Goal: Task Accomplishment & Management: Use online tool/utility

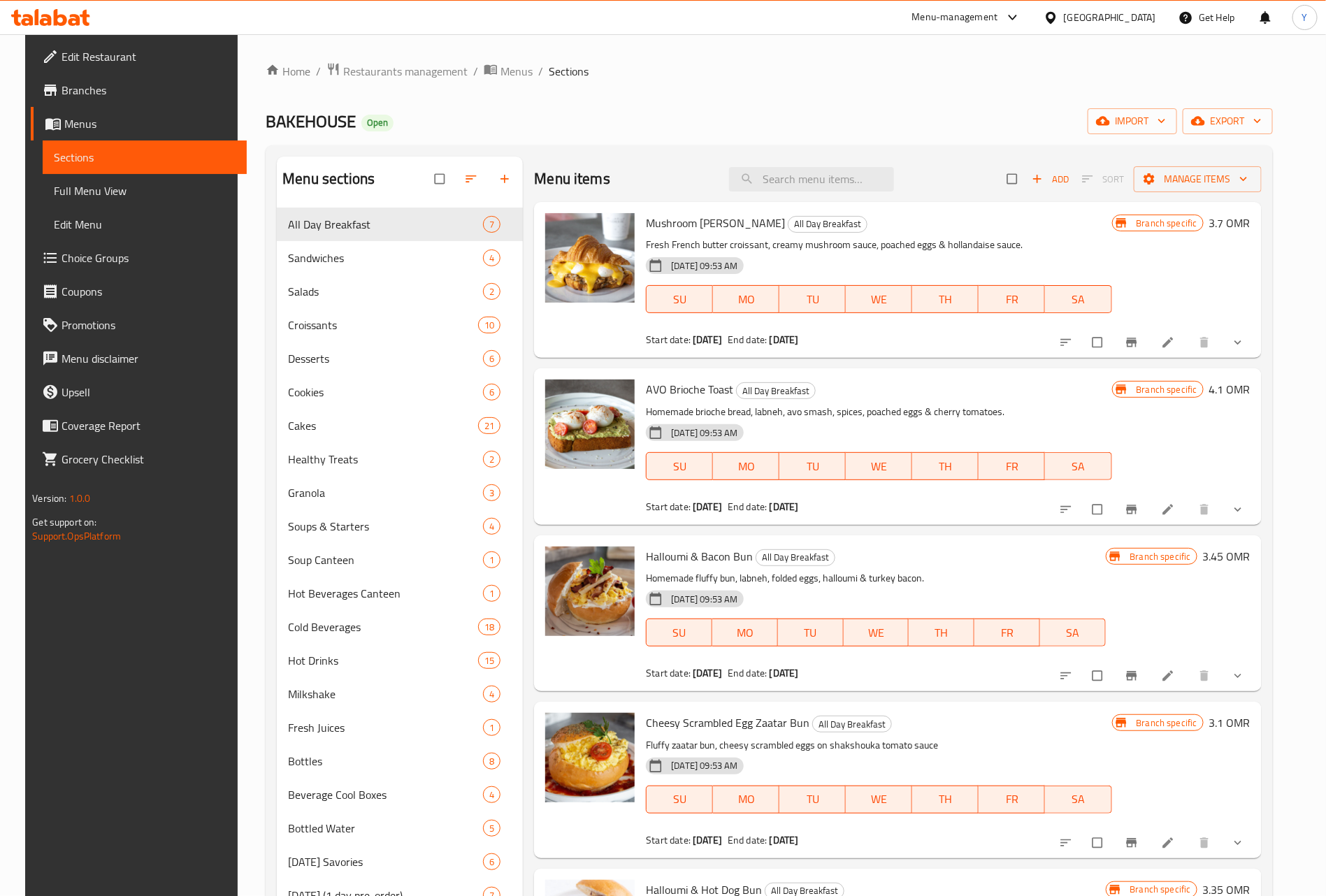
click at [824, 203] on div "Mushroom Benedict Croissant All Day Breakfast Fresh French butter croissant, cr…" at bounding box center [898, 279] width 727 height 156
click at [830, 189] on input "search" at bounding box center [812, 178] width 165 height 24
paste input "Iced Organic Matcha Latte"
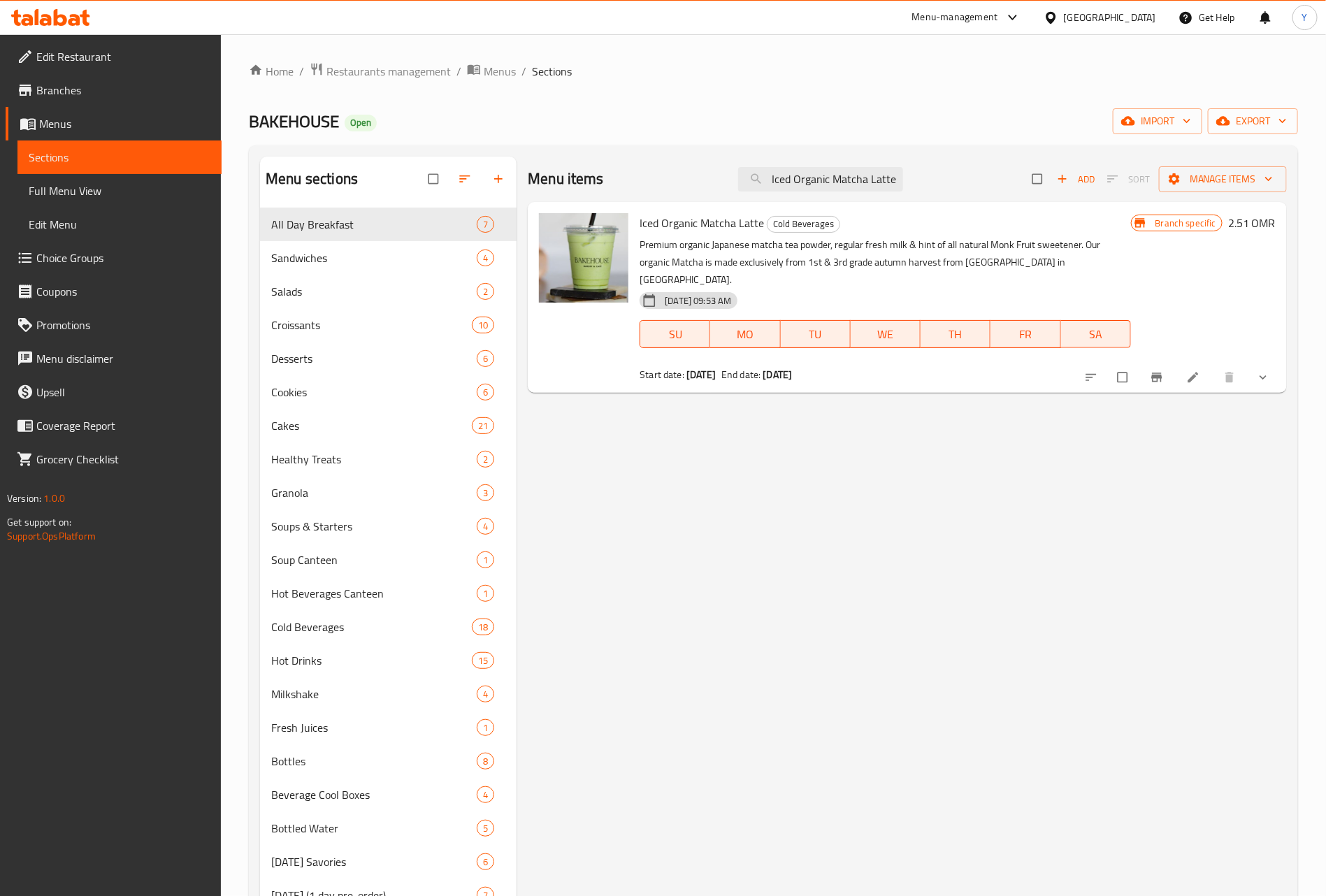
type input "Iced Organic Matcha Latte"
click at [1258, 370] on icon "show more" at bounding box center [1263, 377] width 14 height 14
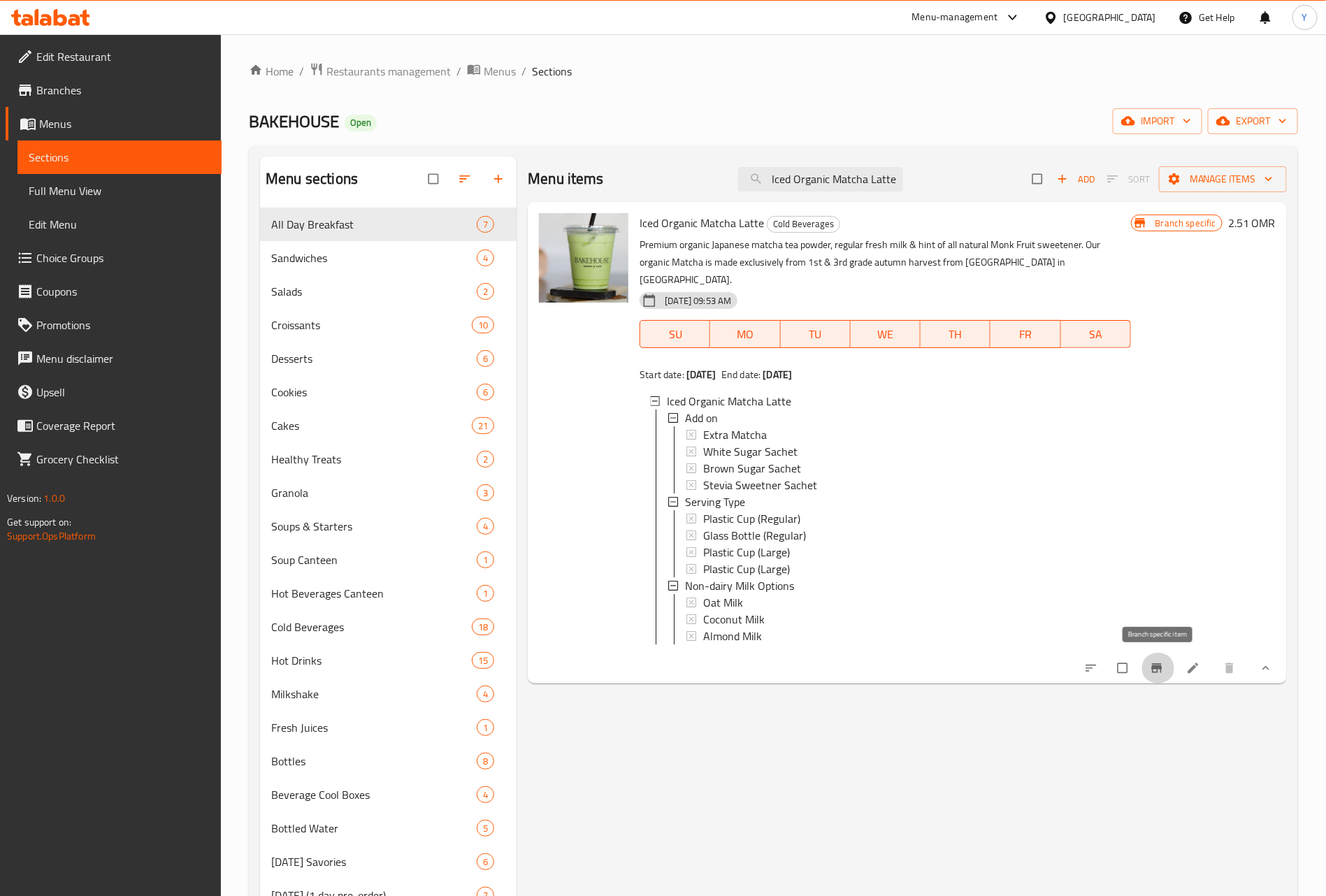
click at [1153, 668] on icon "Branch-specific-item" at bounding box center [1156, 668] width 11 height 9
click at [1162, 658] on button "Branch-specific-item" at bounding box center [1158, 668] width 33 height 31
click at [755, 578] on span "Non-dairy Milk Options" at bounding box center [739, 586] width 109 height 17
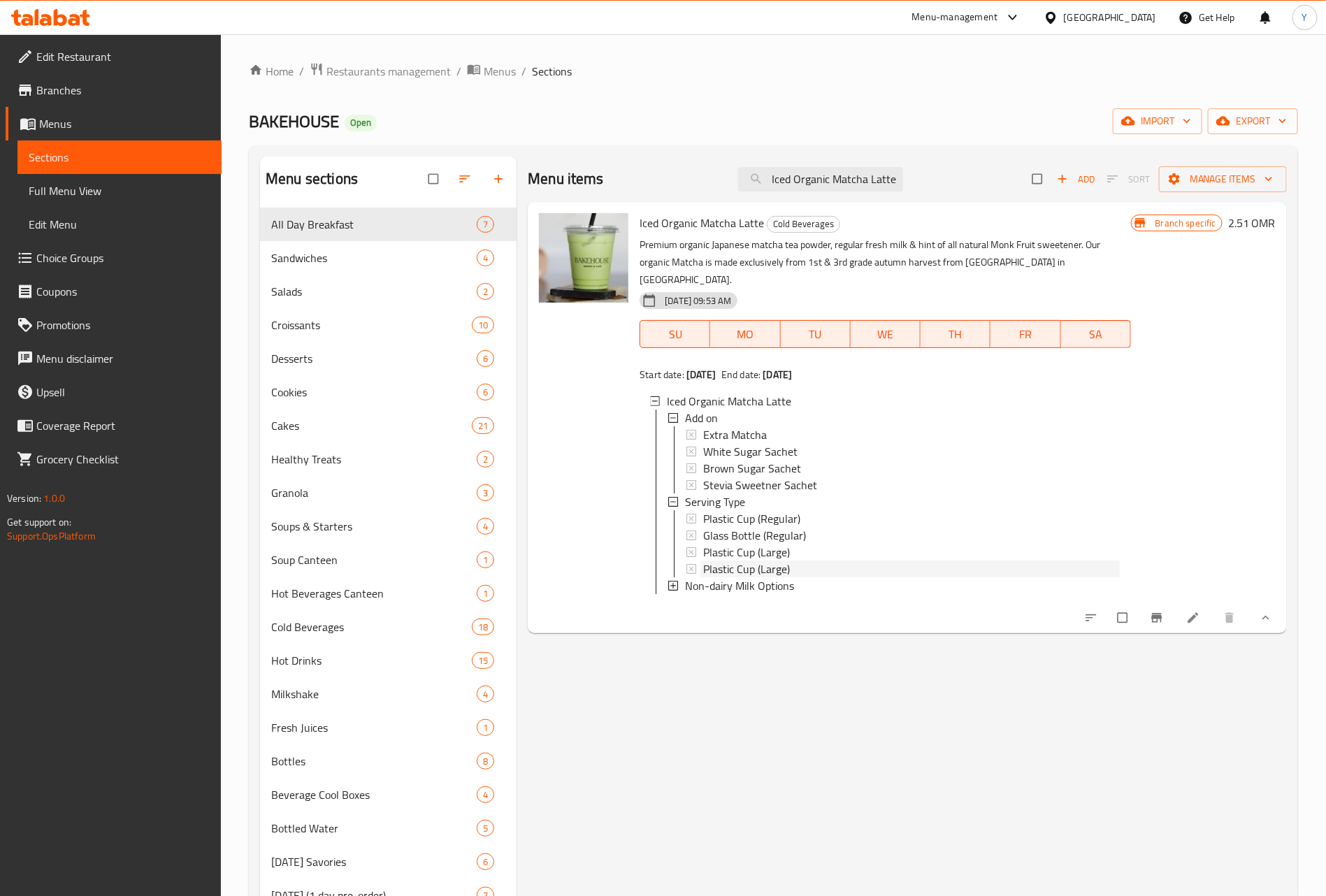
click at [757, 561] on span "Plastic Cup (Large)" at bounding box center [747, 569] width 87 height 17
click at [1206, 617] on li at bounding box center [1194, 618] width 39 height 23
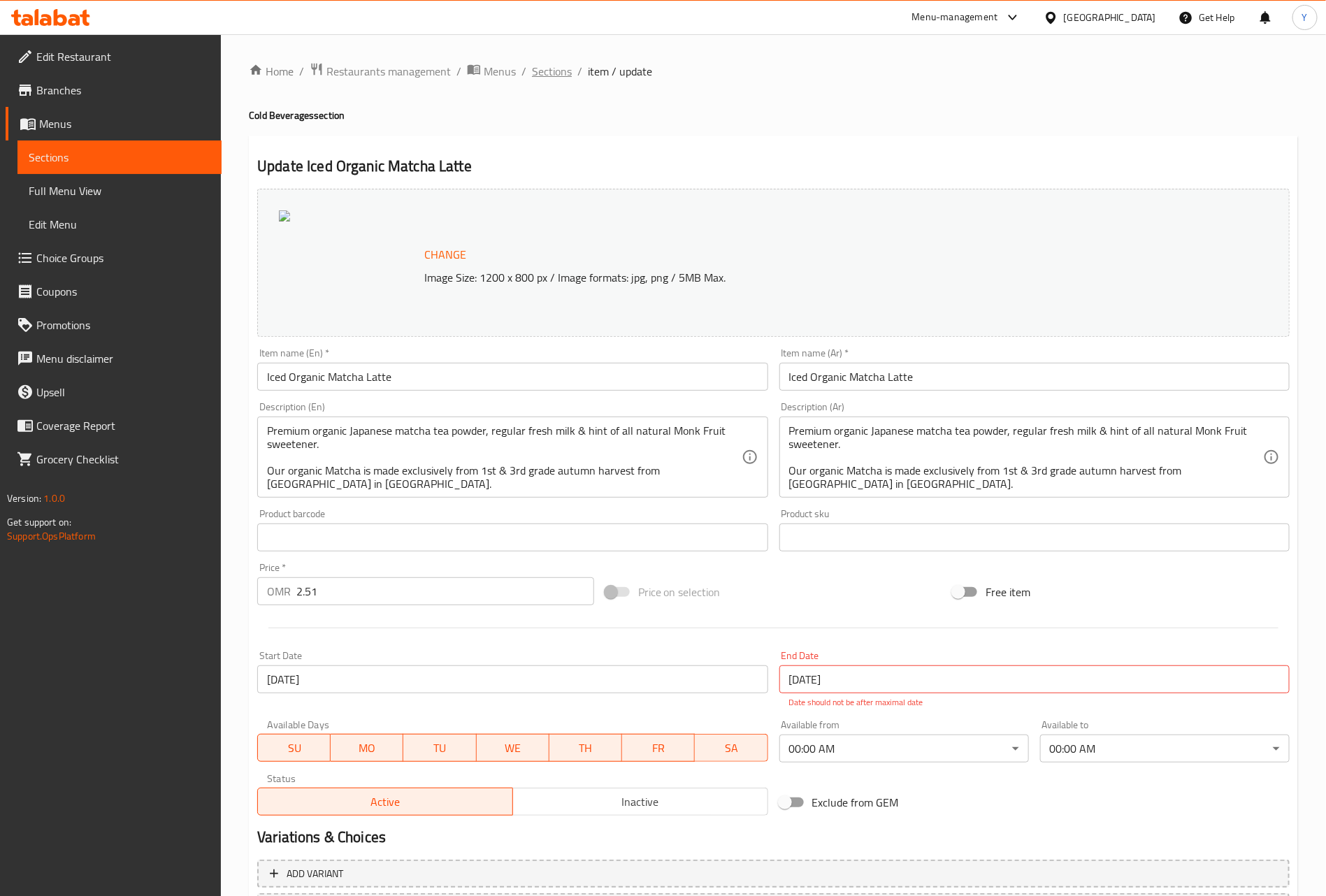
click at [564, 72] on span "Sections" at bounding box center [552, 71] width 40 height 17
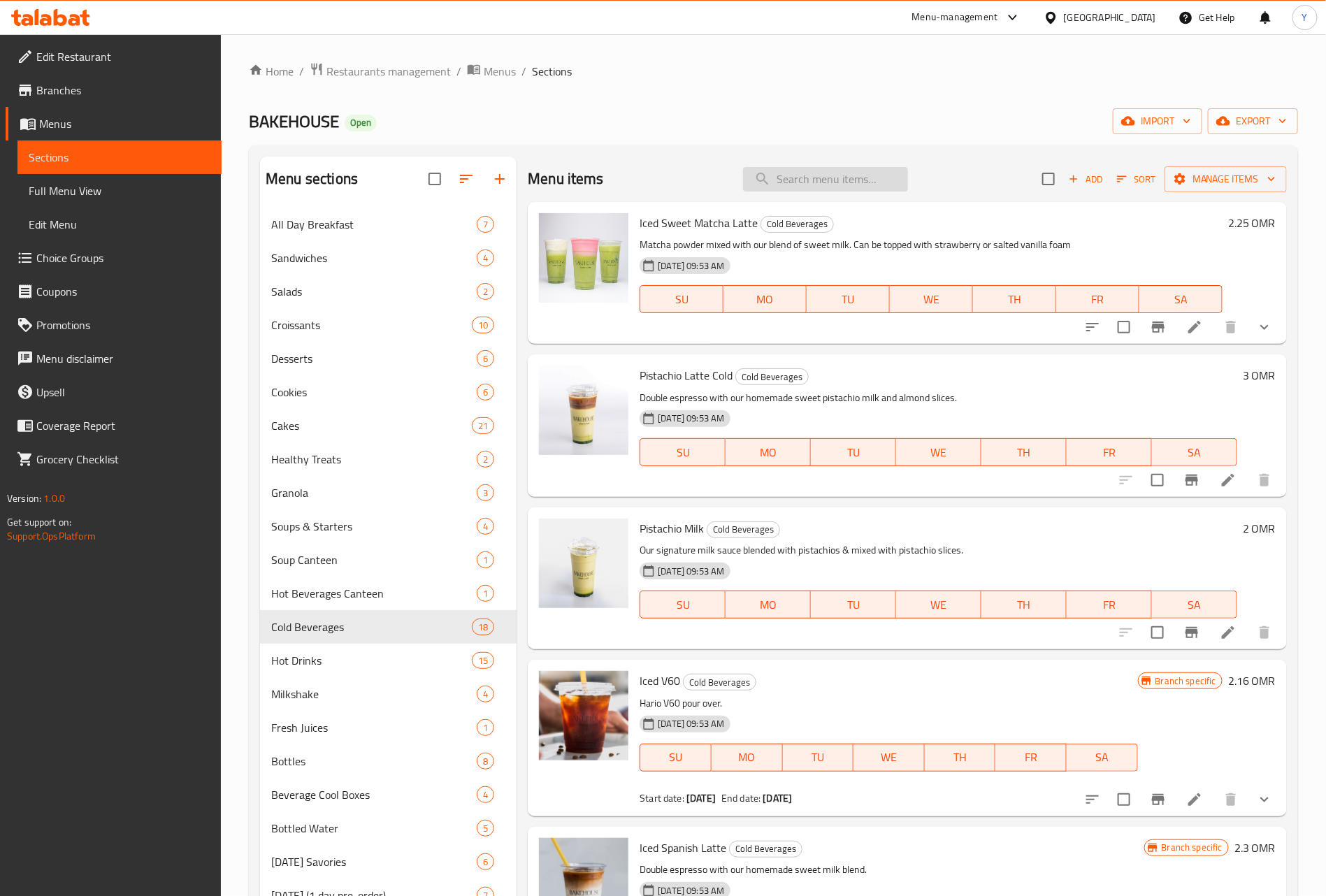
click at [889, 184] on input "search" at bounding box center [825, 178] width 165 height 24
click at [1258, 331] on button "show more" at bounding box center [1264, 327] width 33 height 33
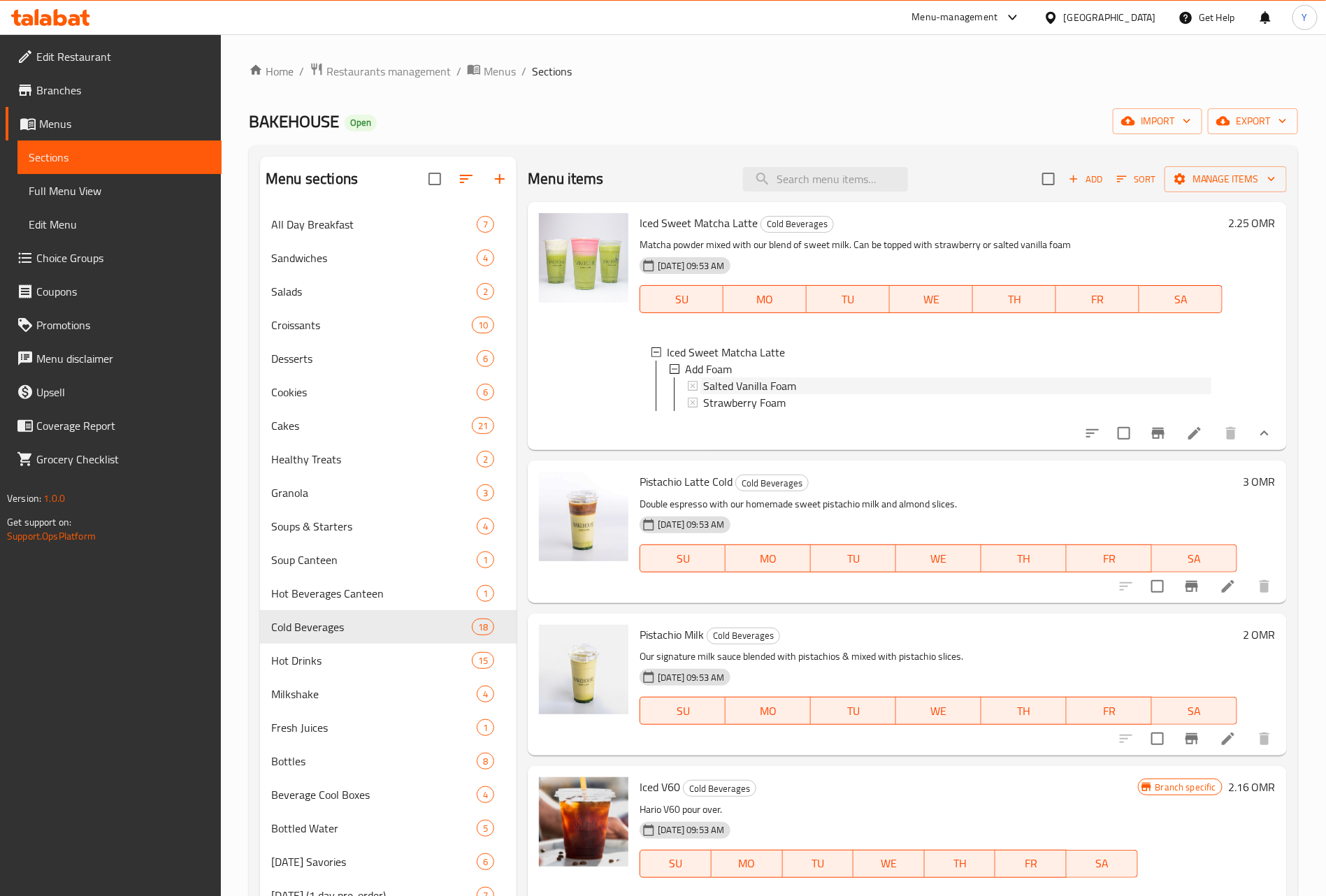
click at [917, 388] on div "Salted Vanilla Foam" at bounding box center [958, 386] width 508 height 17
click at [1193, 446] on li at bounding box center [1194, 433] width 39 height 25
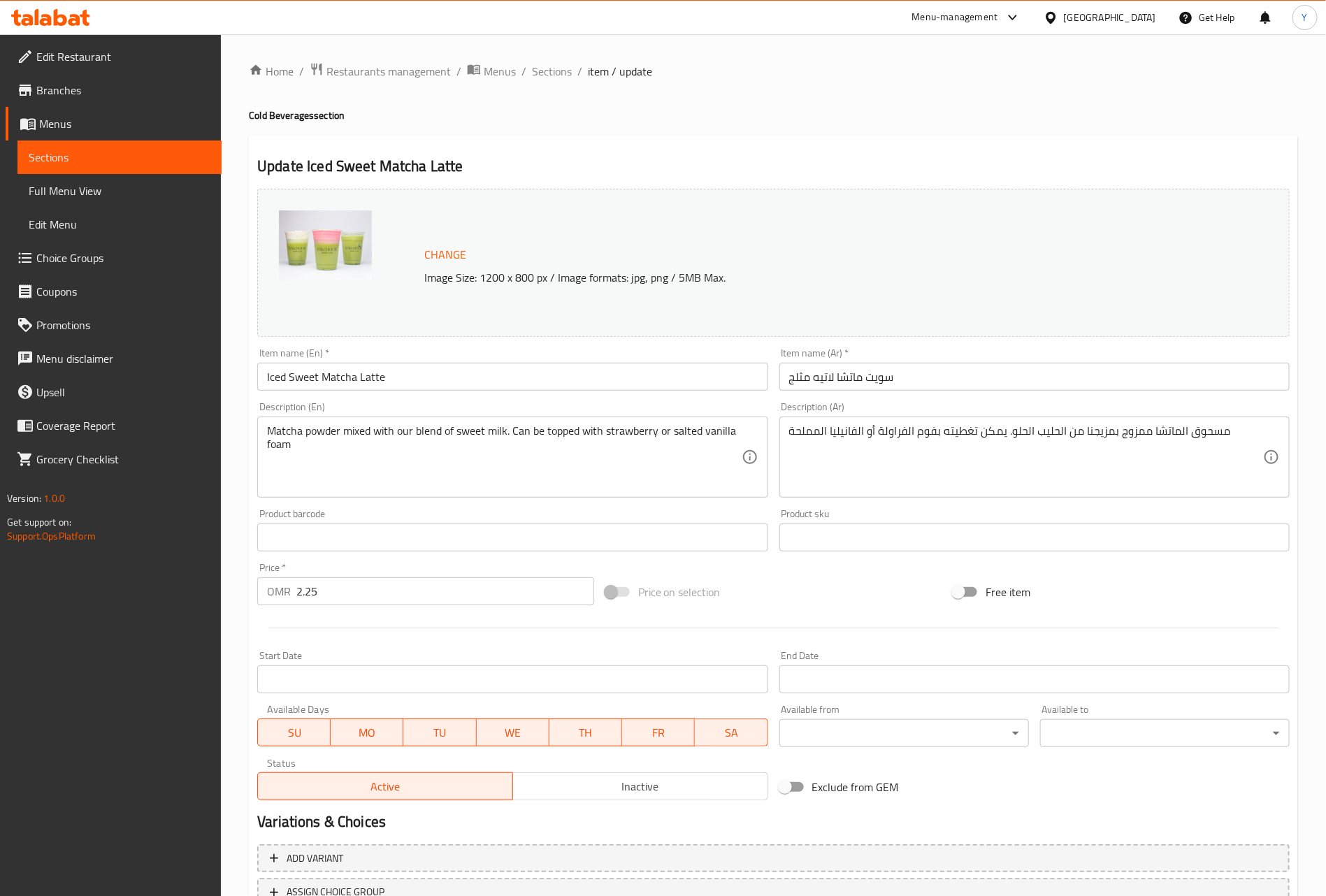
click at [344, 378] on input "Iced Sweet Matcha Latte" at bounding box center [513, 377] width 510 height 28
click at [561, 63] on span "Sections" at bounding box center [552, 71] width 40 height 17
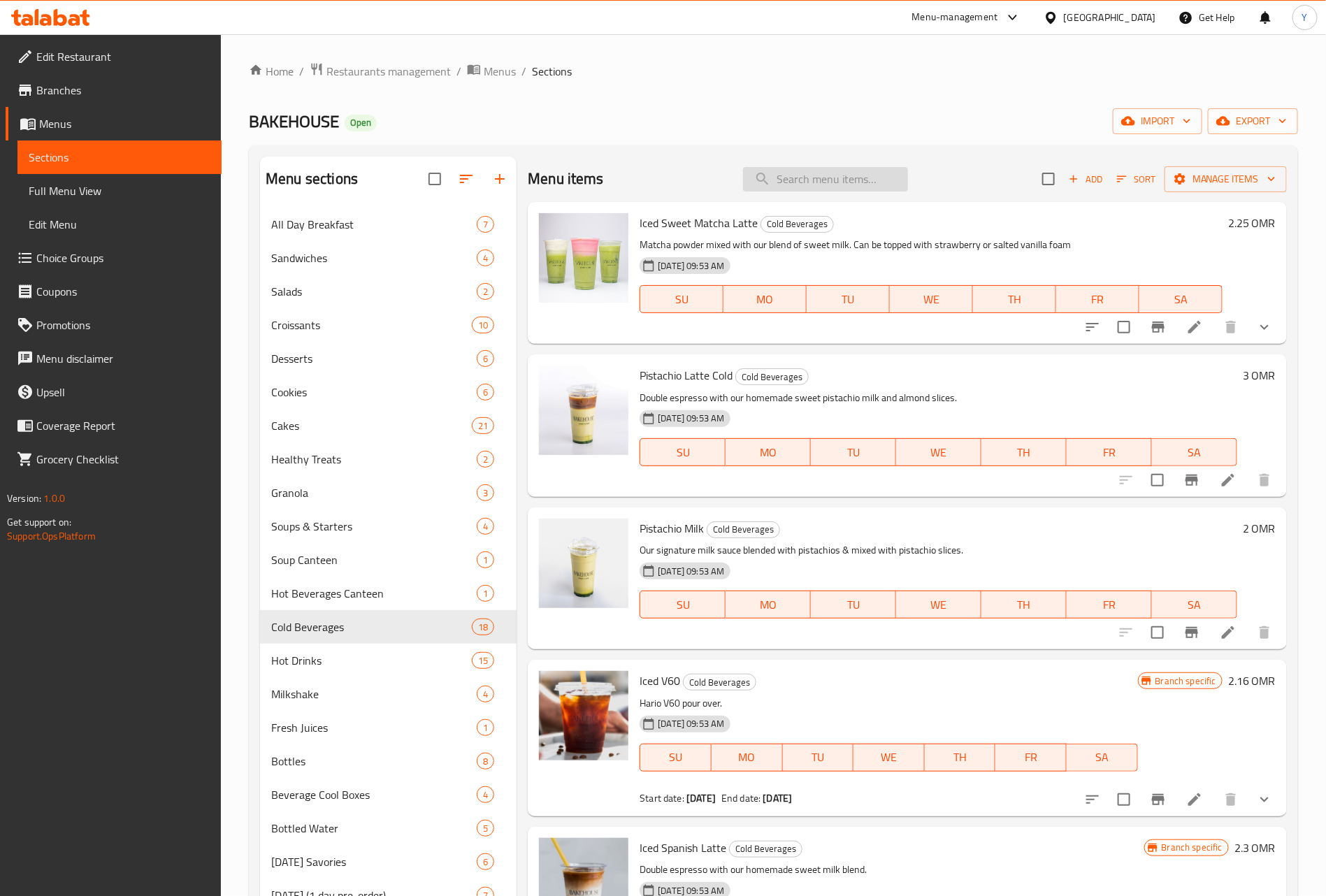
click at [863, 178] on input "search" at bounding box center [825, 178] width 165 height 24
paste input "Iced Sweet Matcha Latte"
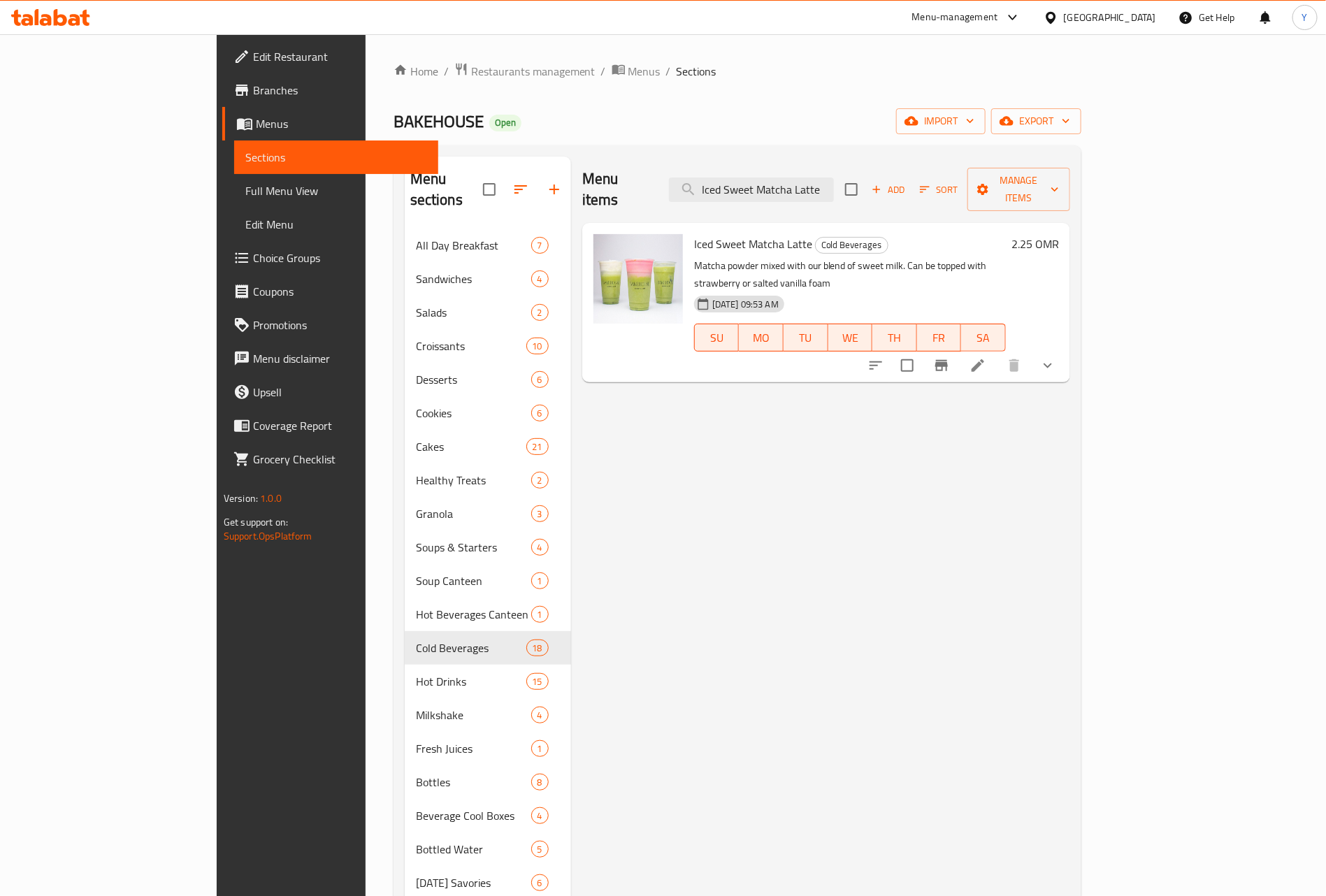
type input "Iced Sweet Matcha Latte"
click at [1056, 357] on icon "show more" at bounding box center [1048, 365] width 17 height 17
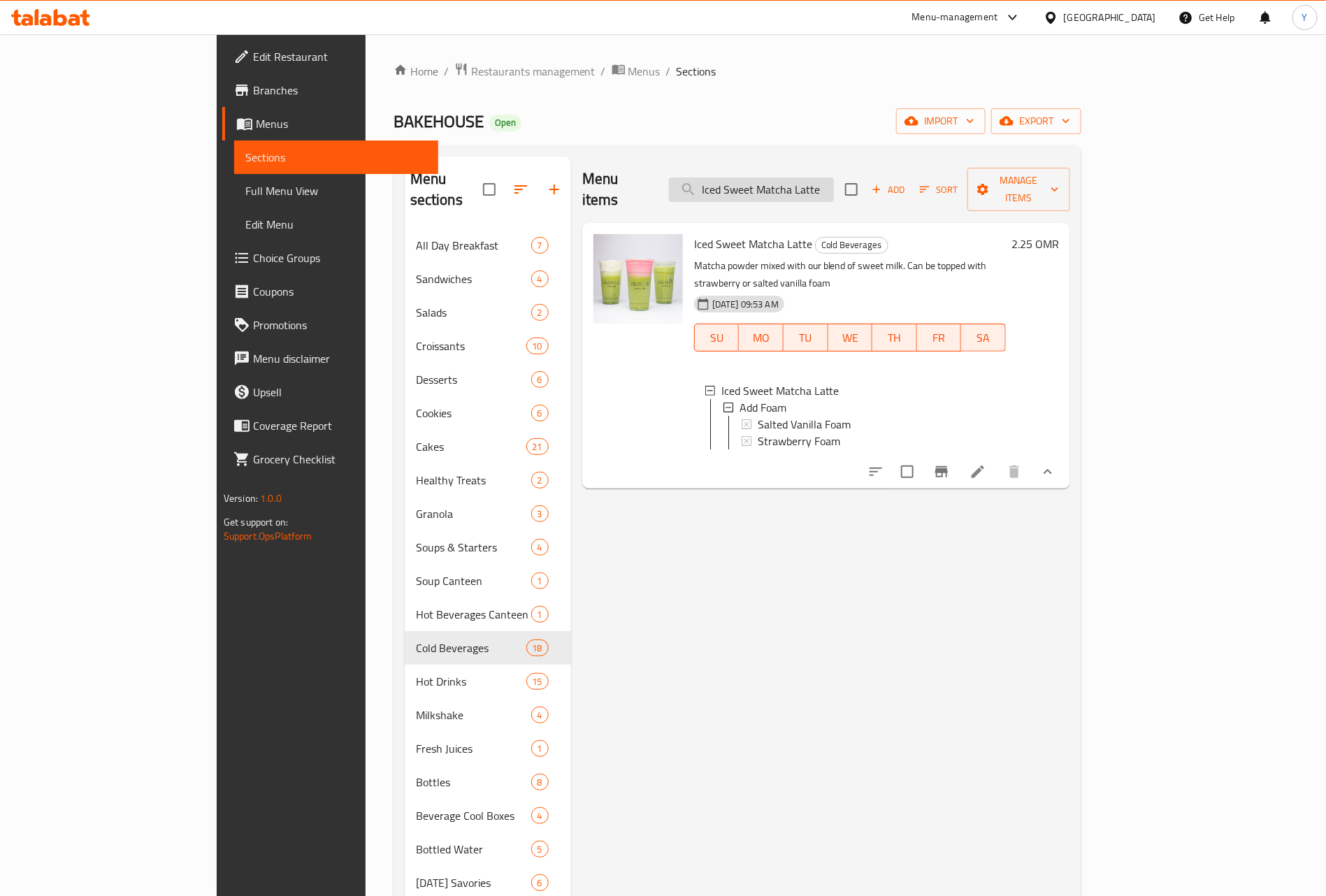
click at [833, 178] on input "Iced Sweet Matcha Latte" at bounding box center [751, 189] width 165 height 24
paste input "Hot V60"
type input "Hot V60"
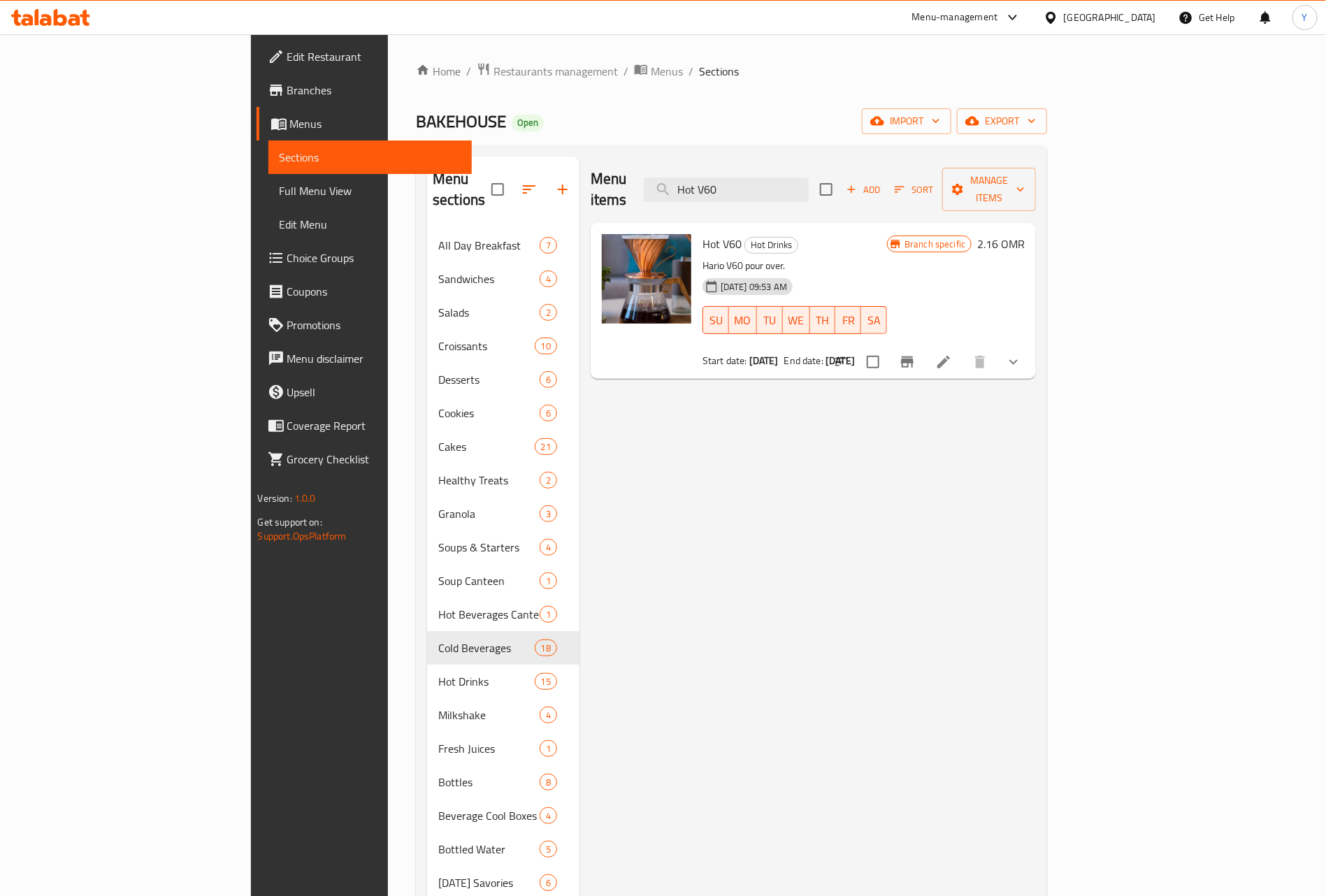
click at [1022, 353] on icon "show more" at bounding box center [1013, 362] width 17 height 17
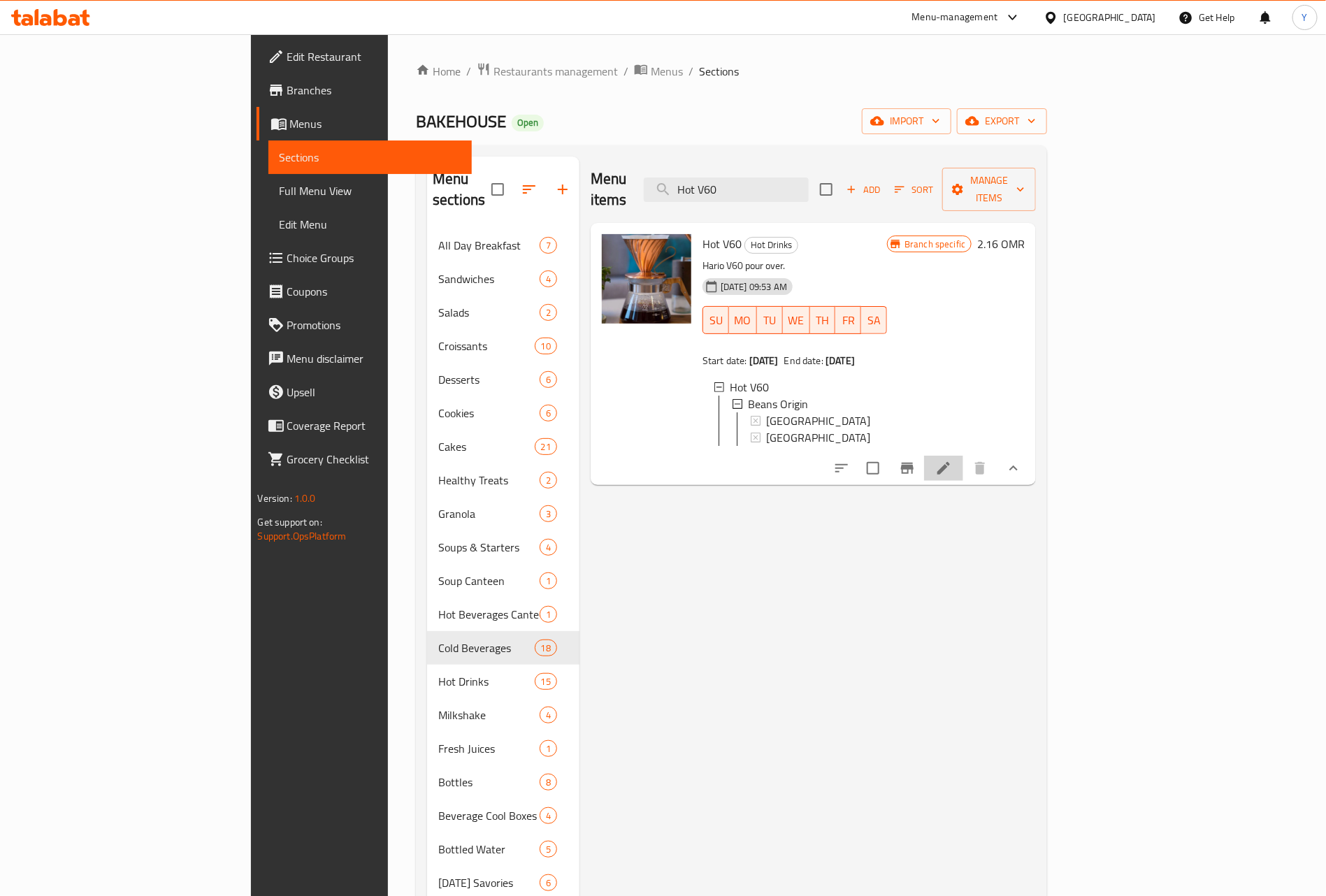
click at [963, 462] on li at bounding box center [943, 468] width 39 height 25
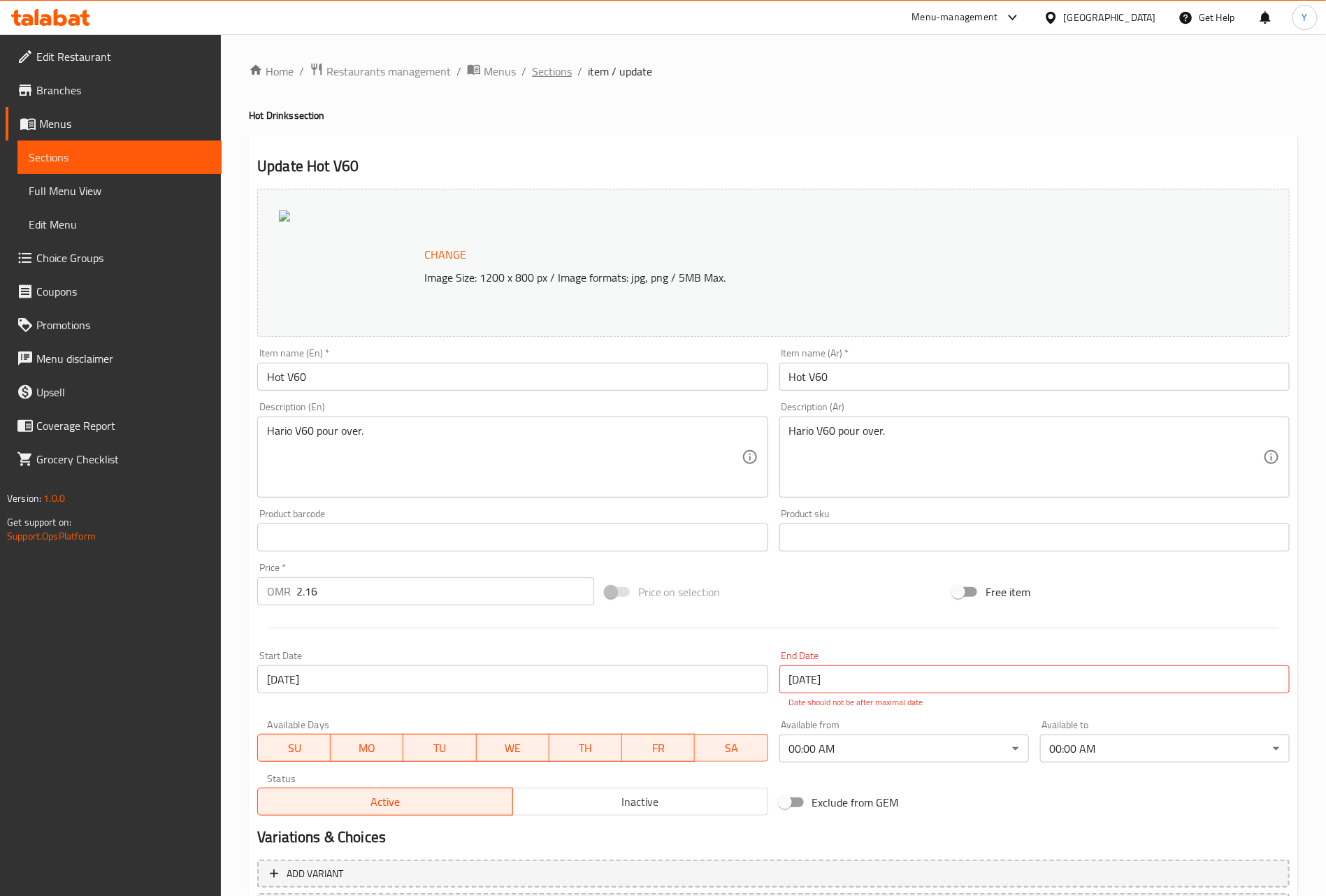
click at [558, 78] on span "Sections" at bounding box center [552, 71] width 40 height 17
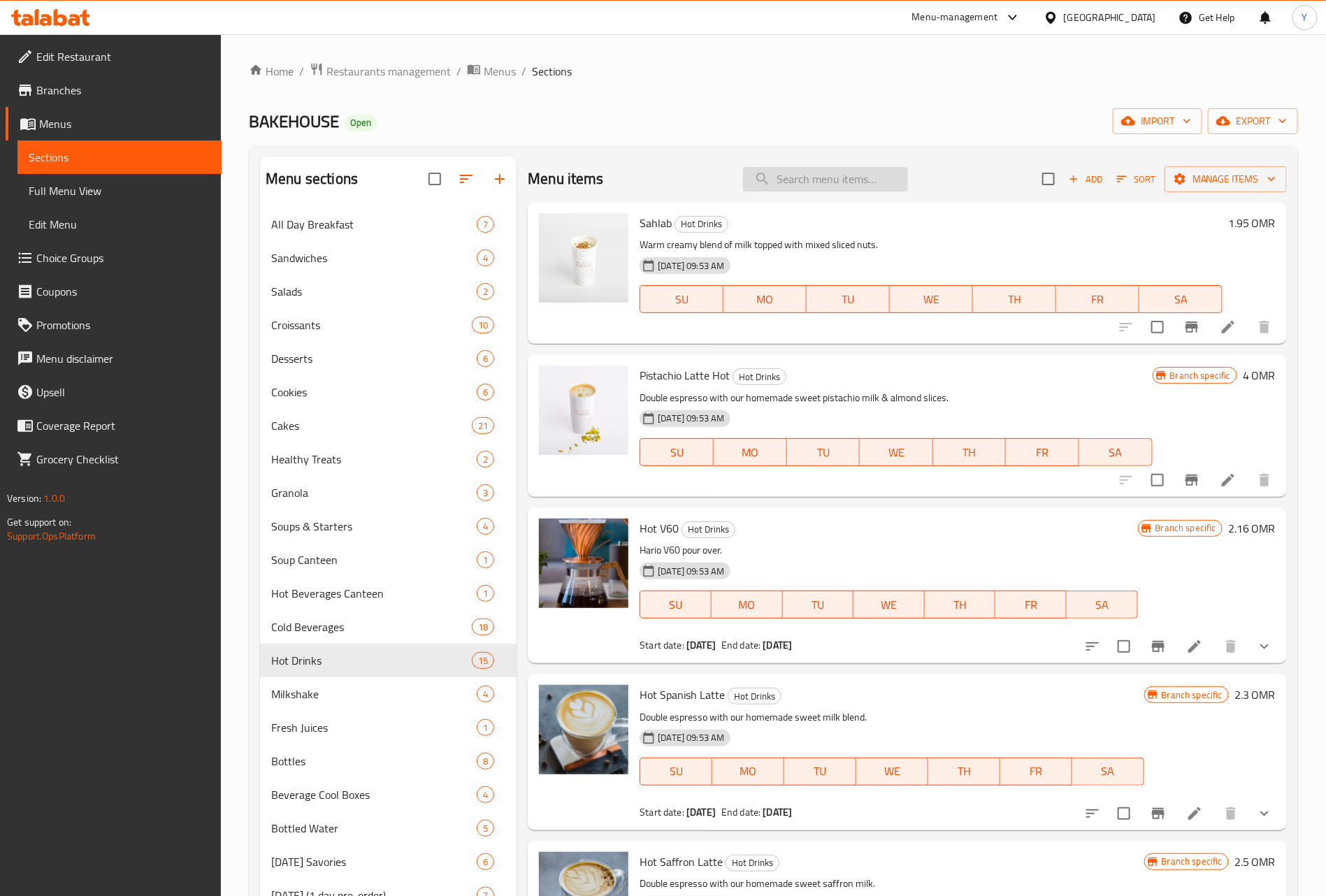
click at [808, 172] on input "search" at bounding box center [825, 178] width 165 height 24
paste input "Hot V60"
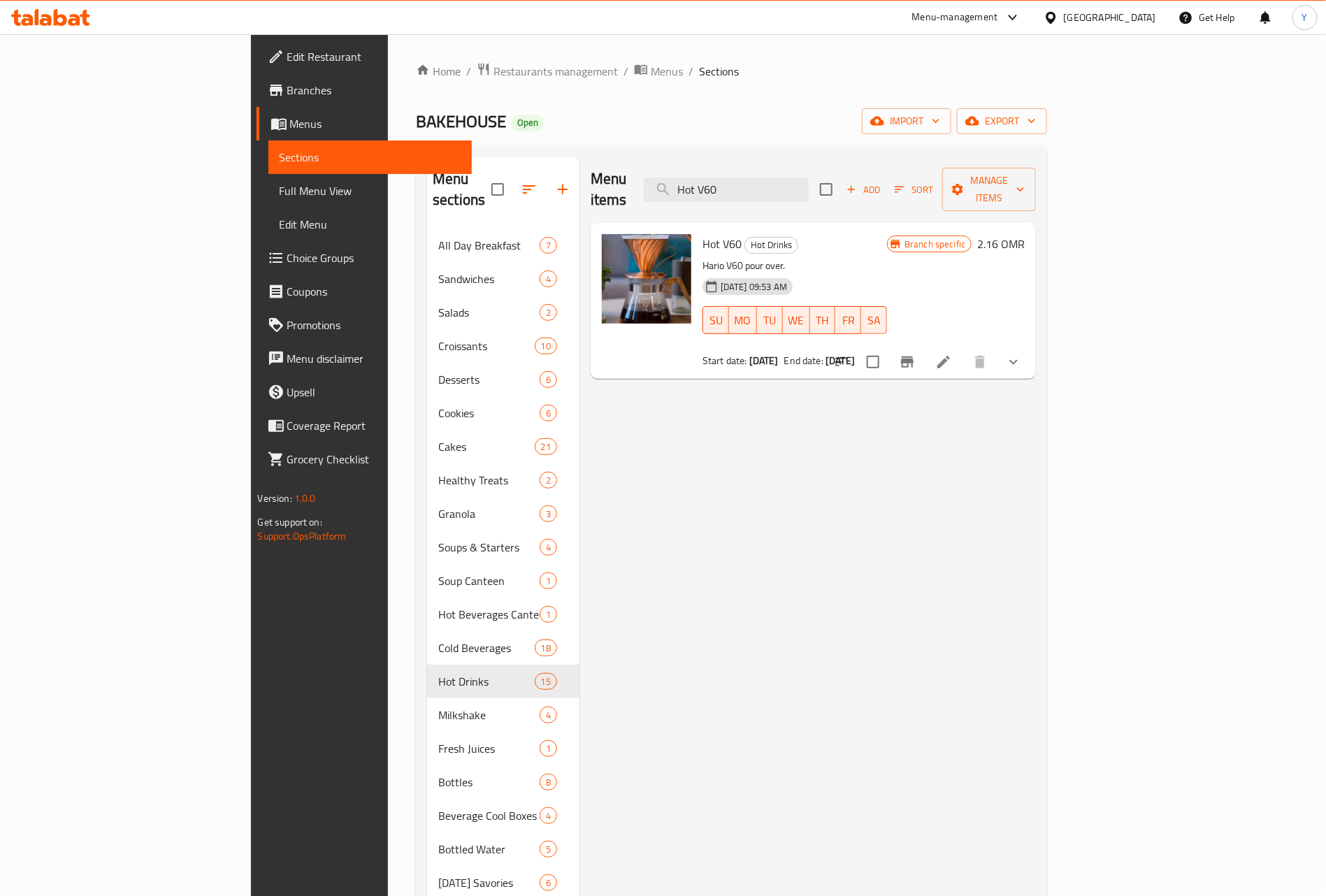
type input "Hot V60"
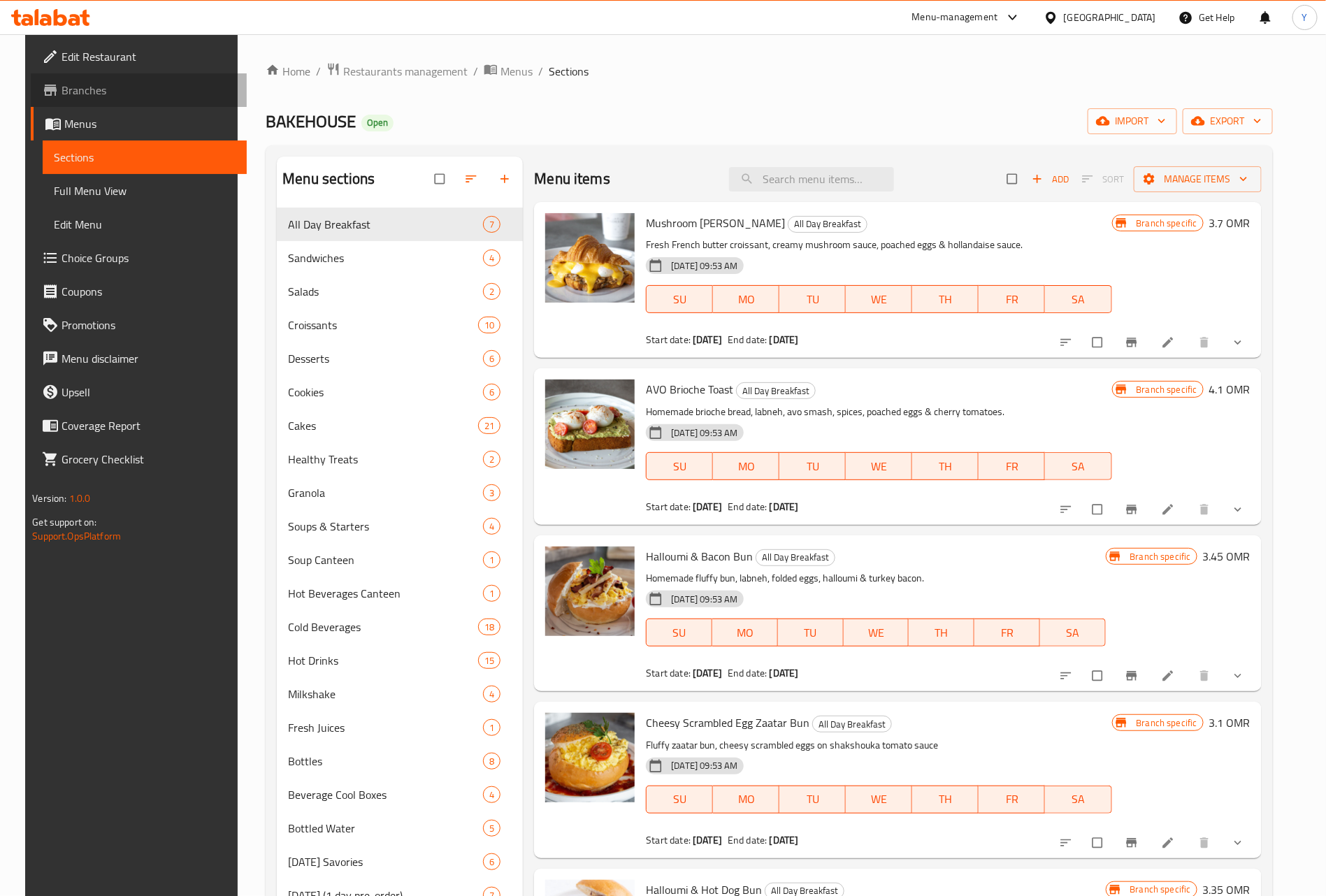
click at [88, 90] on span "Branches" at bounding box center [148, 90] width 174 height 17
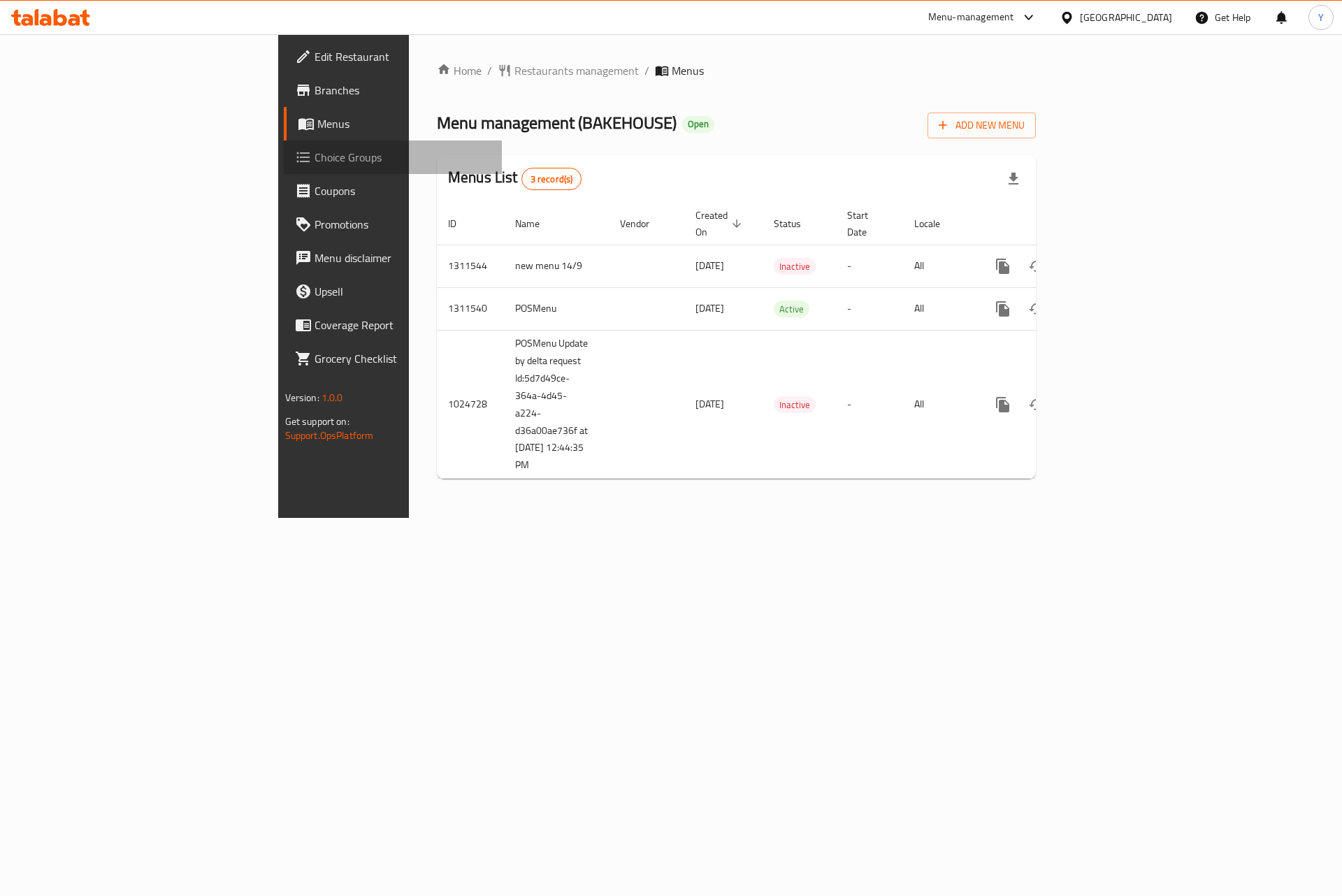
click at [314, 159] on span "Choice Groups" at bounding box center [403, 158] width 177 height 17
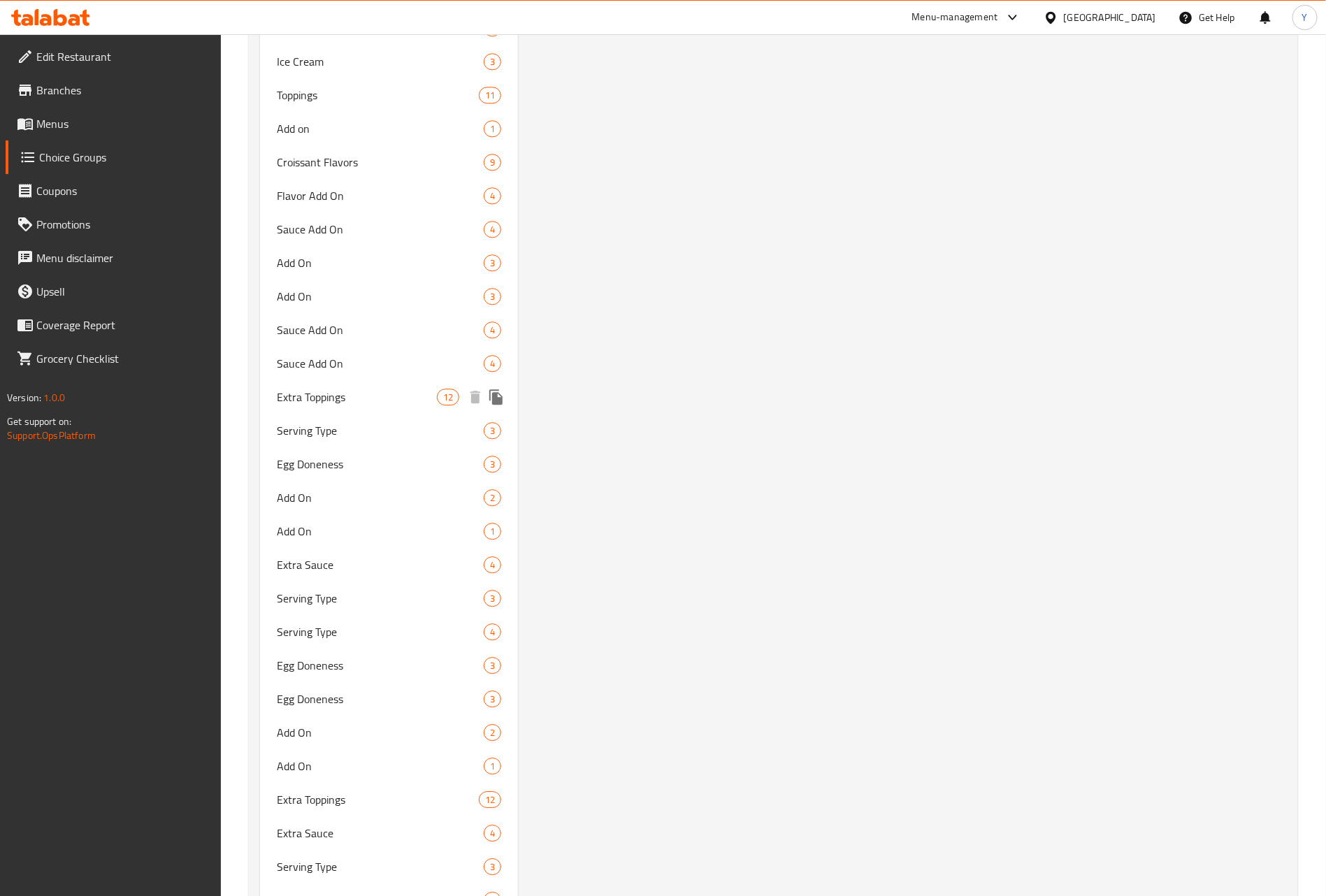
scroll to position [1772, 0]
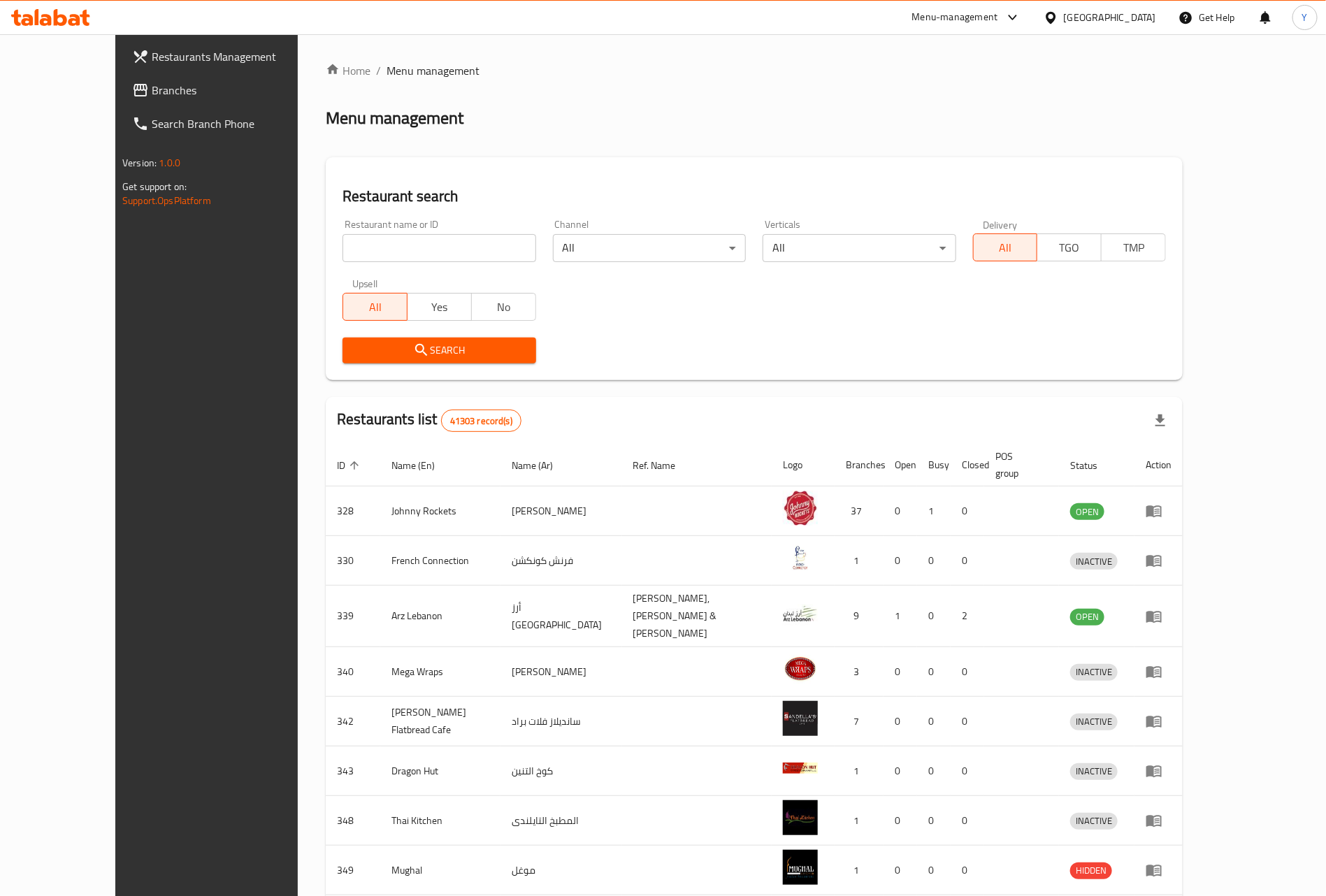
click at [452, 240] on input "search" at bounding box center [438, 248] width 193 height 28
paste input "690405"
type input "690405"
click button "Search" at bounding box center [438, 350] width 193 height 26
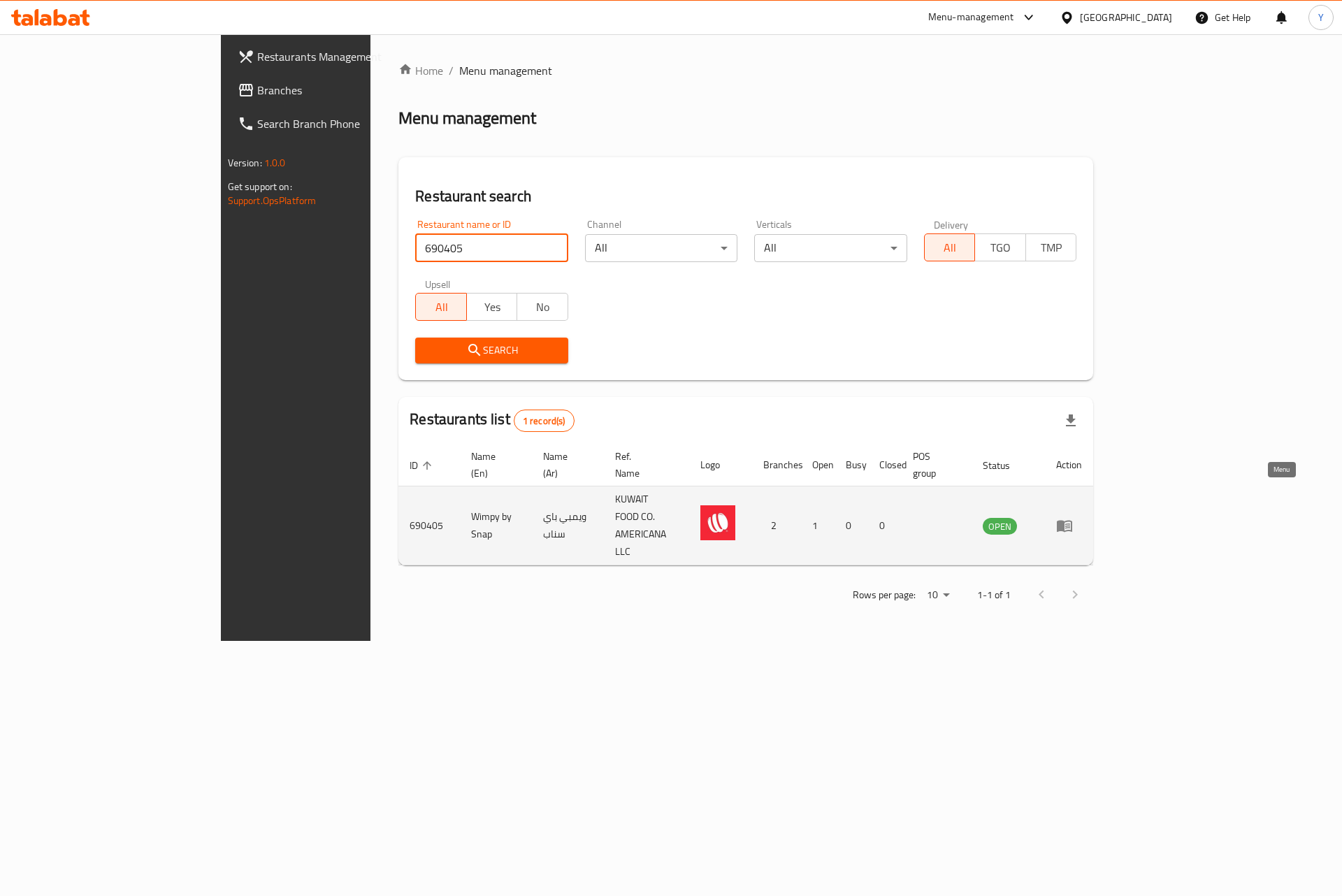
click at [1072, 521] on icon "enhanced table" at bounding box center [1064, 527] width 15 height 12
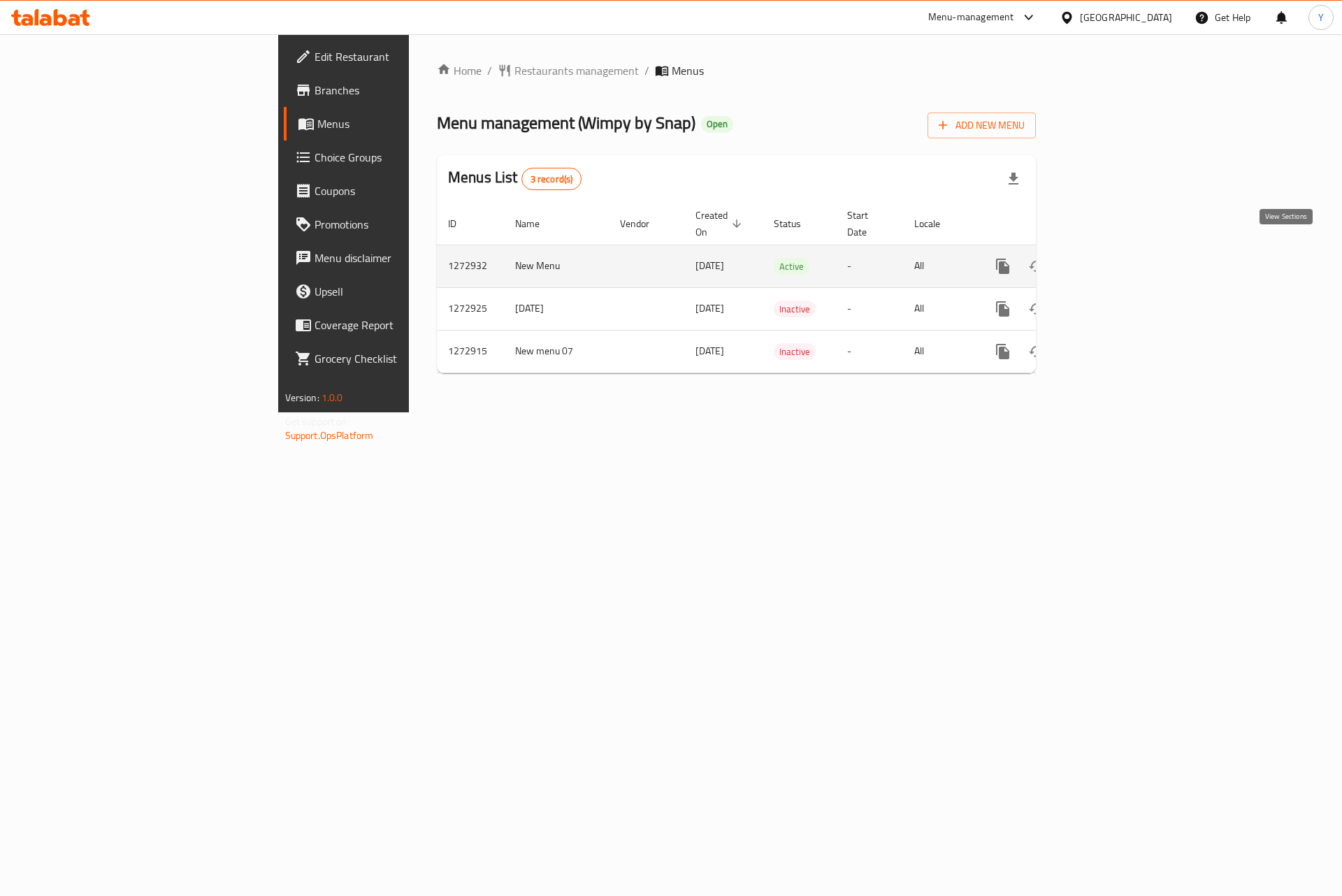
click at [1112, 258] on icon "enhanced table" at bounding box center [1104, 266] width 17 height 17
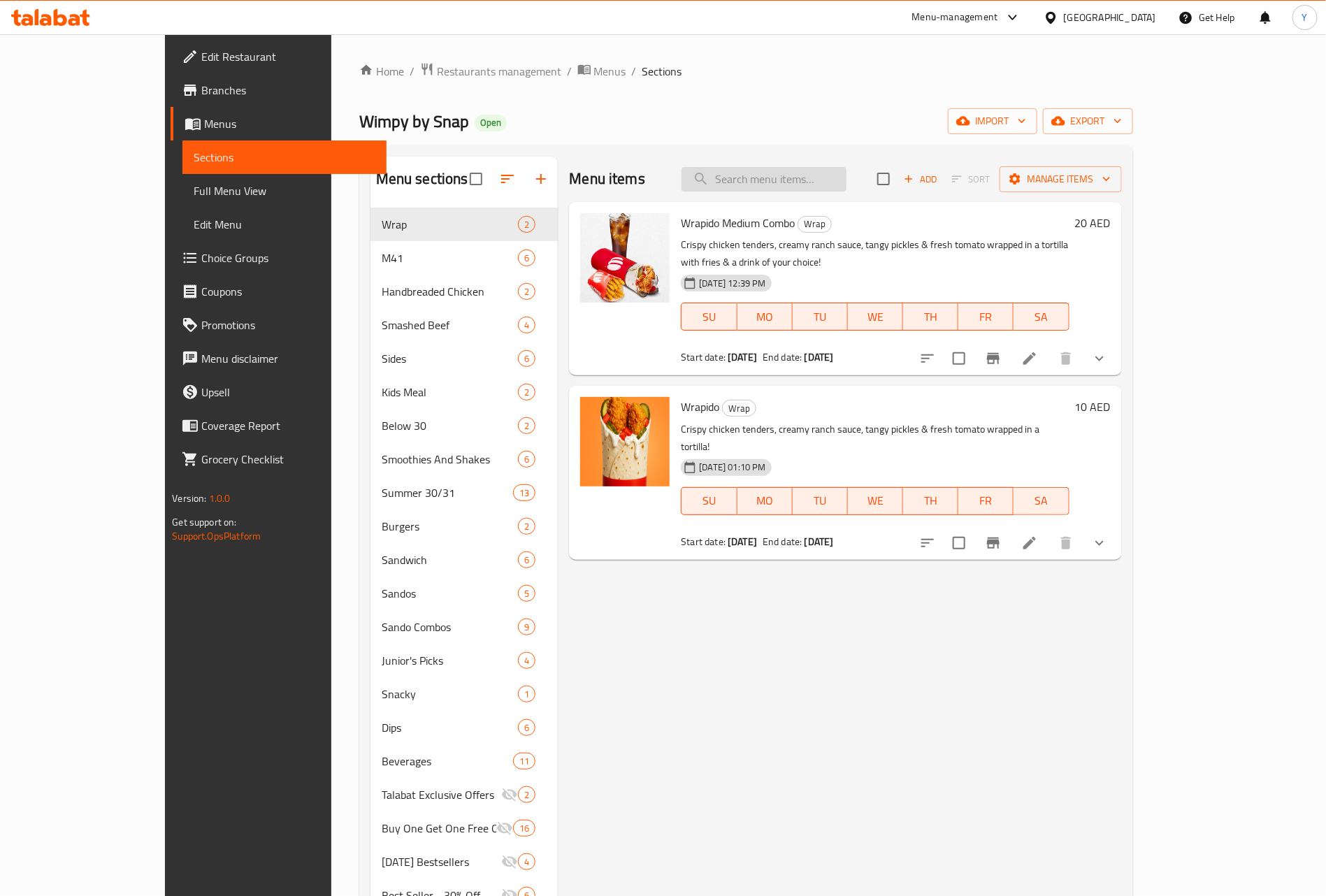
click at [818, 191] on input "search" at bounding box center [764, 178] width 165 height 24
paste input "Hot Honey Chicken Sando"
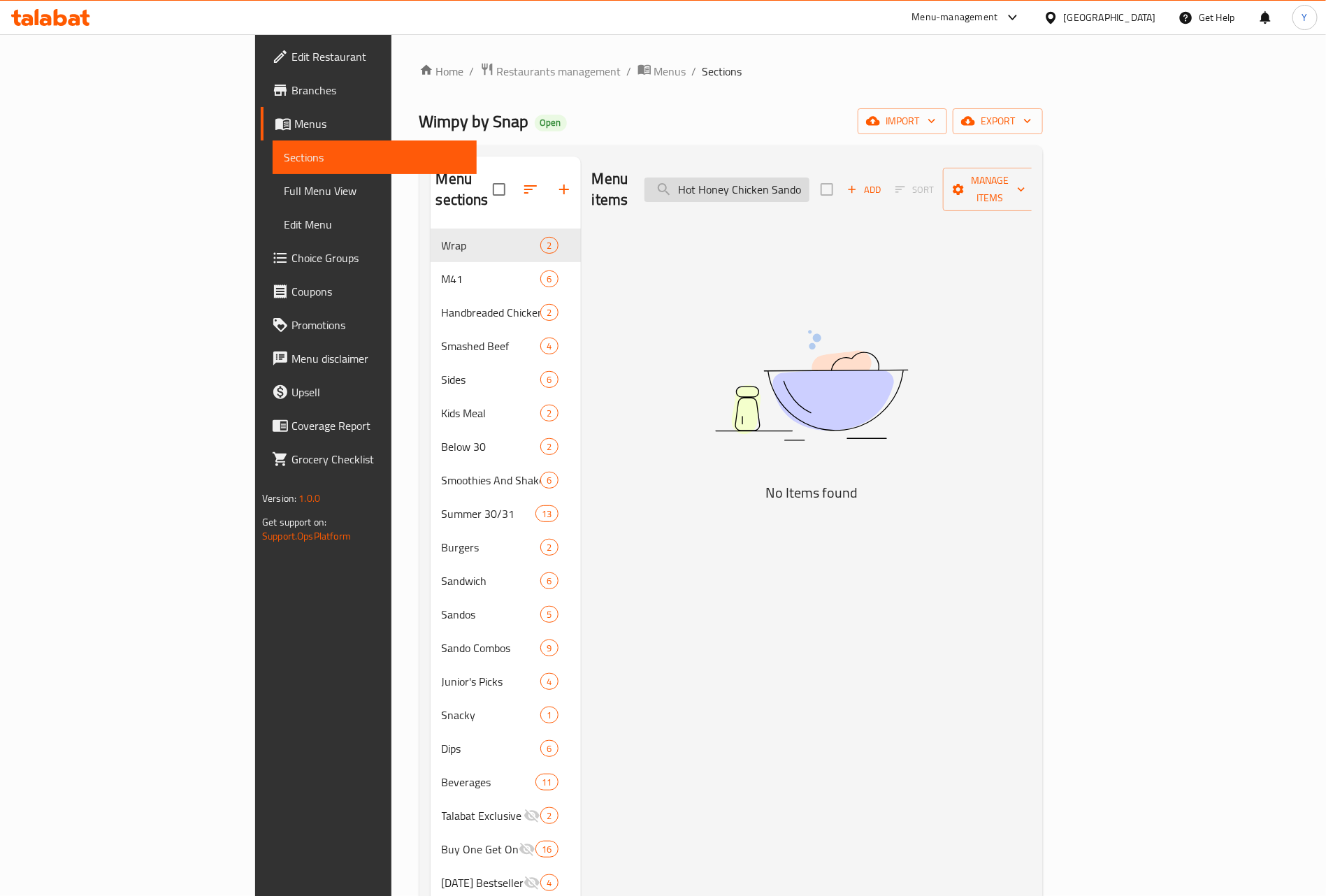
click at [786, 178] on input "Hot Honey Chicken Sando" at bounding box center [727, 189] width 165 height 24
click at [809, 184] on input "Honey Chicken Sando" at bounding box center [727, 189] width 165 height 24
drag, startPoint x: 827, startPoint y: 184, endPoint x: 1198, endPoint y: 204, distance: 371.5
click at [1032, 204] on div "Menu items Honey Chicken Sando Add Sort Manage items No Items found" at bounding box center [806, 648] width 451 height 984
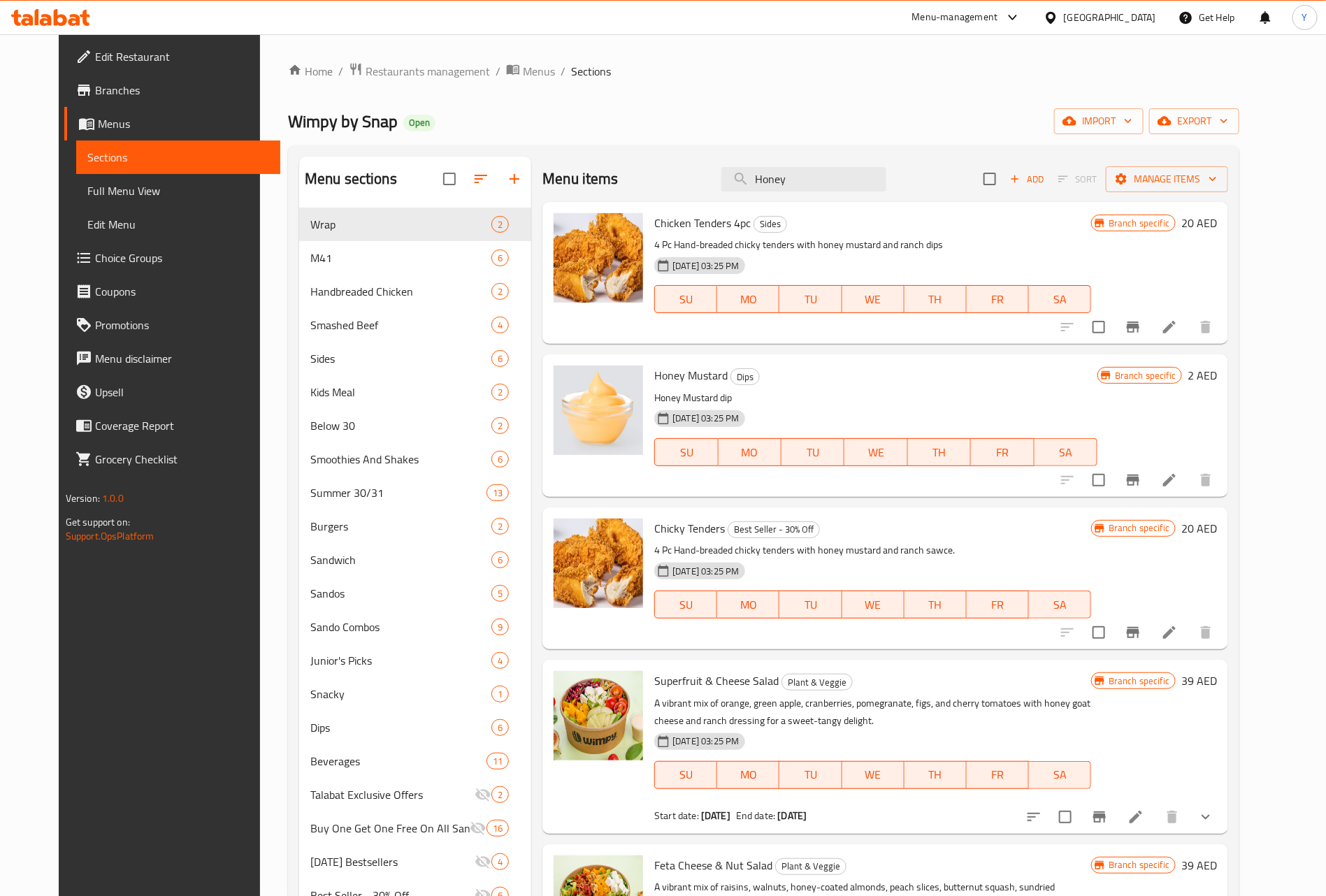
type input "Honey"
click at [390, 67] on span "Restaurants management" at bounding box center [428, 71] width 124 height 17
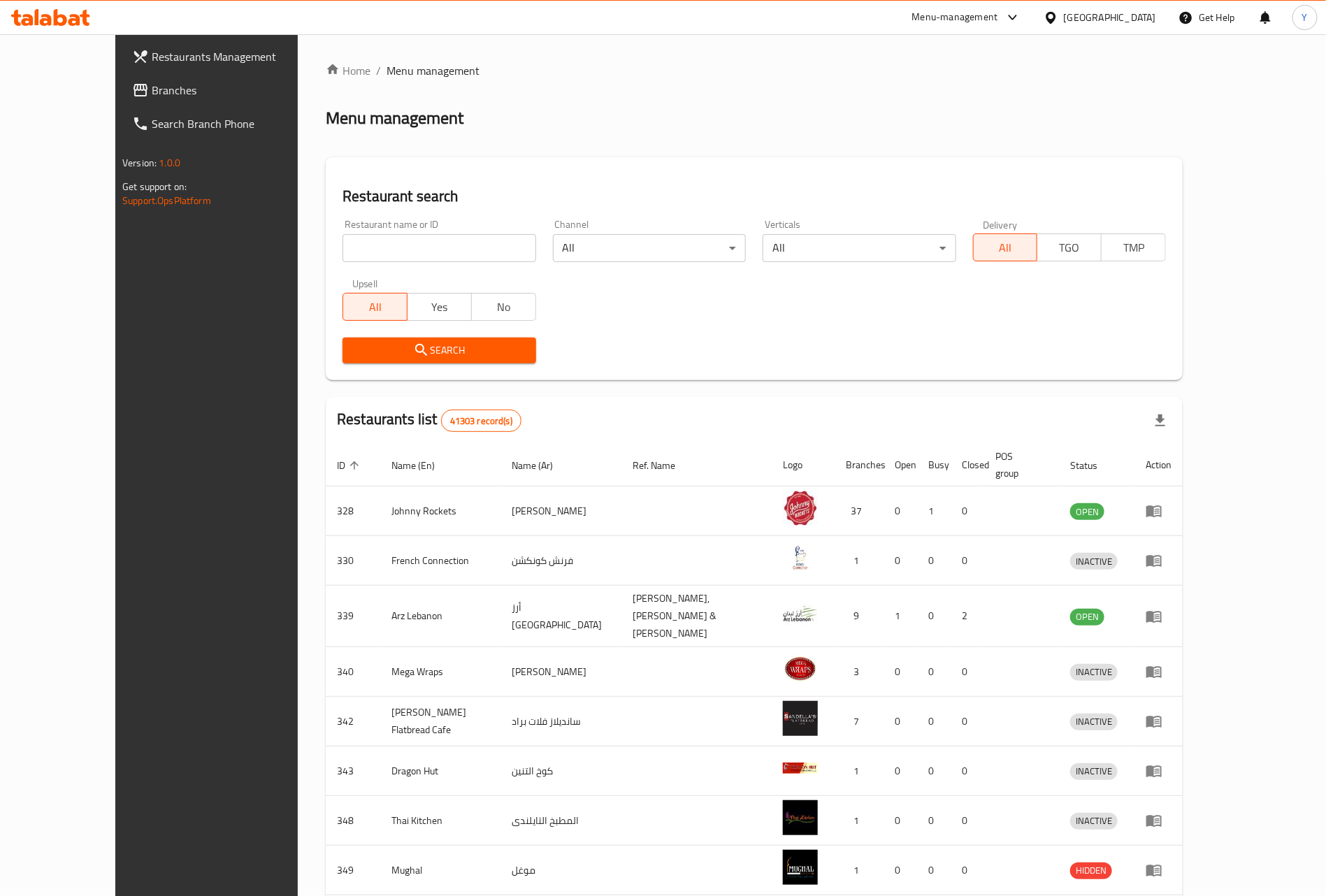
click at [1124, 15] on div "United Arab Emirates" at bounding box center [1109, 18] width 93 height 15
click at [343, 240] on input "search" at bounding box center [438, 248] width 193 height 28
paste input "658090"
type input "658090"
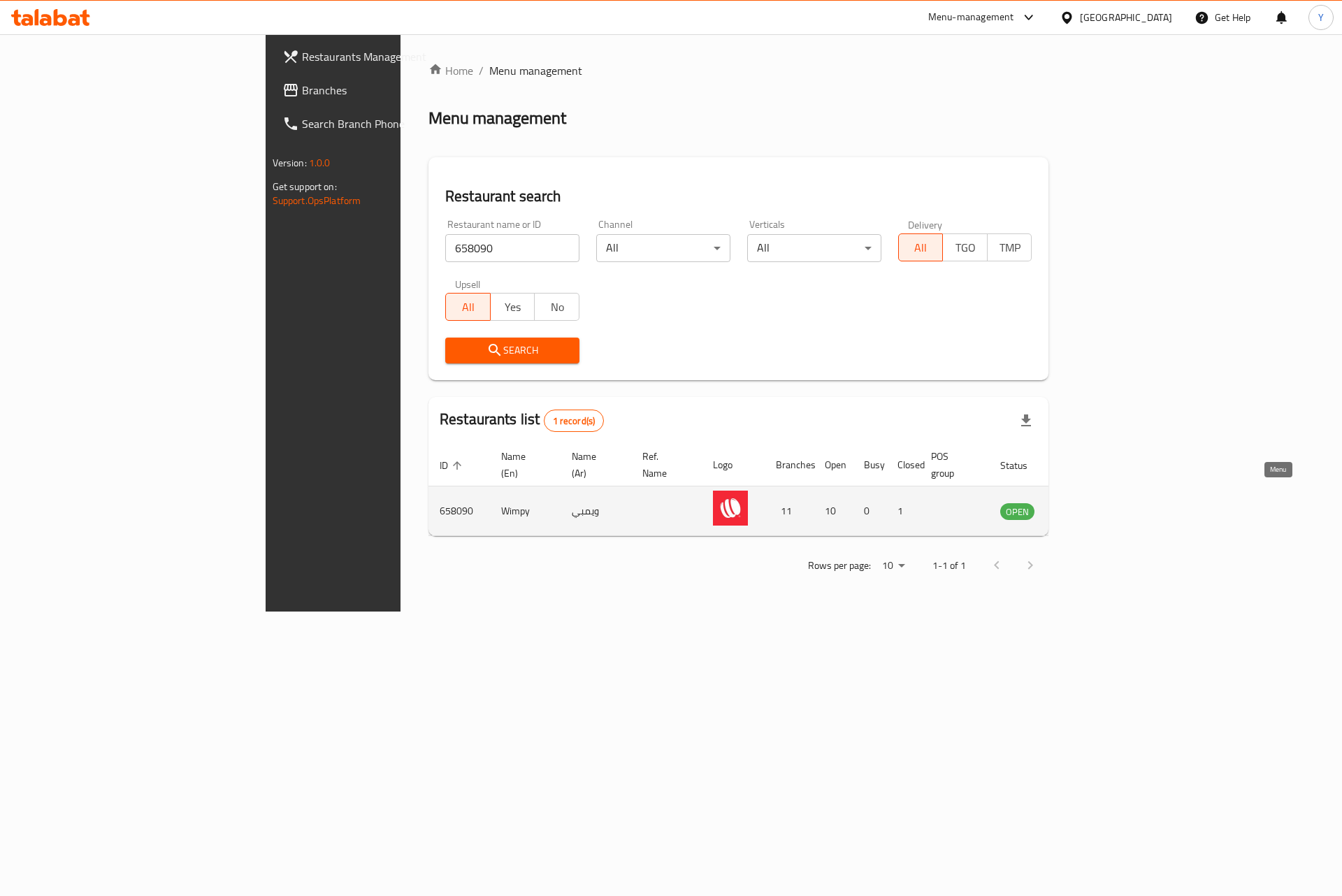
click at [1099, 503] on link "enhanced table" at bounding box center [1086, 511] width 26 height 17
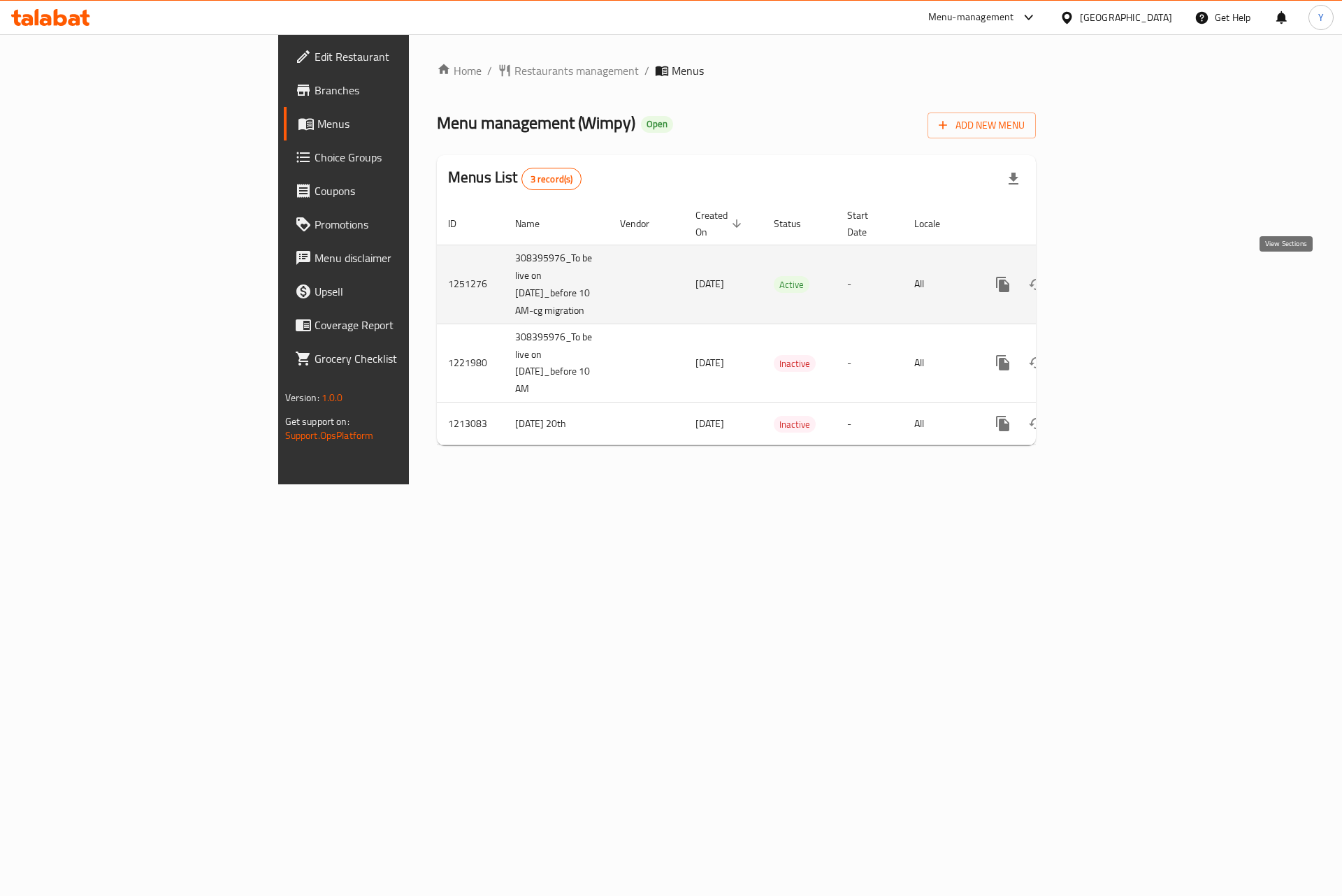
click at [1112, 279] on icon "enhanced table" at bounding box center [1104, 284] width 17 height 17
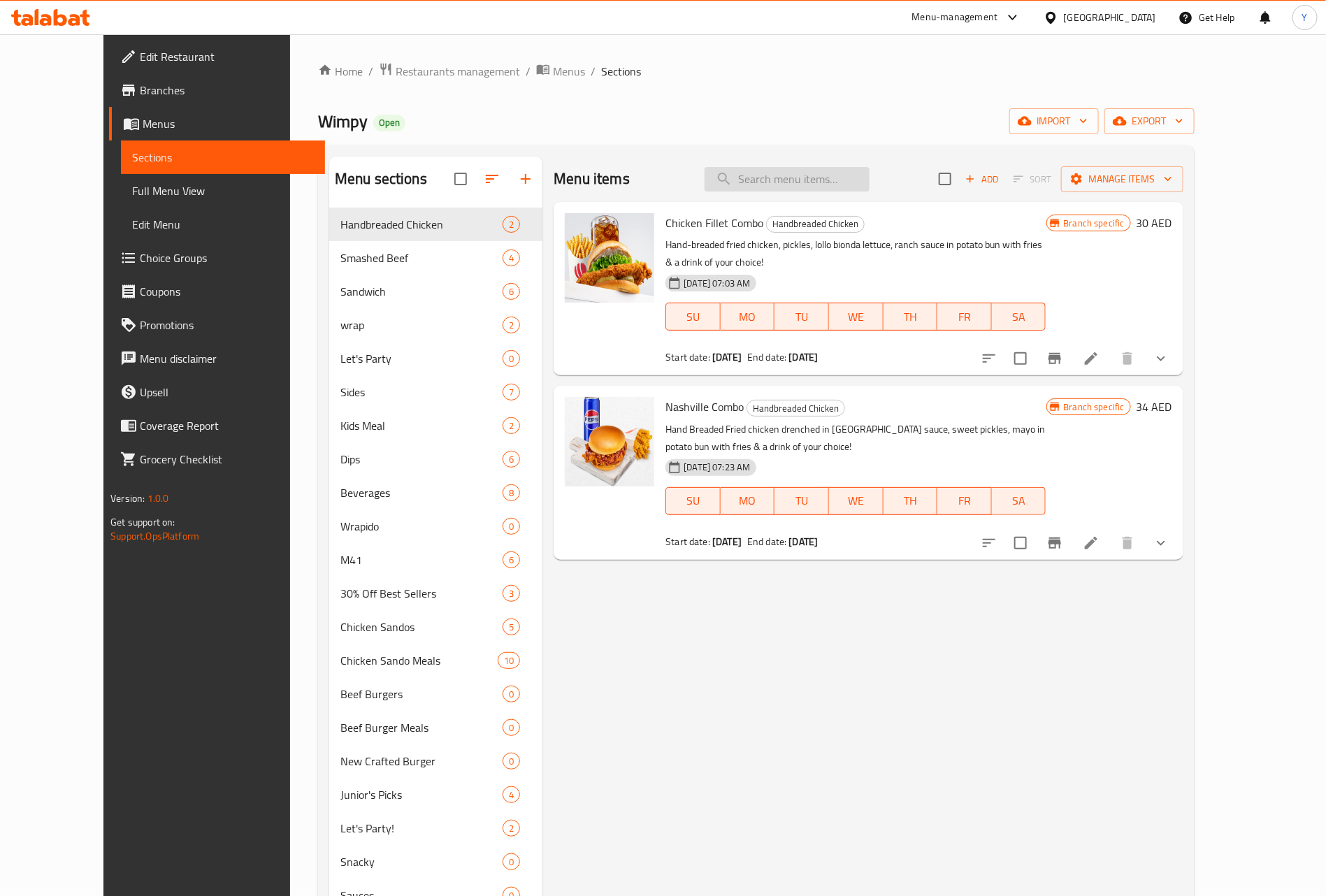
click at [851, 179] on input "search" at bounding box center [787, 178] width 165 height 24
paste input "Hot Honey Chicken Sando"
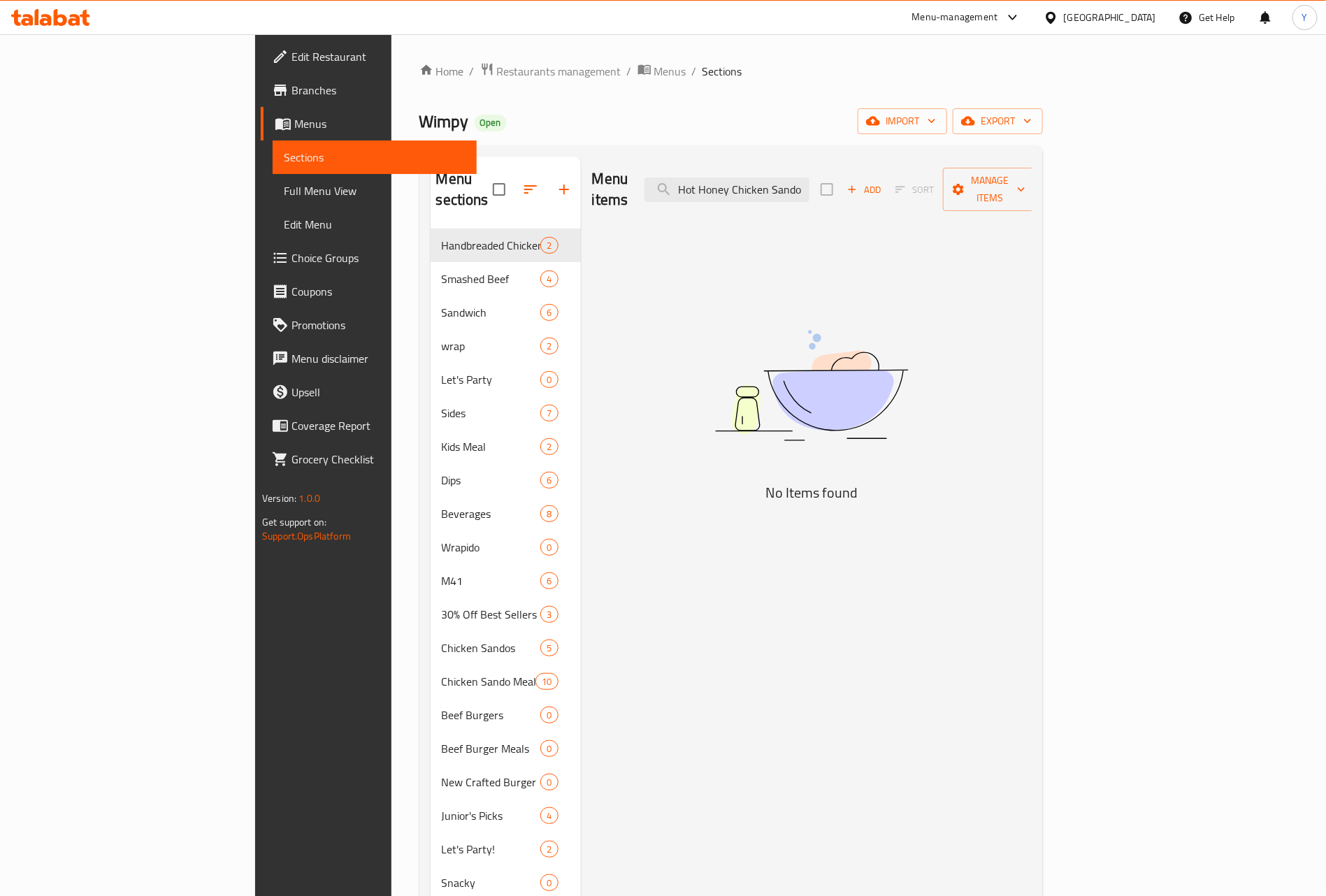
type input "Hot Honey Chicken Sando"
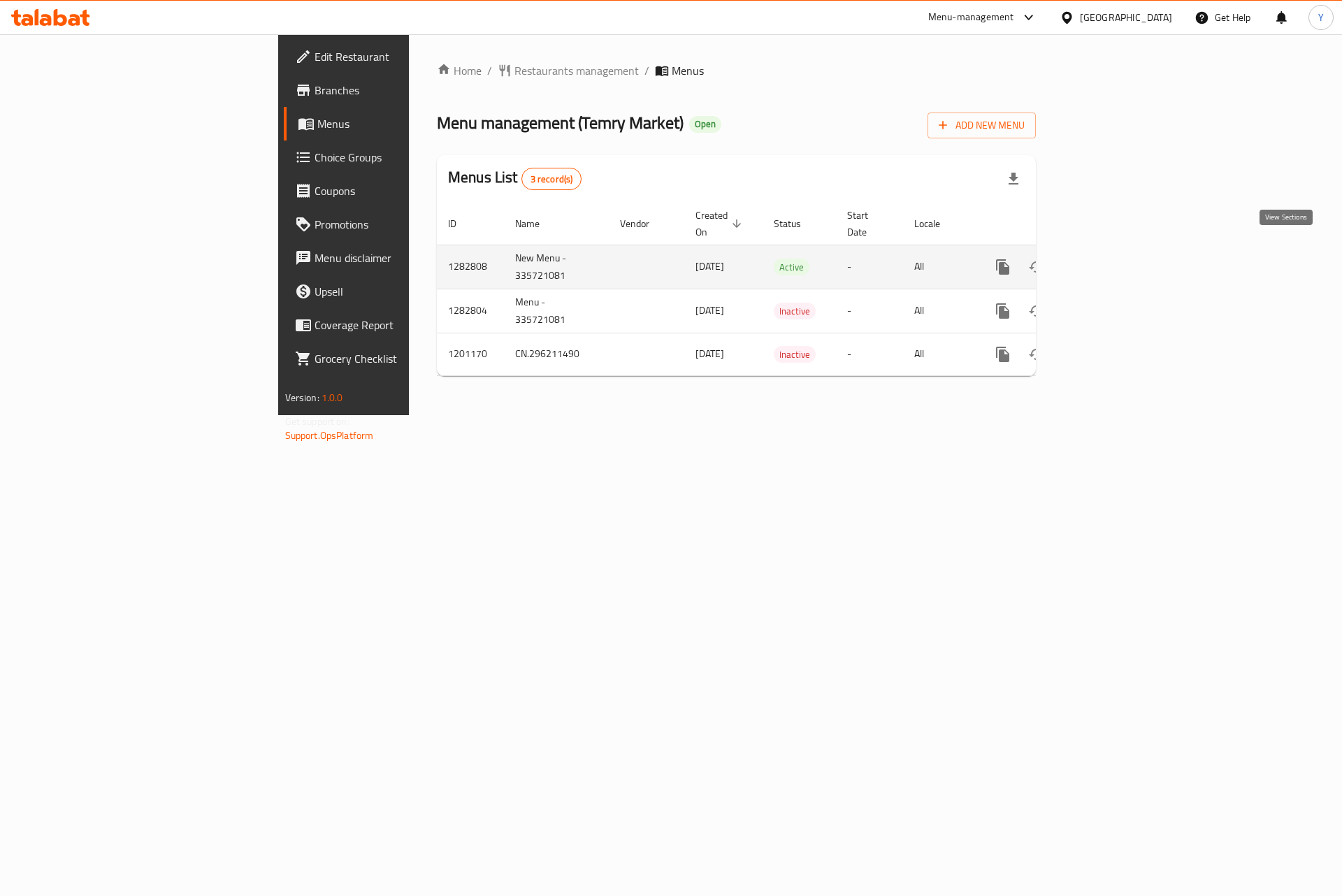
click at [1120, 250] on link "enhanced table" at bounding box center [1104, 267] width 33 height 33
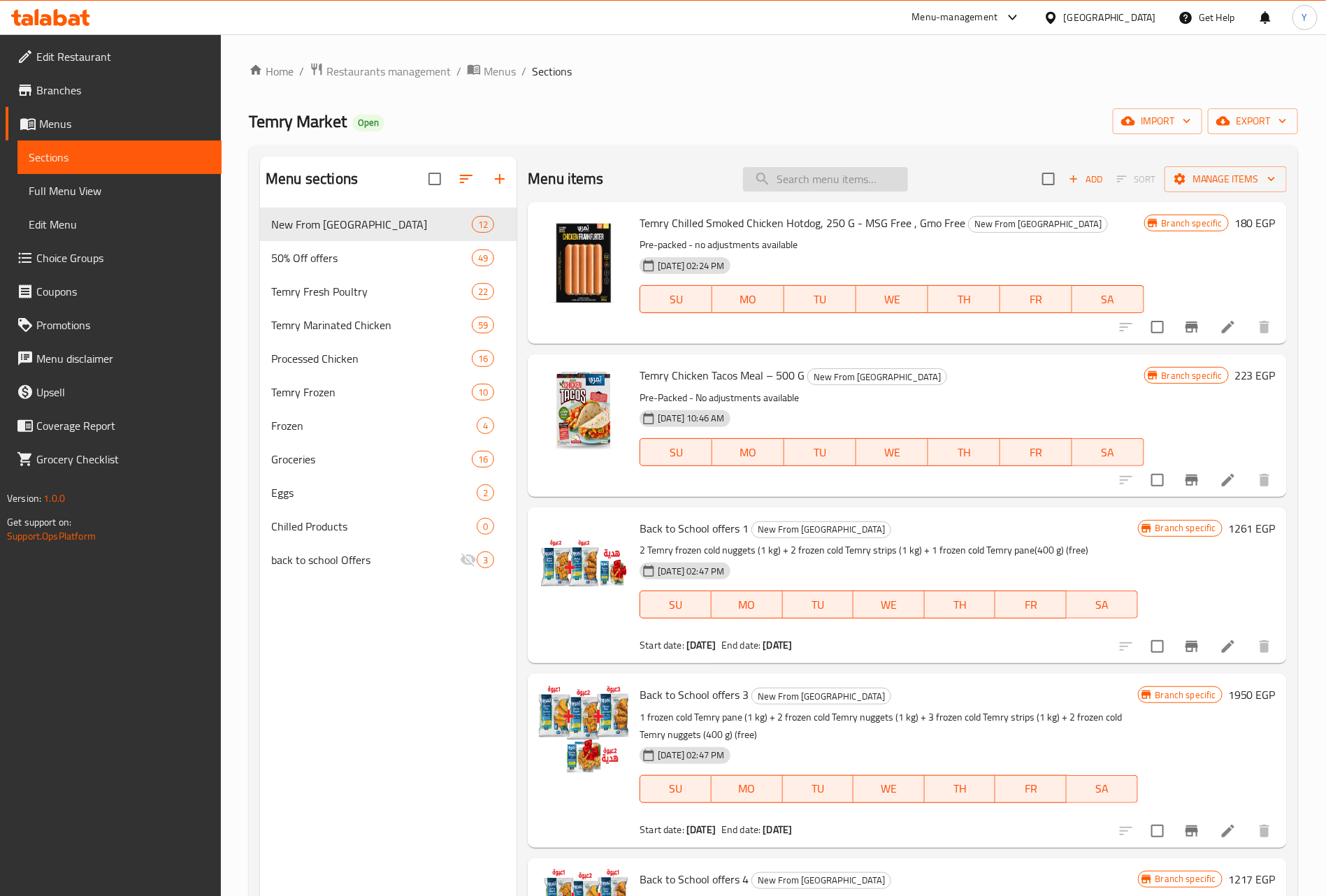
click at [847, 183] on input "search" at bounding box center [825, 178] width 165 height 24
paste input "3تمري فريش اربع اجزاء [DATE]-[DATE]"
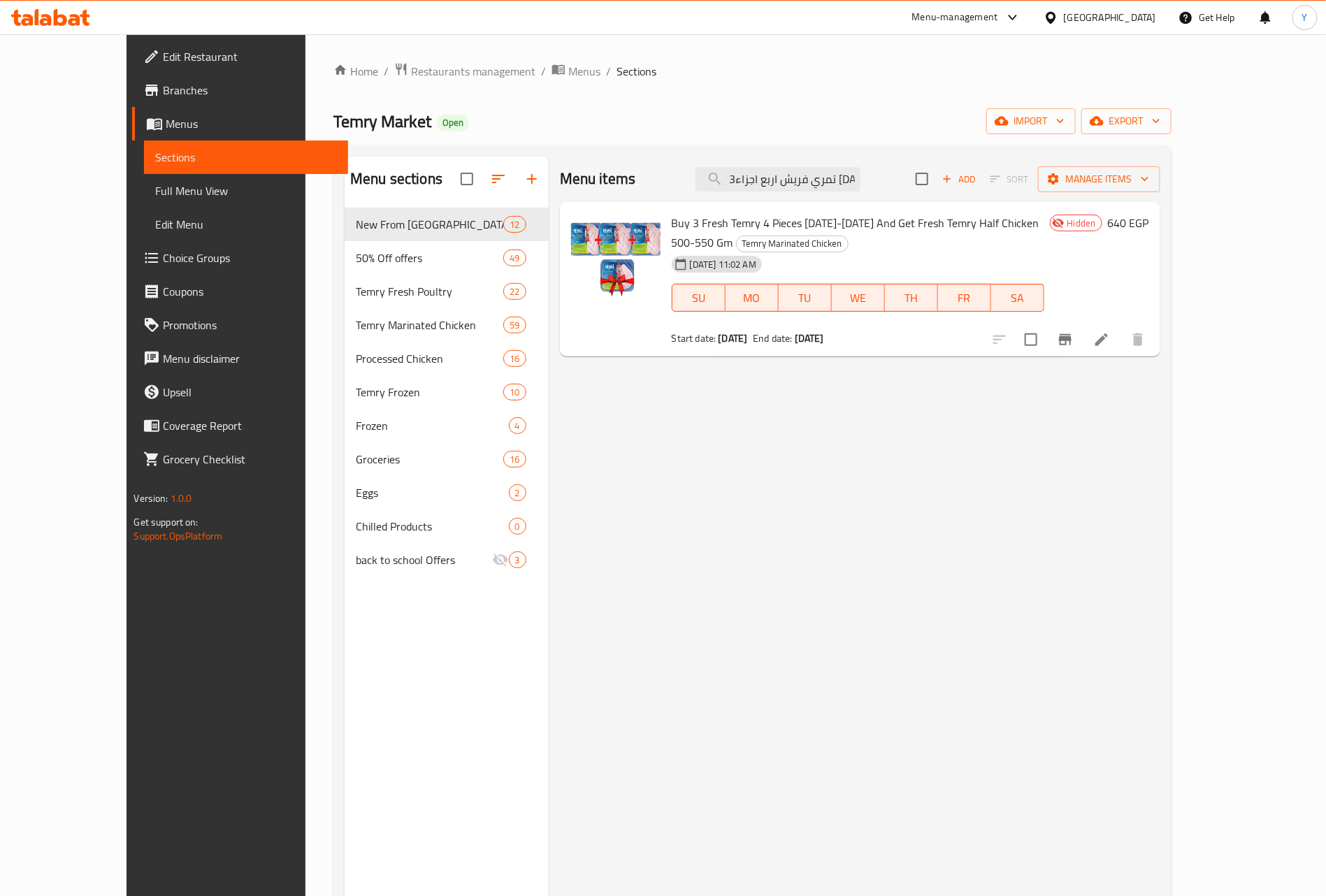
click at [818, 197] on div "Menu items 3تمري فريش اربع اجزاء [DATE]-[DATE] Add Sort Manage items" at bounding box center [860, 179] width 600 height 46
click at [831, 176] on input "3تمري فريش اربع اجزاء [DATE]-[DATE]" at bounding box center [778, 178] width 165 height 24
paste input "2تمري فريش فيلية 1 كجم"
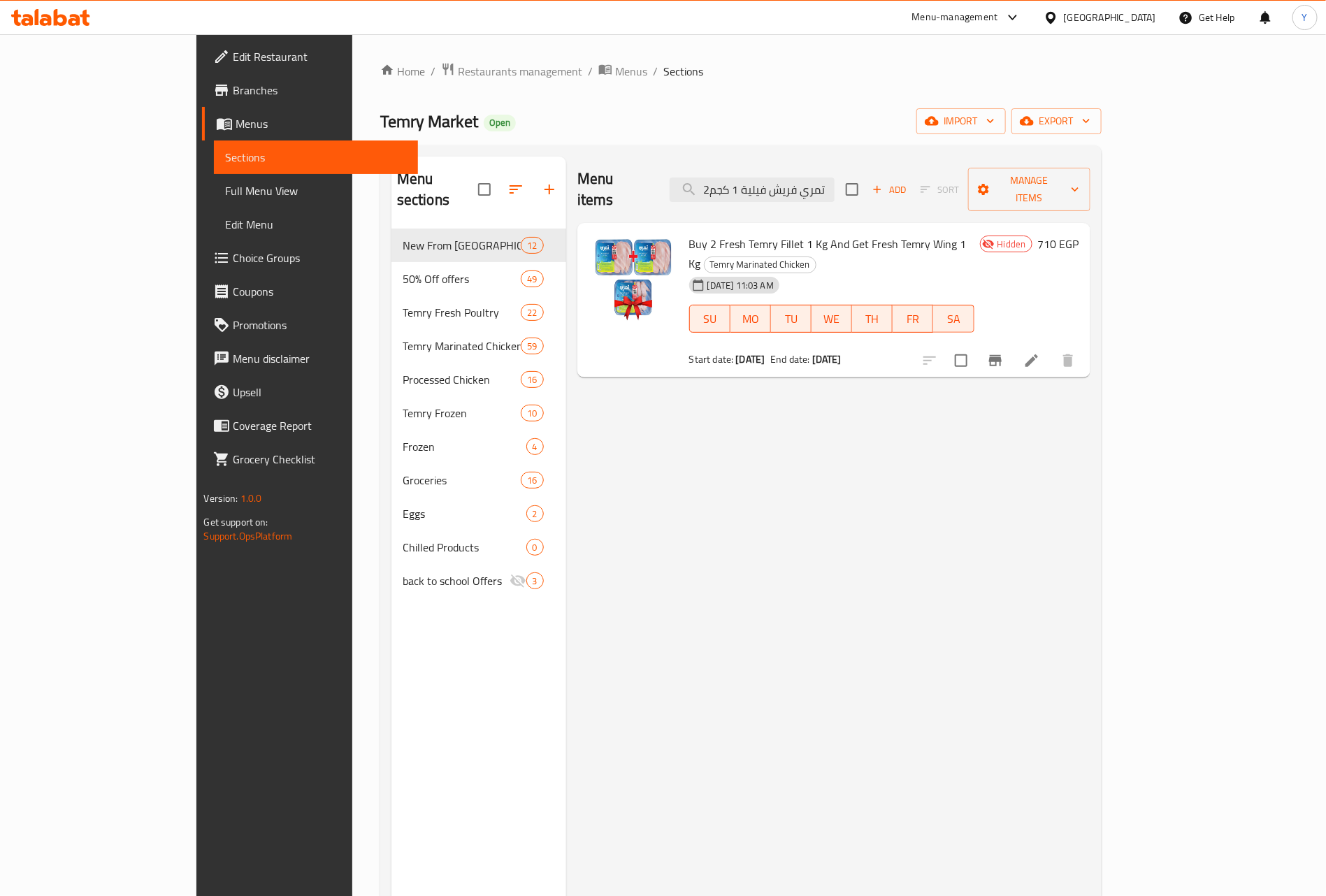
click at [835, 159] on div "Menu items 2تمري فريش فيلية 1 كجم Add Sort Manage items" at bounding box center [833, 190] width 513 height 67
click at [834, 185] on input "2تمري فريش فيلية 1 كجم" at bounding box center [752, 189] width 165 height 24
paste input "2تمري فريش اوراك 1 كجم + دبوس تمري فريش"
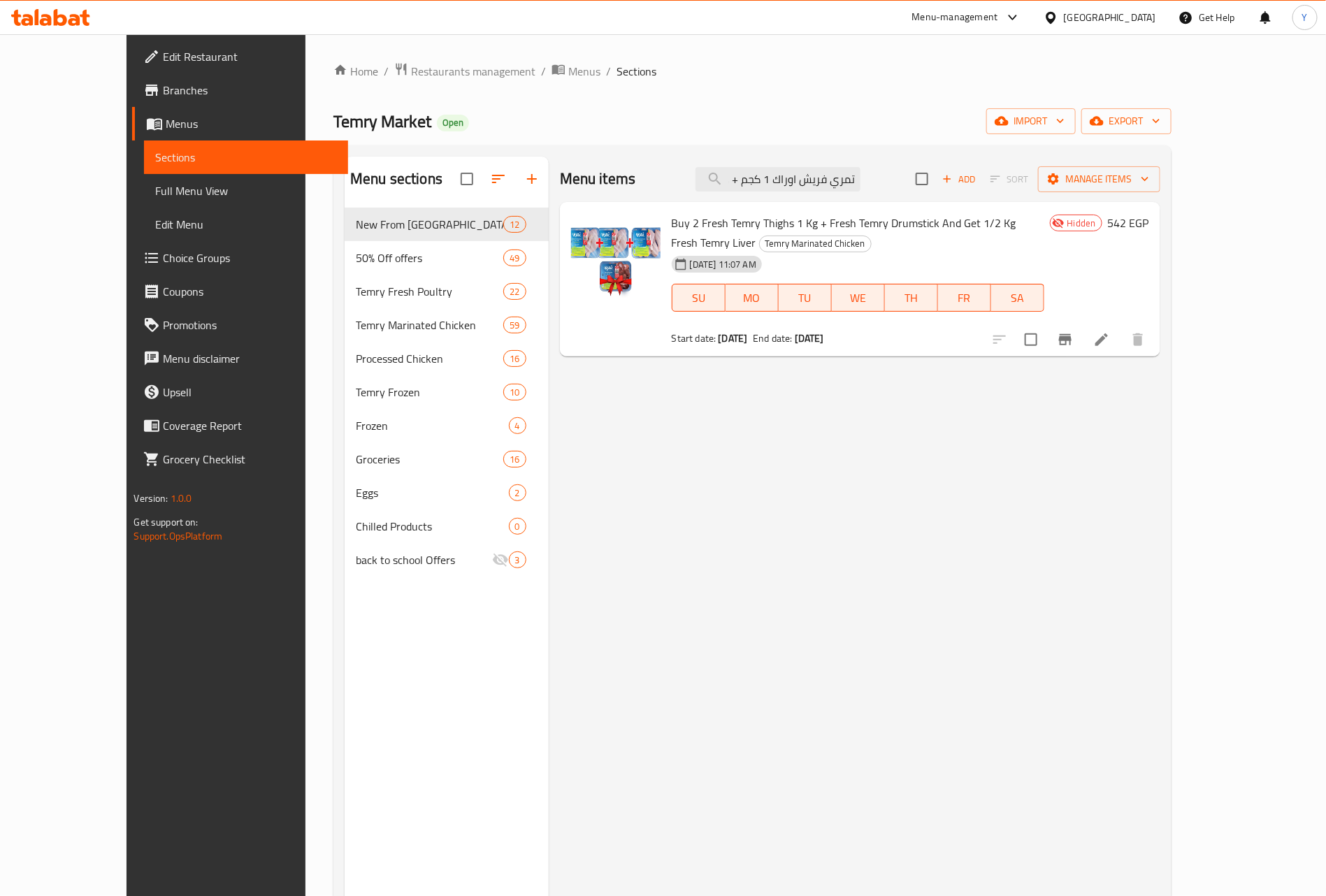
type input "2تمري فريش اوراك 1 كجم + دبوس تمري فريش"
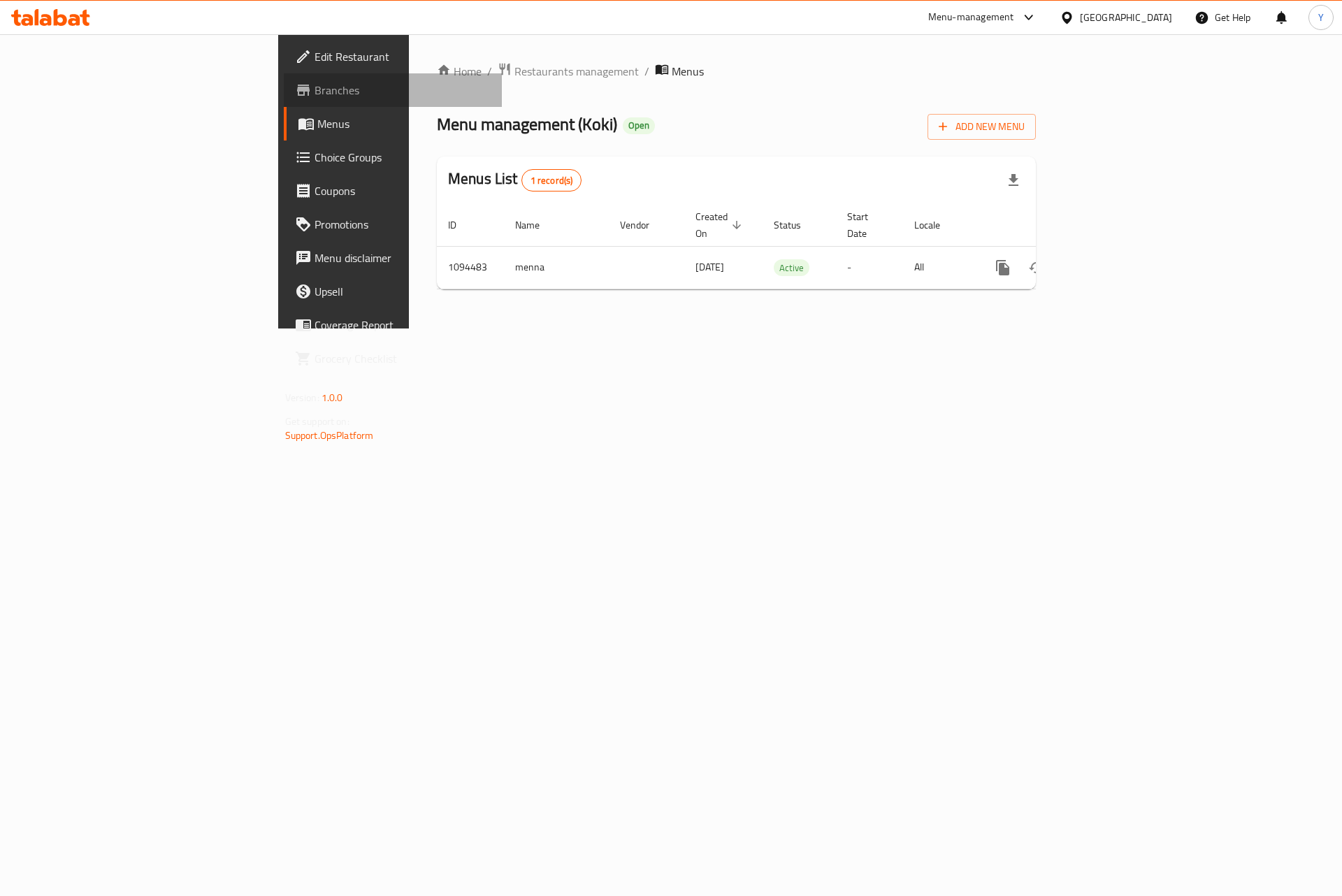
click at [314, 94] on span "Branches" at bounding box center [403, 90] width 177 height 17
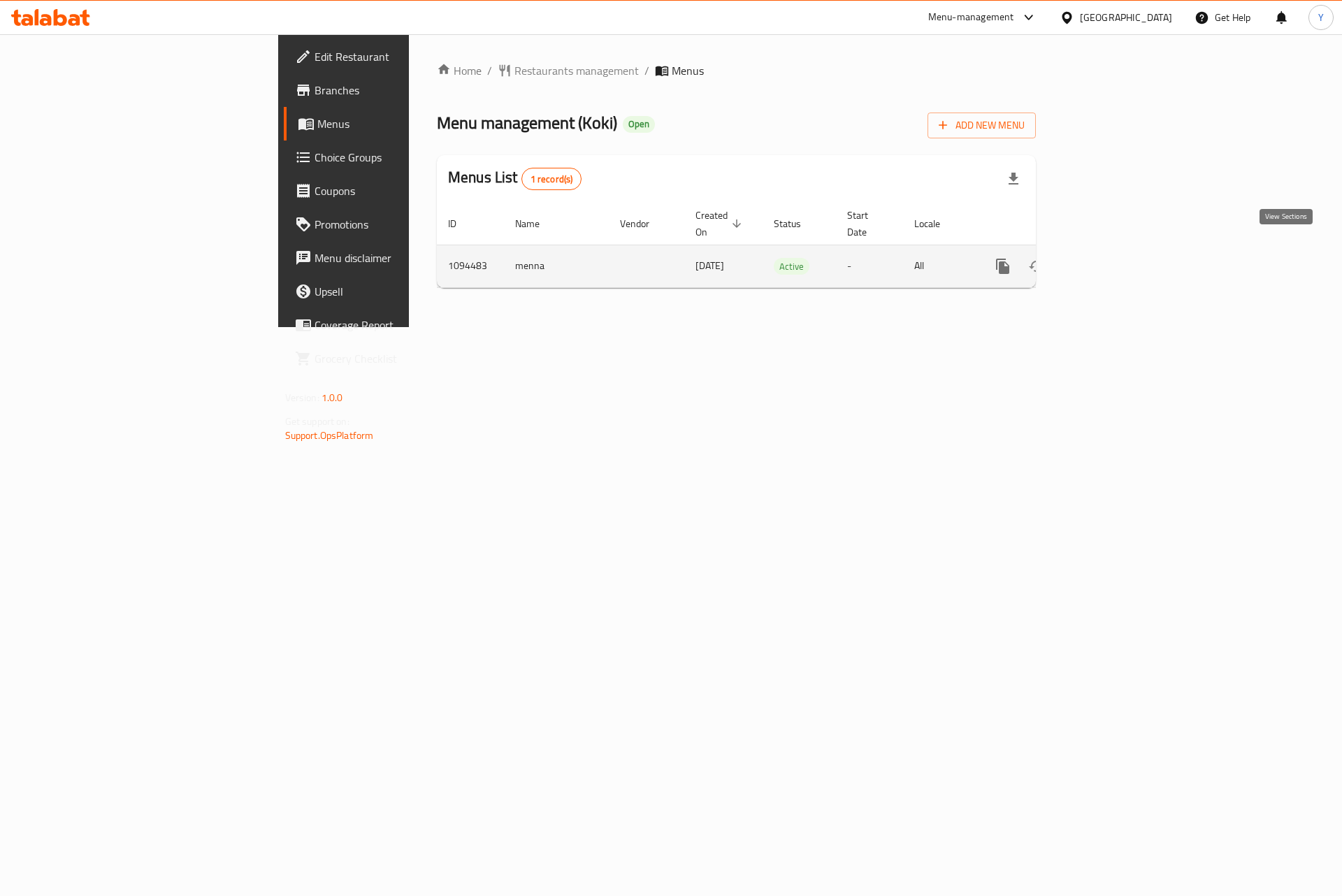
click at [1112, 258] on icon "enhanced table" at bounding box center [1104, 266] width 17 height 17
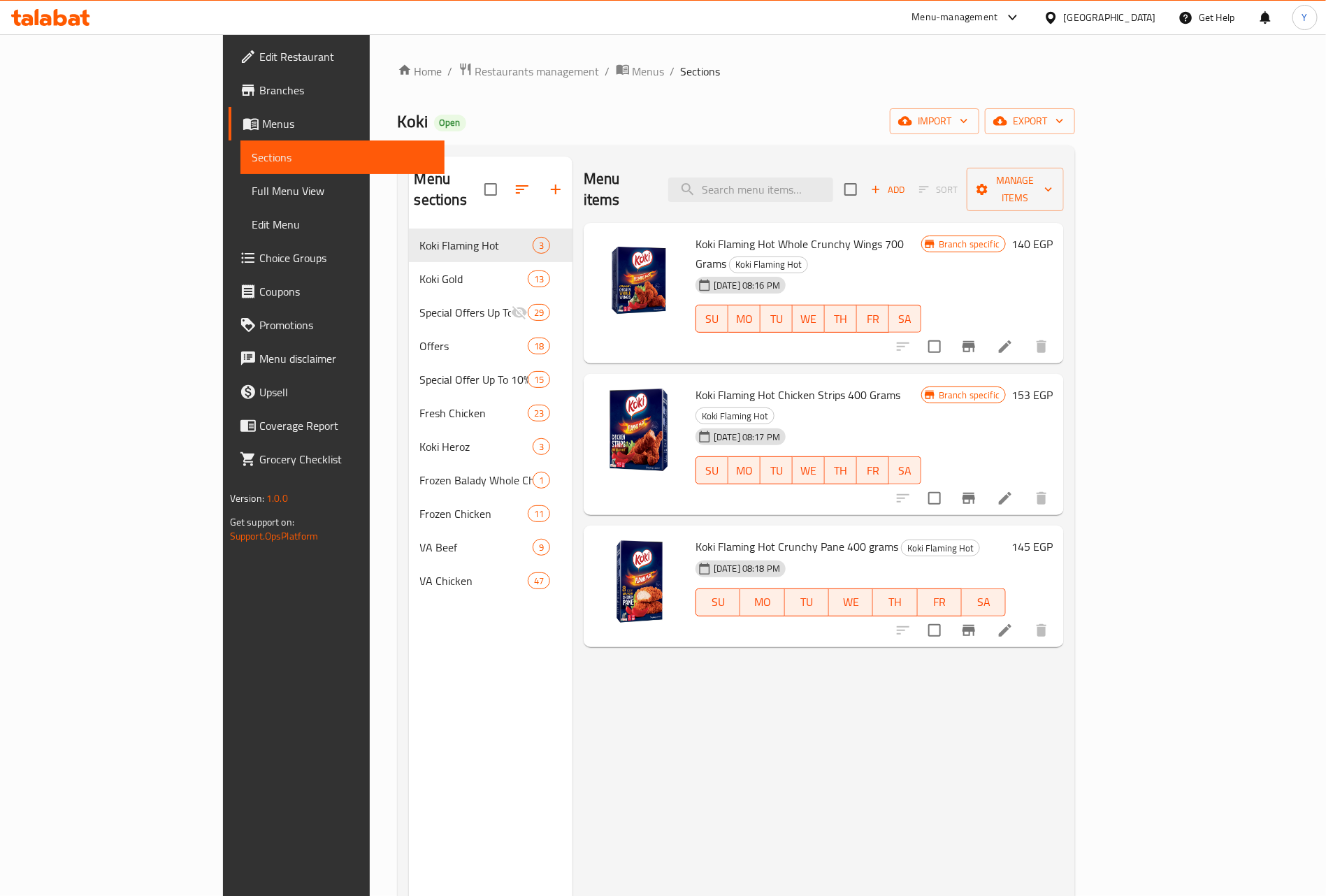
click at [833, 188] on input "search" at bounding box center [751, 189] width 165 height 24
paste input "Beef Burger Koki 55 Gm 8 PCS"
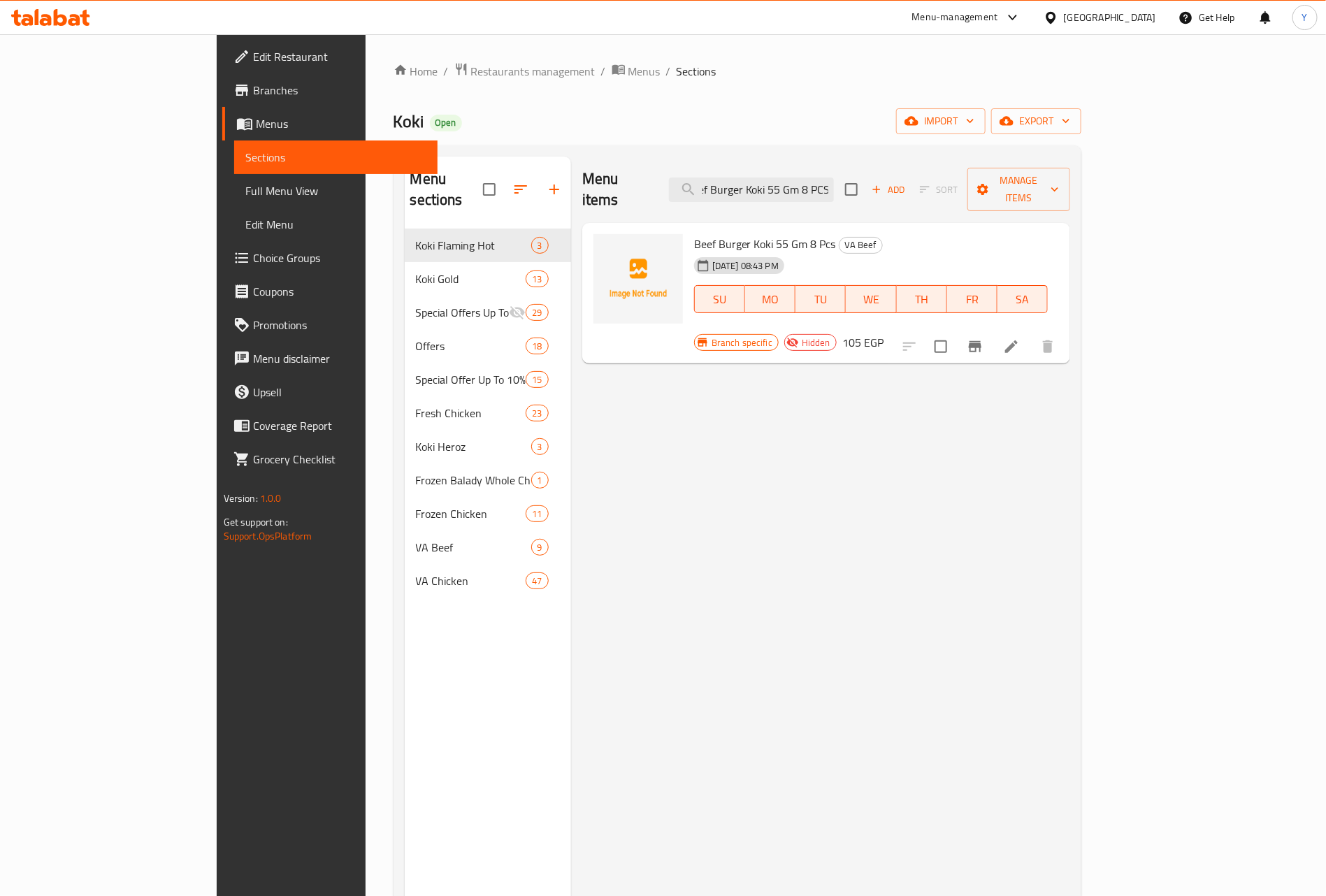
type input "Beef Burger Koki 55 Gm 8 PCS"
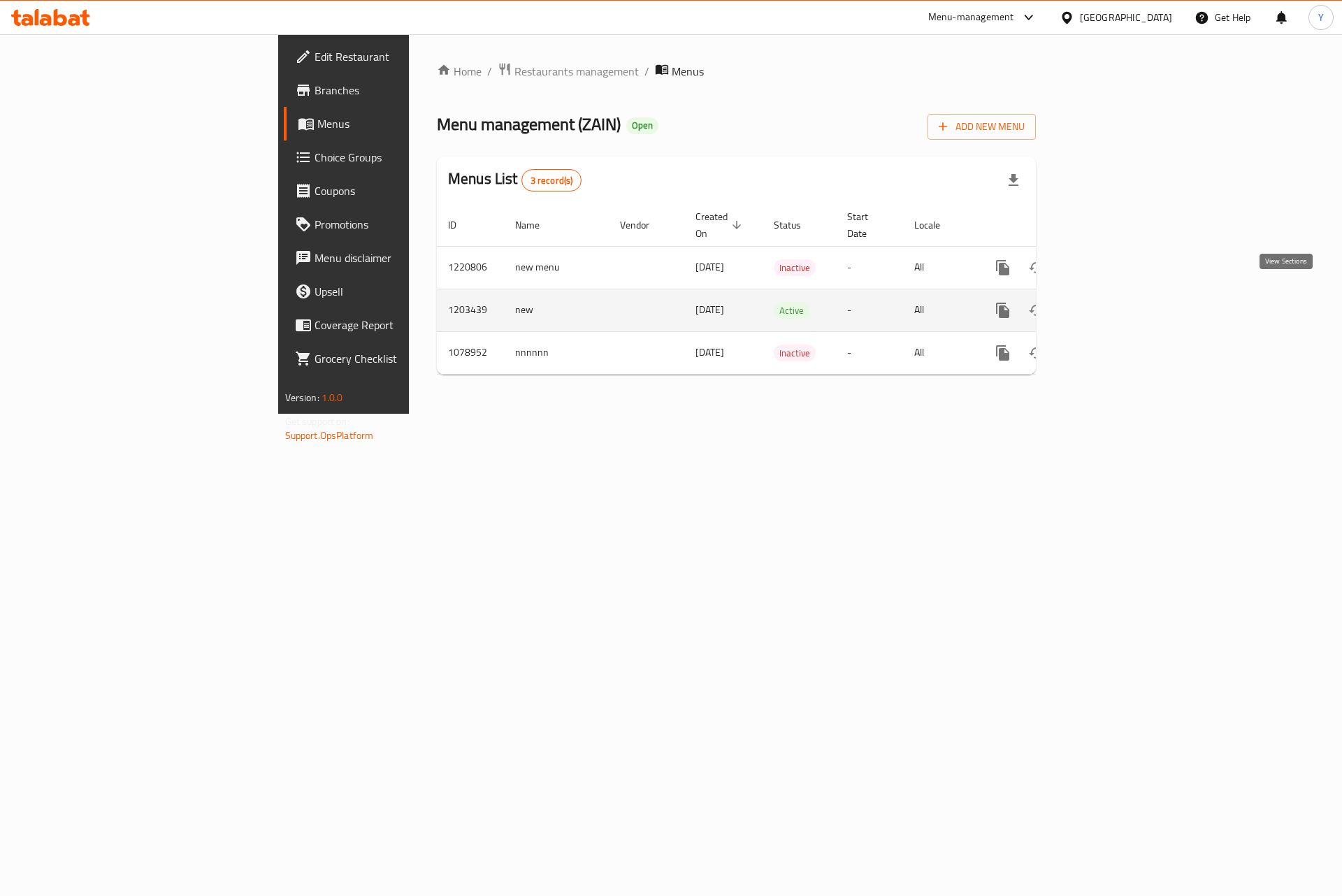
click at [1112, 302] on icon "enhanced table" at bounding box center [1104, 310] width 17 height 17
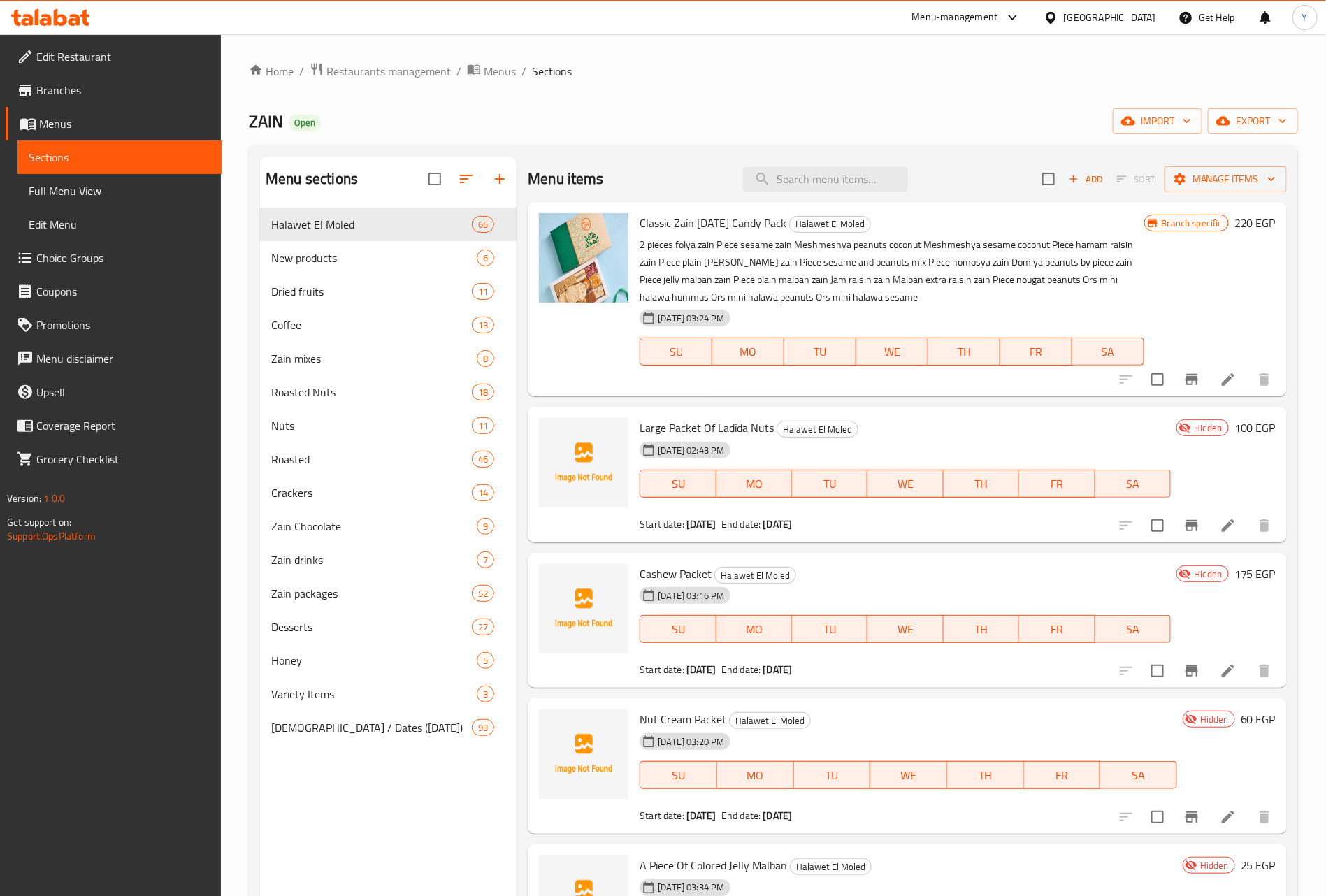
click at [84, 93] on span "Branches" at bounding box center [123, 90] width 174 height 17
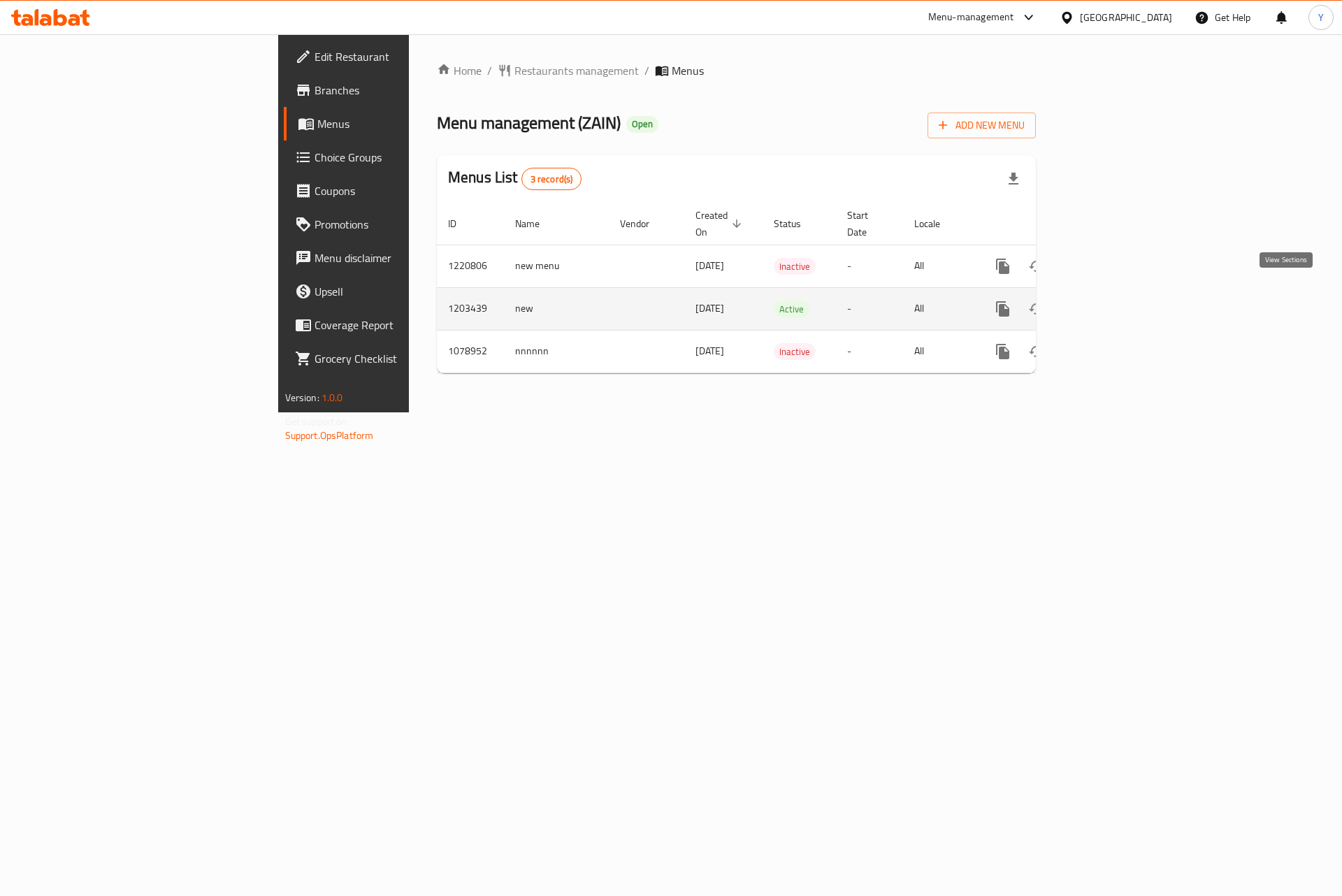
click at [1112, 301] on icon "enhanced table" at bounding box center [1104, 309] width 17 height 17
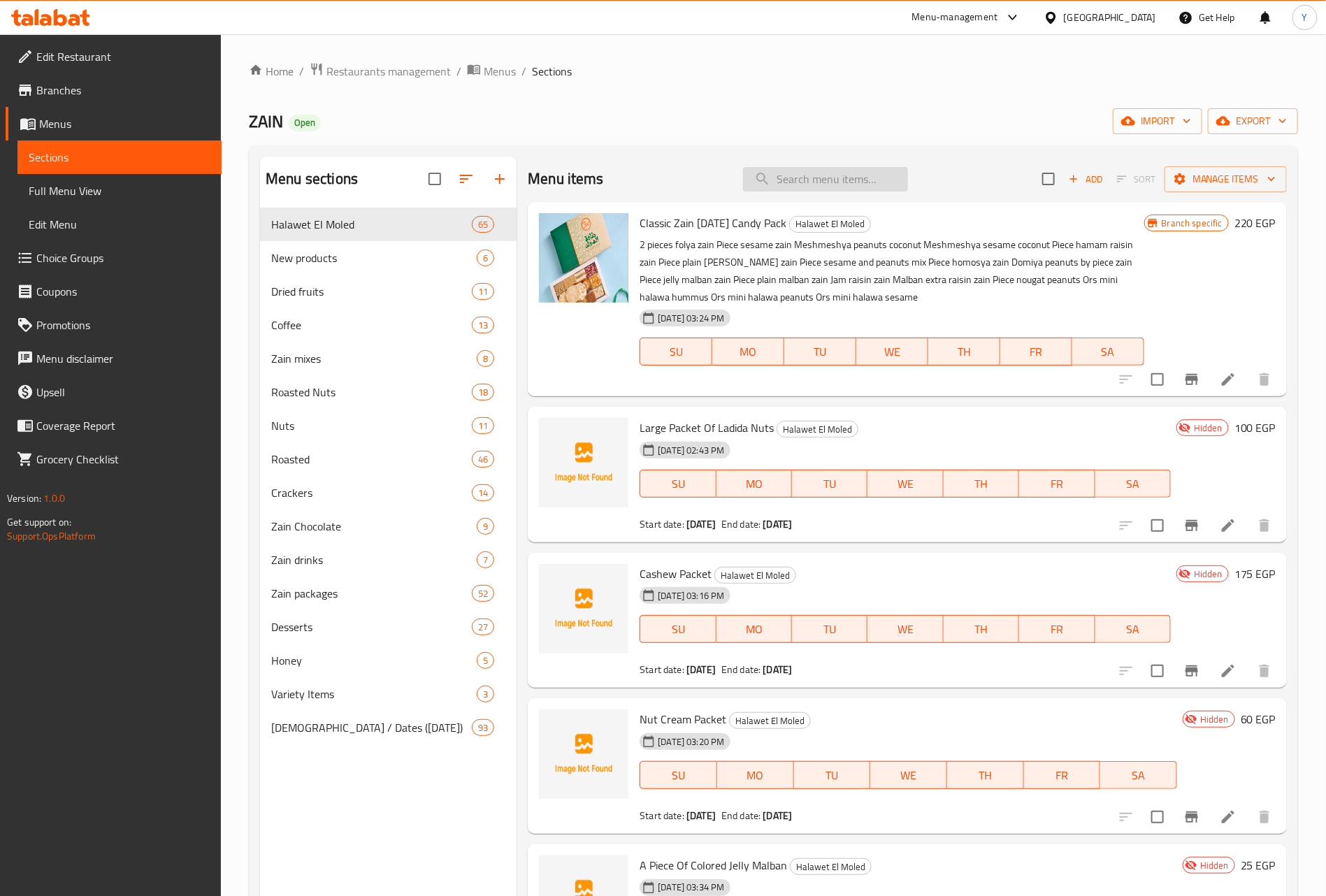
click at [808, 184] on input "search" at bounding box center [825, 178] width 165 height 24
paste input "باكيت لديدة مكسرات كبير"
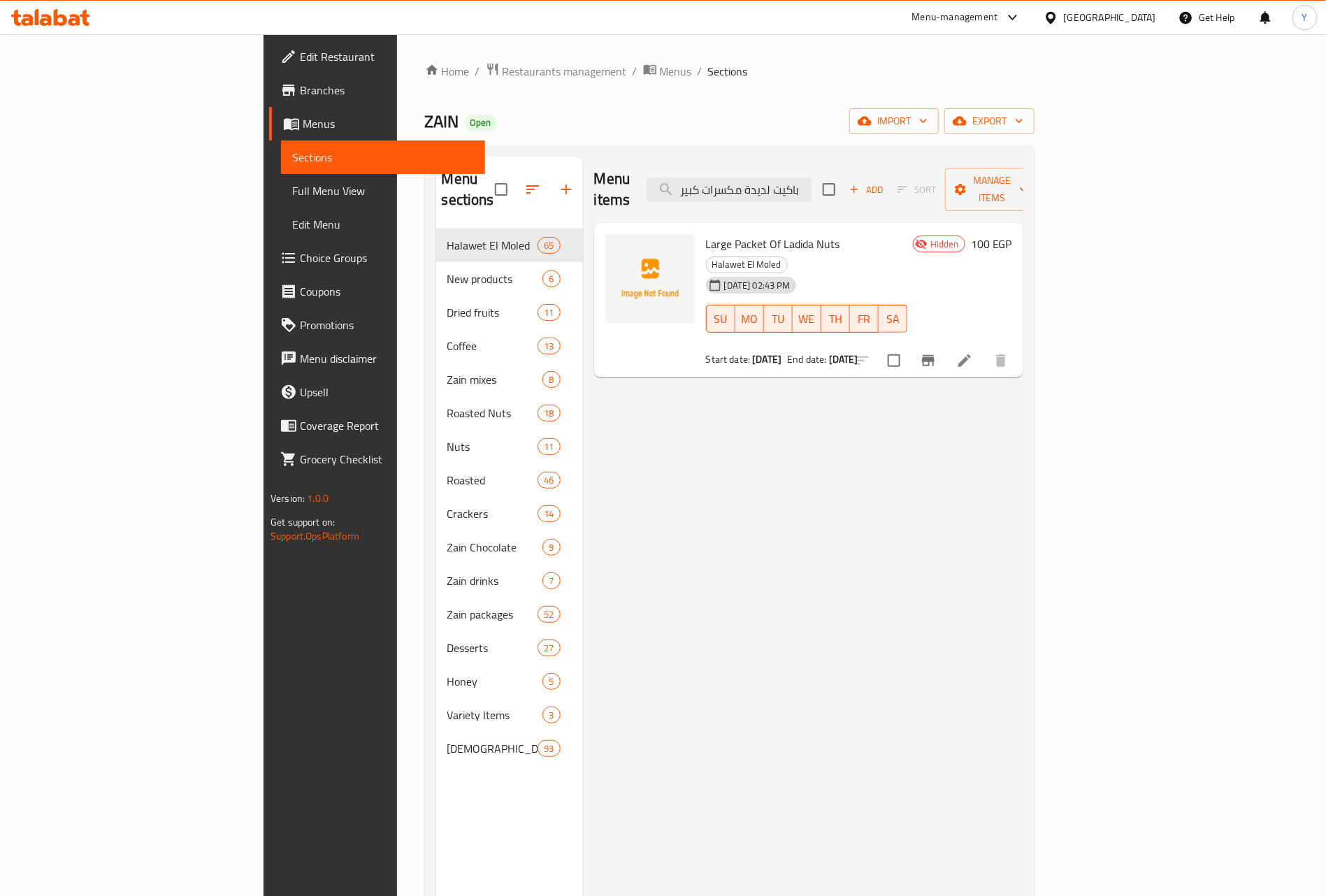
click at [797, 193] on div "Menu items باكيت لديدة مكسرات كبير Add Sort Manage items" at bounding box center [808, 190] width 429 height 67
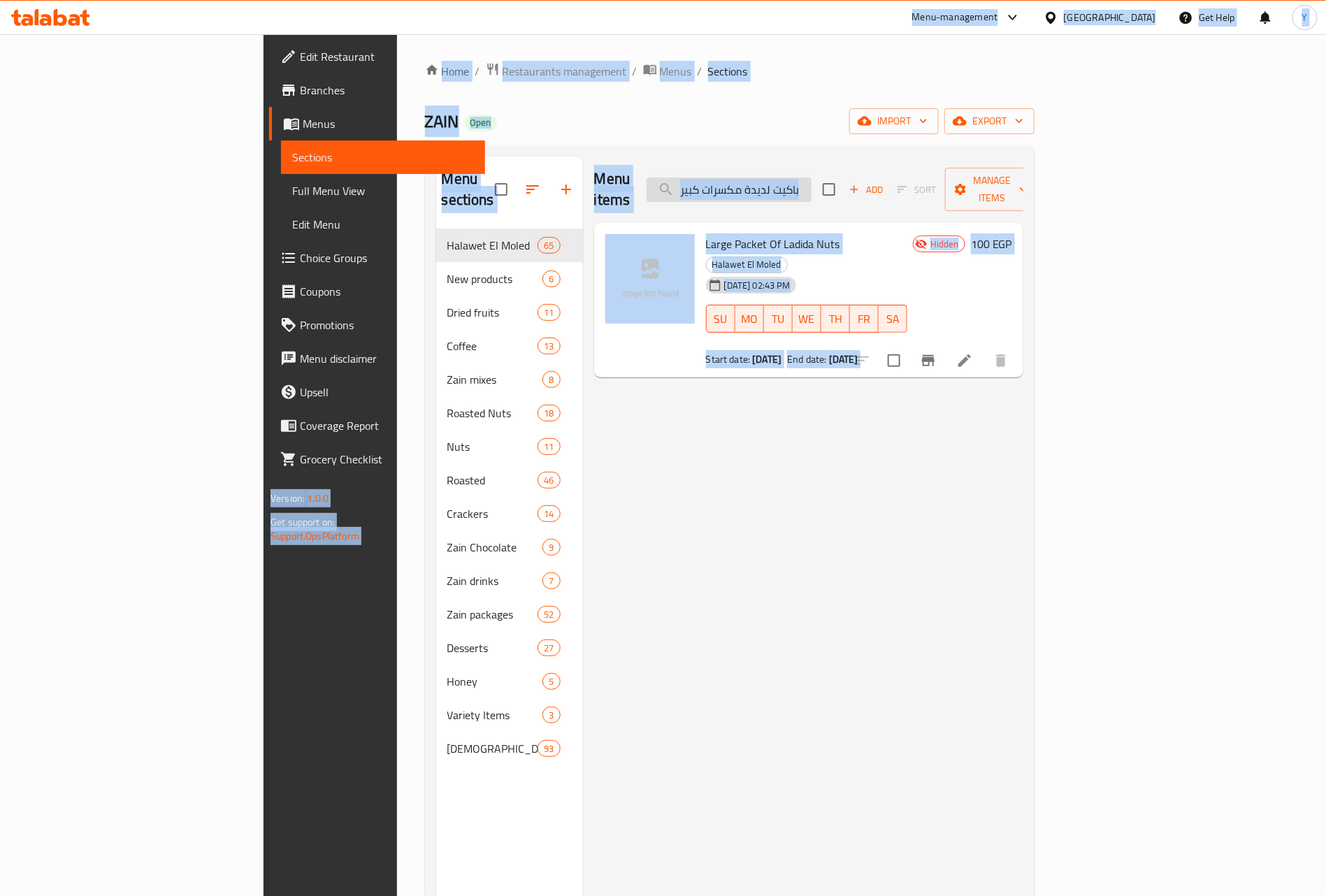
click at [798, 178] on input "باكيت لديدة مكسرات كبير" at bounding box center [729, 189] width 165 height 24
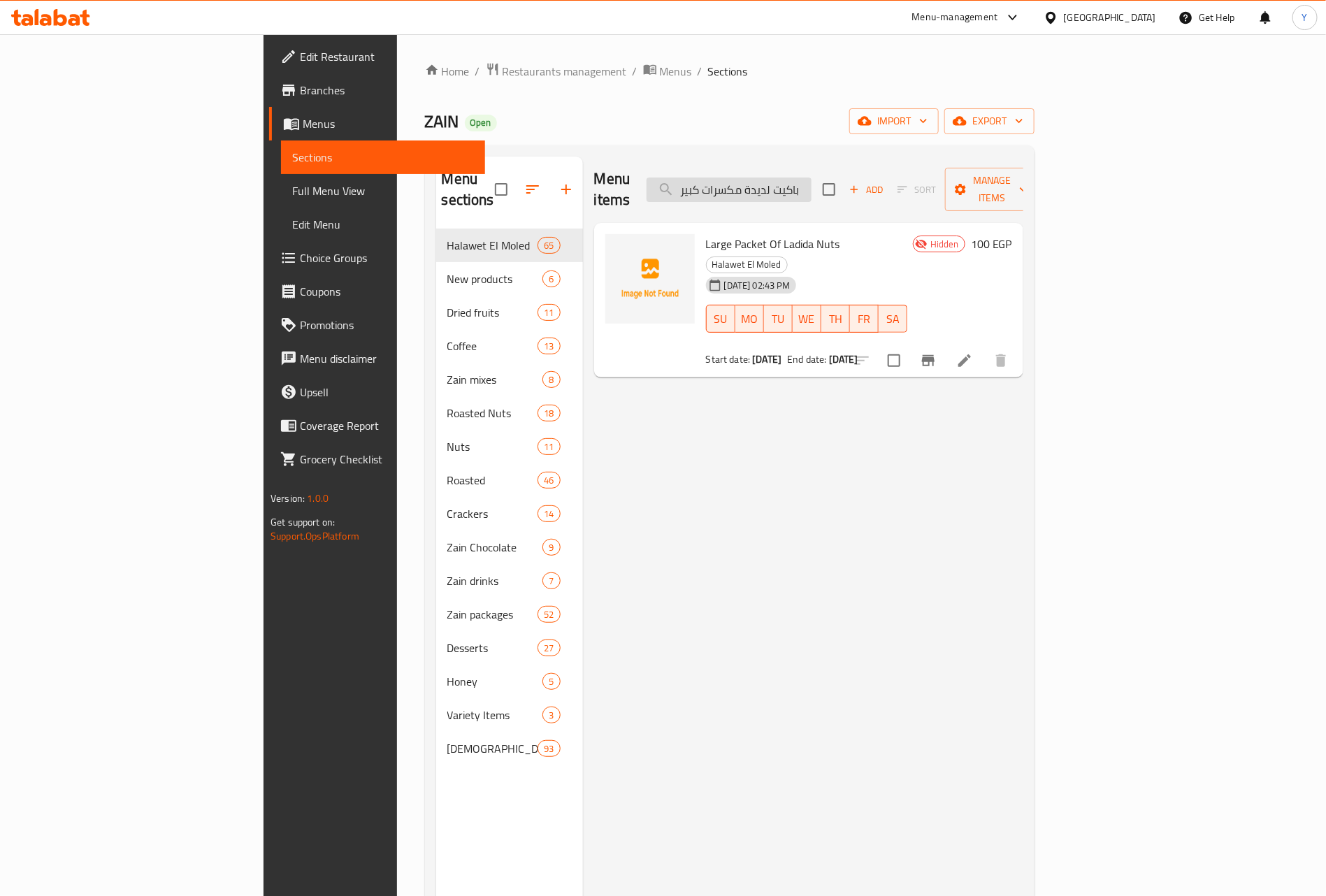
paste input "اجو"
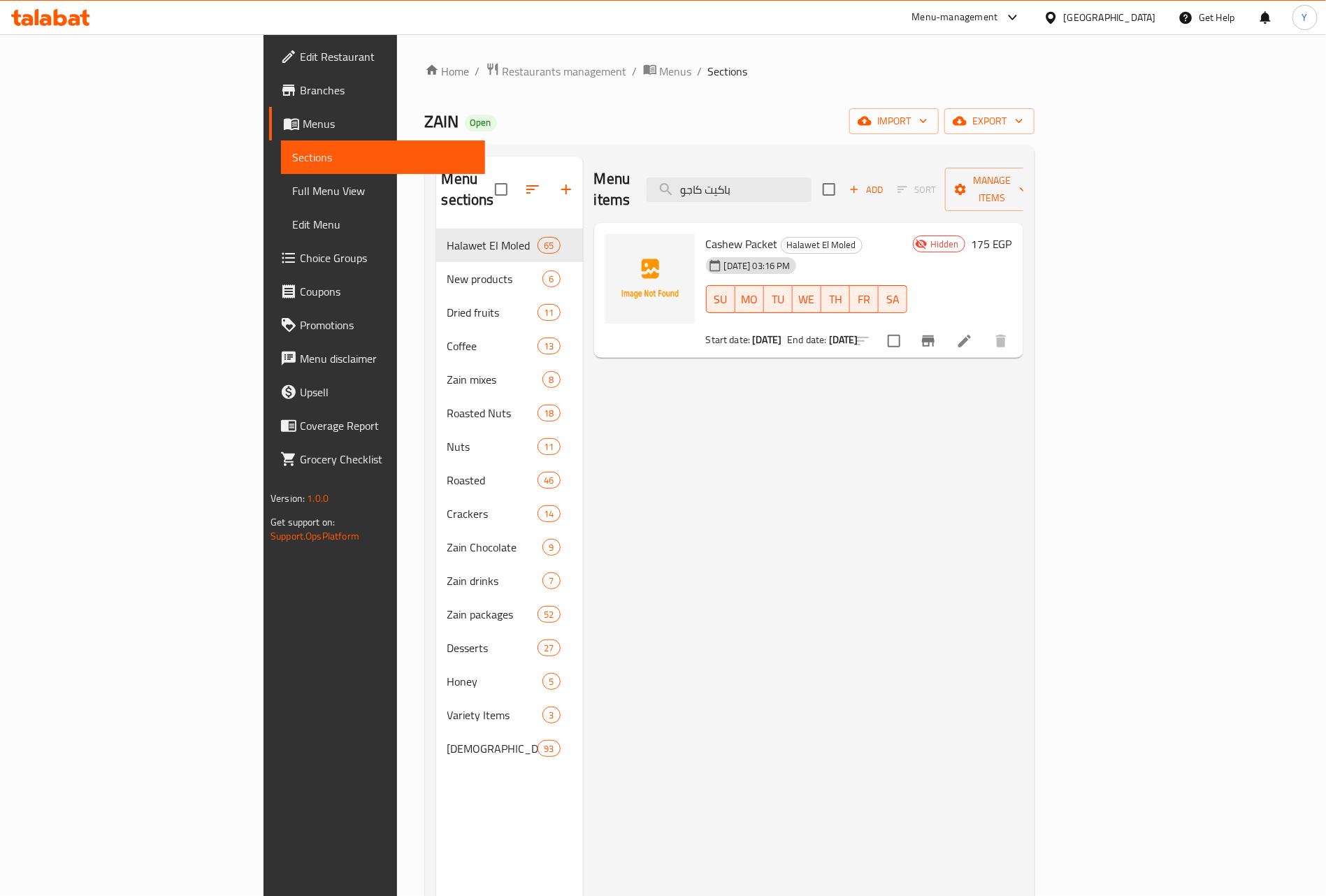
click at [812, 162] on div "Menu items باكيت كاجو Add Sort Manage items" at bounding box center [808, 190] width 429 height 67
click at [810, 172] on div "Menu items باكيت كاجو Add Sort Manage items" at bounding box center [808, 190] width 429 height 67
click at [808, 178] on input "باكيت كاجو" at bounding box center [729, 189] width 165 height 24
paste input "شطة مكسرات"
click at [706, 233] on span "Nut Cream Packet" at bounding box center [749, 243] width 87 height 21
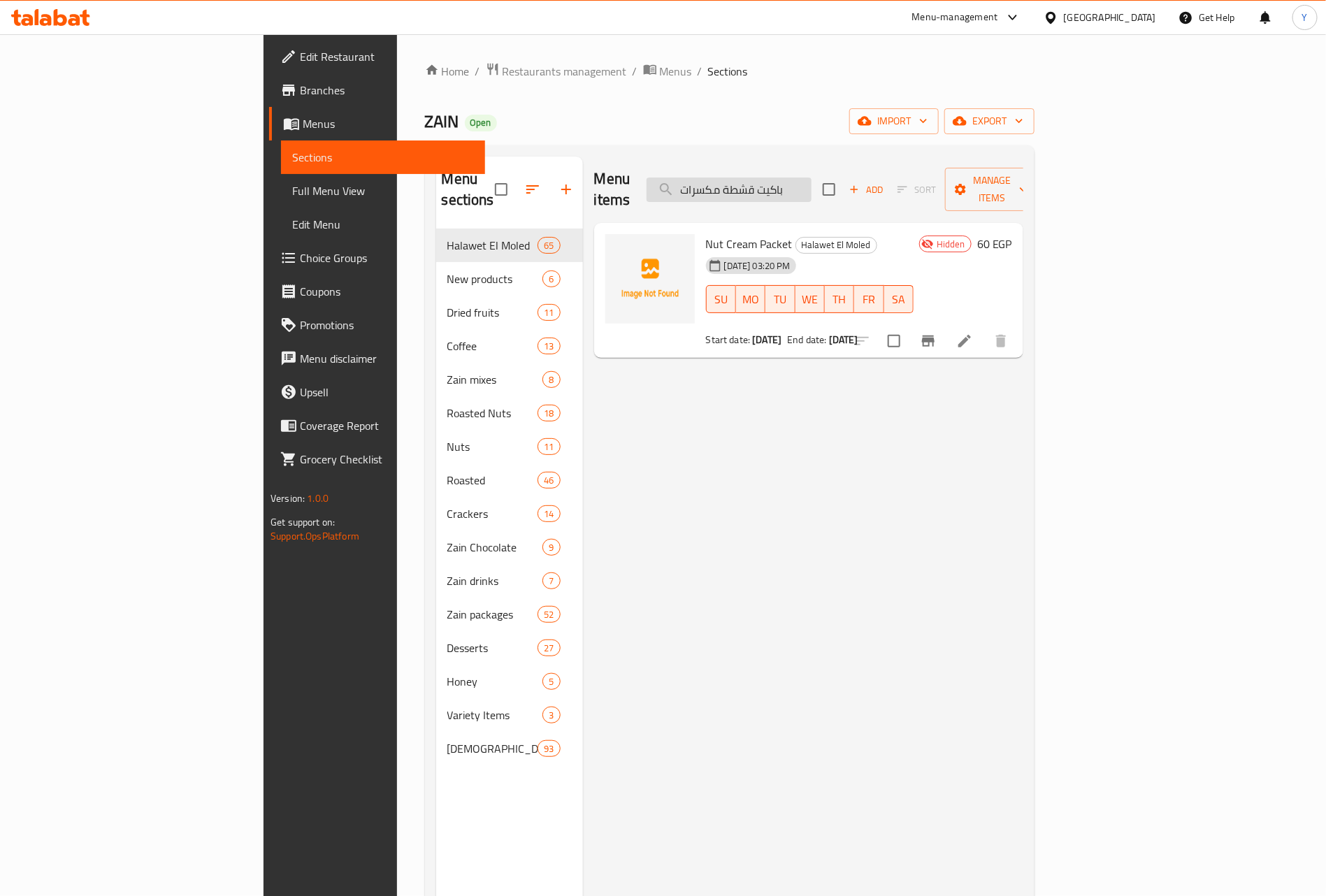
click at [780, 180] on input "باكيت قشطة مكسرات" at bounding box center [729, 189] width 165 height 24
paste input "قطعة ملبن جيلي الوان"
click at [764, 178] on input "قطعة ملبن جيلي الوان" at bounding box center [729, 189] width 165 height 24
paste input "باكيت ملبن عين جمل"
paste input "قطعة دومية فو"
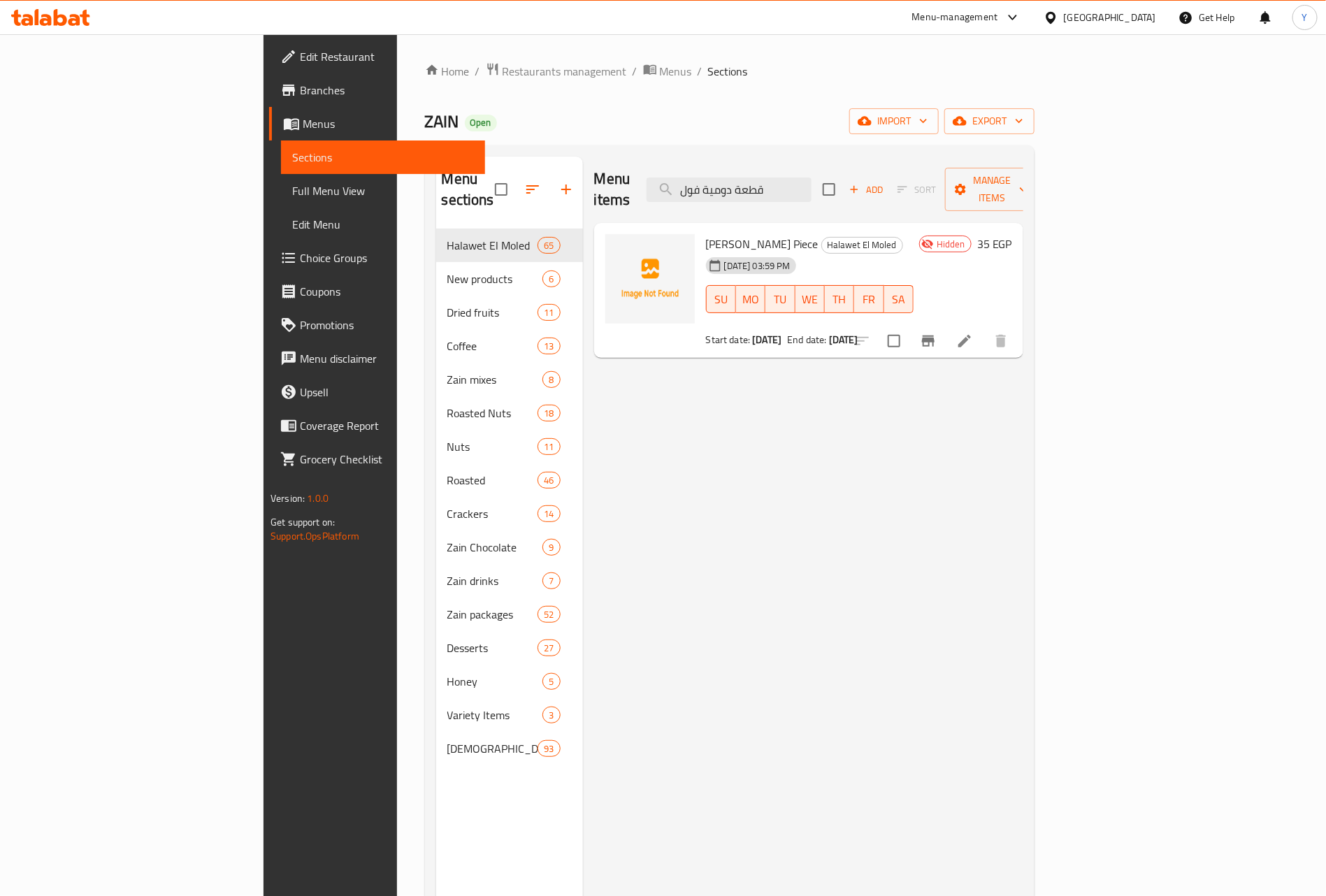
click at [881, 197] on div "Menu items قطعة دومية فول Add Sort Manage items" at bounding box center [808, 190] width 429 height 67
click at [812, 179] on input "قطعة دومية فول" at bounding box center [729, 189] width 165 height 24
paste input "باكيت شكلمة"
type input "باكيت شكلمة"
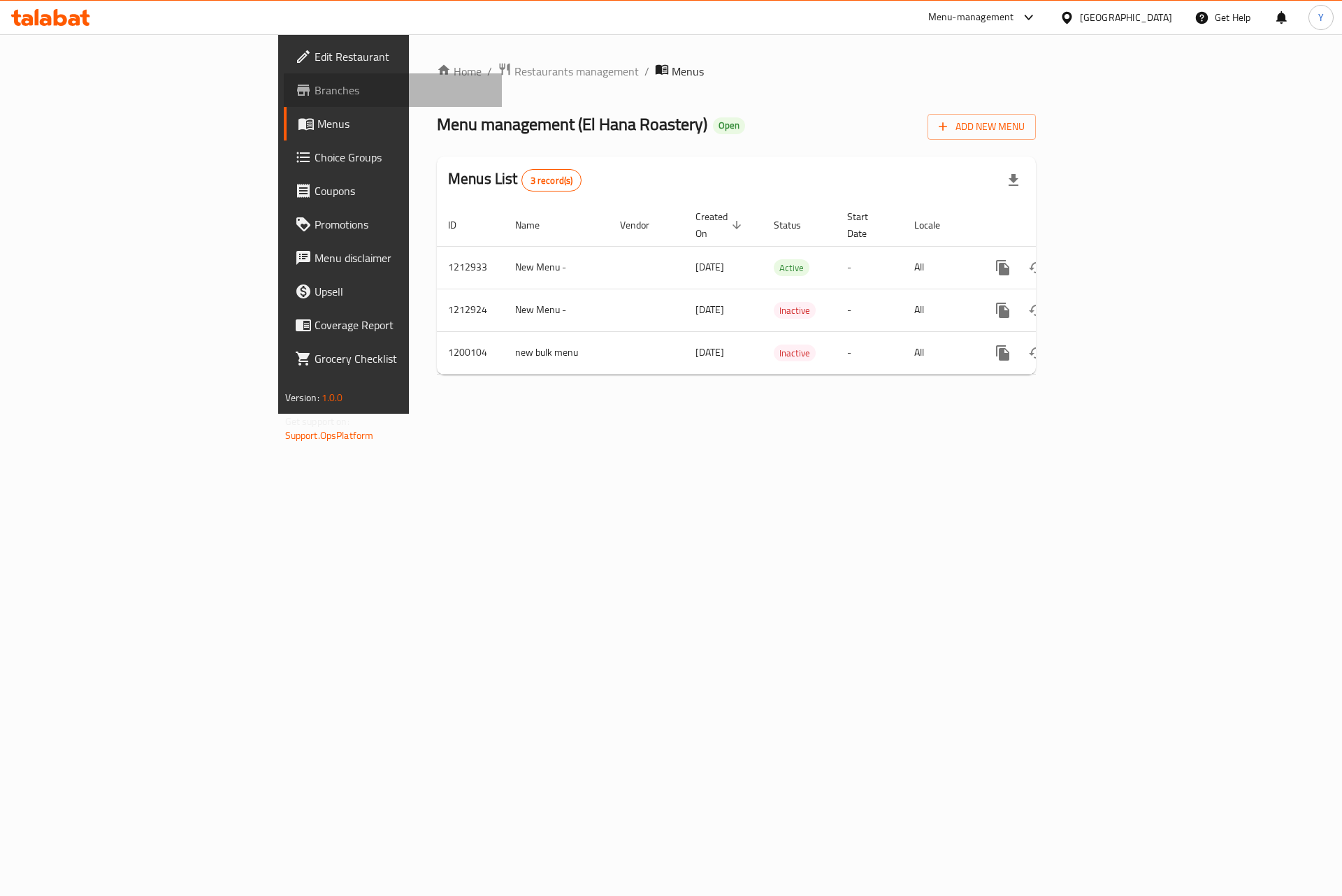
click at [283, 78] on link "Branches" at bounding box center [393, 90] width 218 height 33
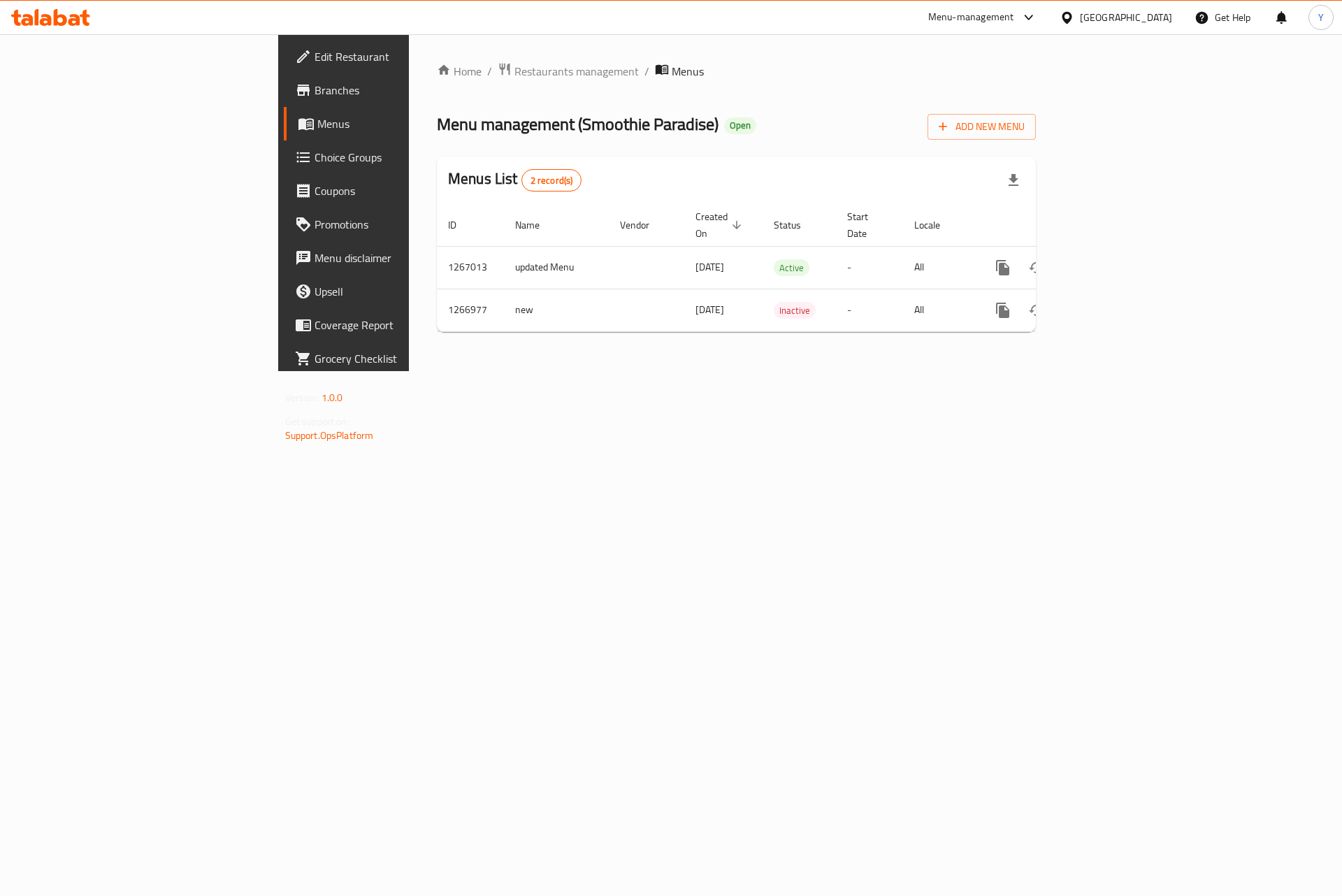
click at [314, 84] on span "Branches" at bounding box center [403, 90] width 177 height 17
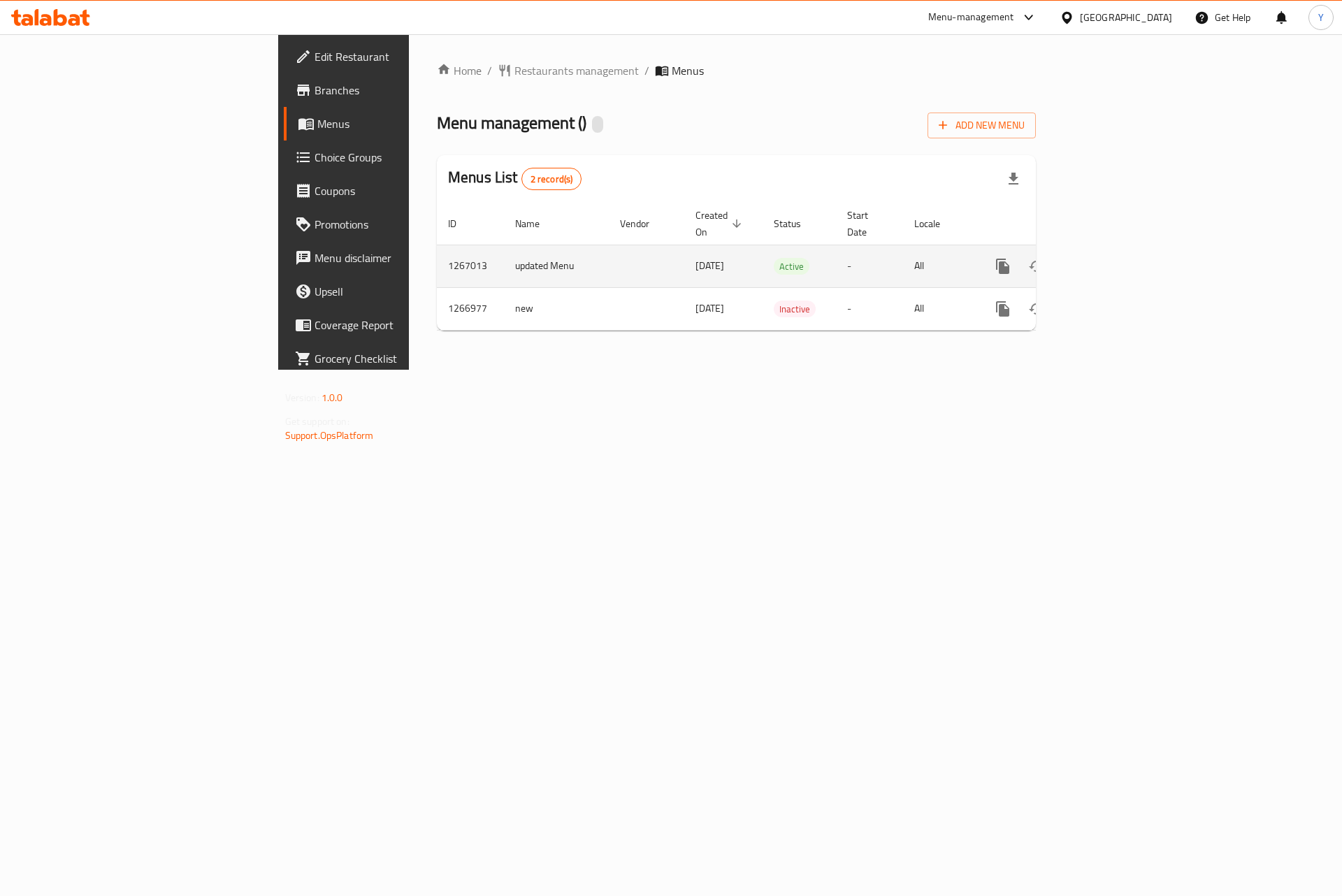
click at [1112, 258] on icon "enhanced table" at bounding box center [1104, 266] width 17 height 17
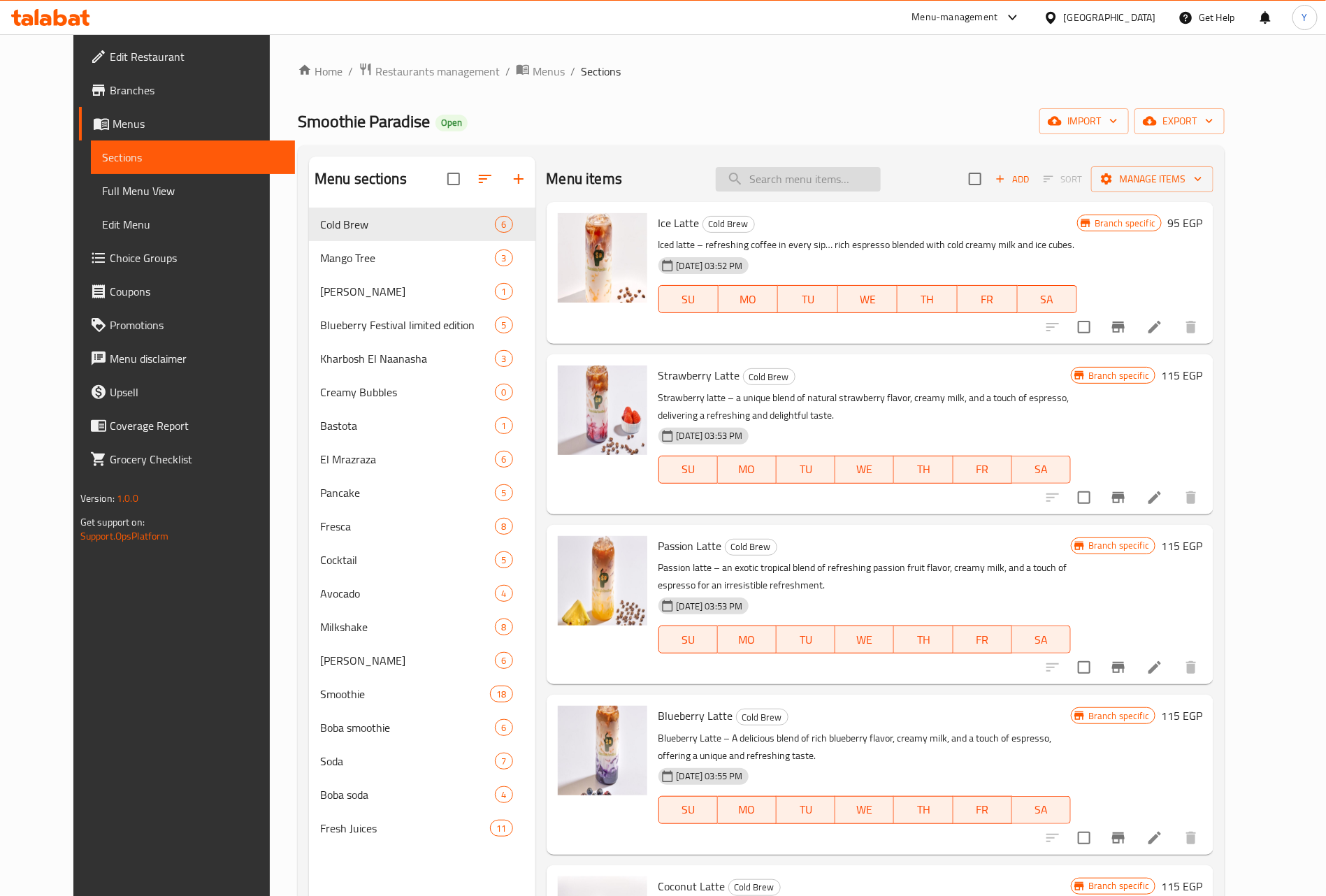
click at [810, 176] on input "search" at bounding box center [798, 178] width 165 height 24
paste input "bottles litre"
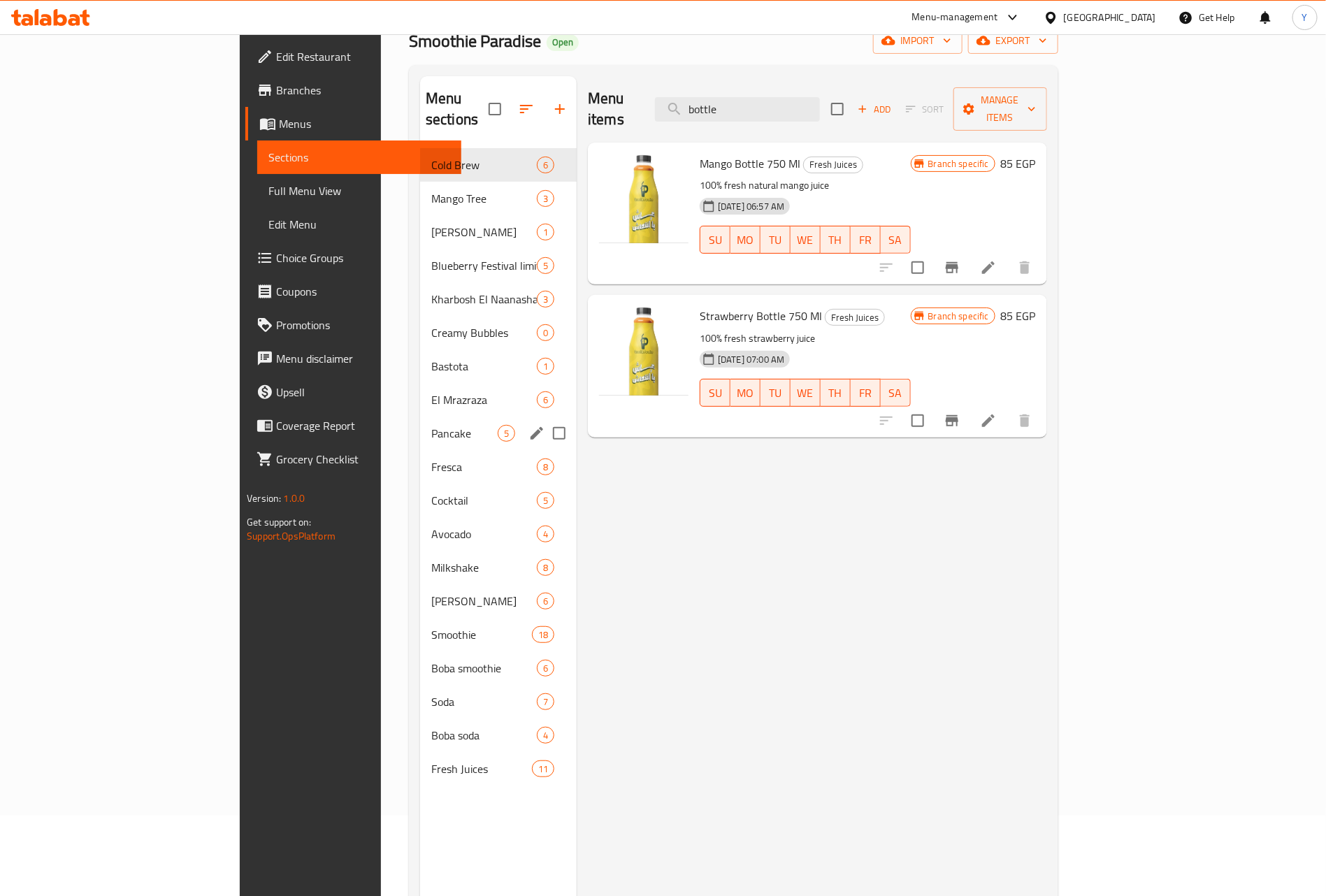
scroll to position [105, 0]
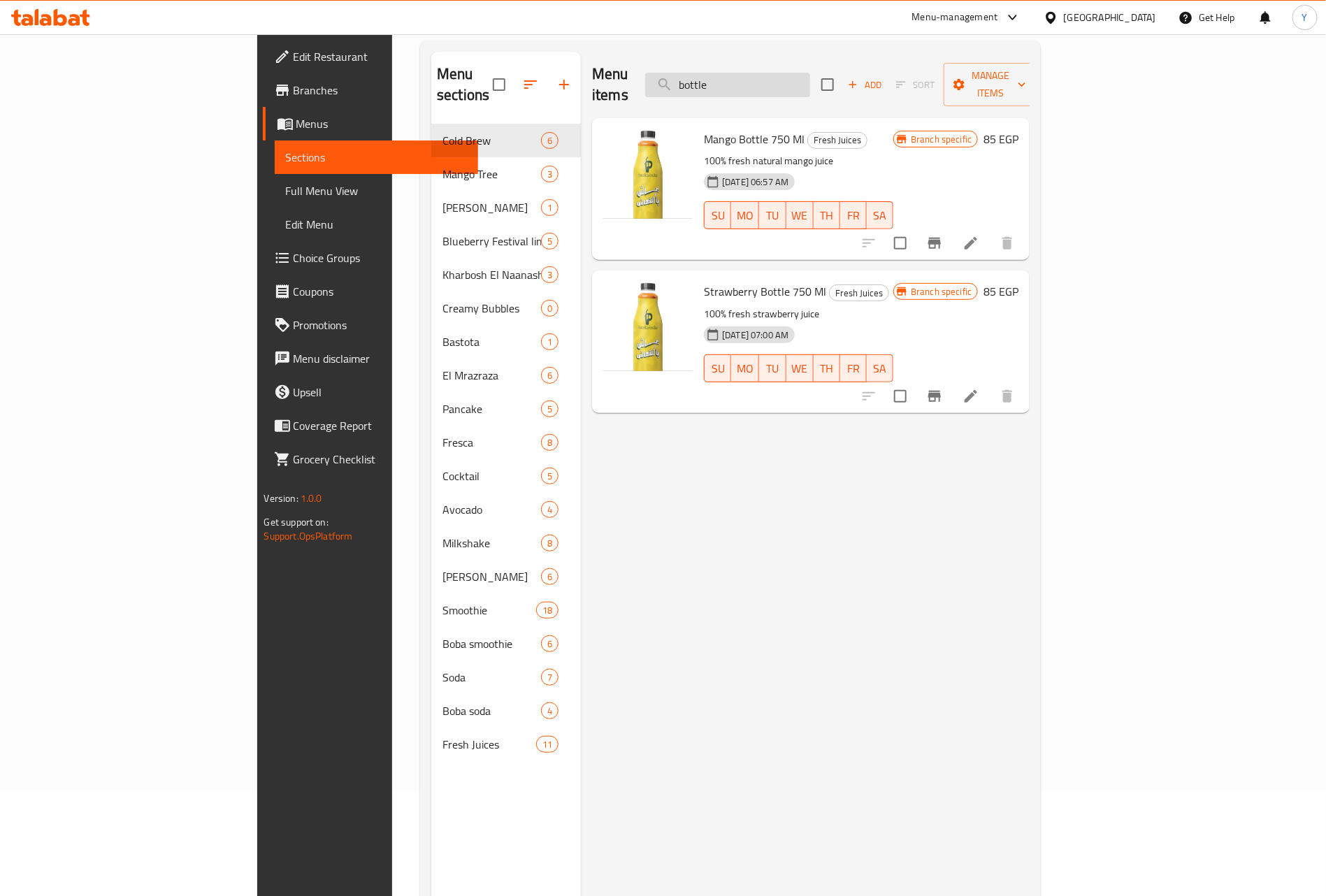
click at [808, 86] on input "bottle" at bounding box center [728, 84] width 165 height 24
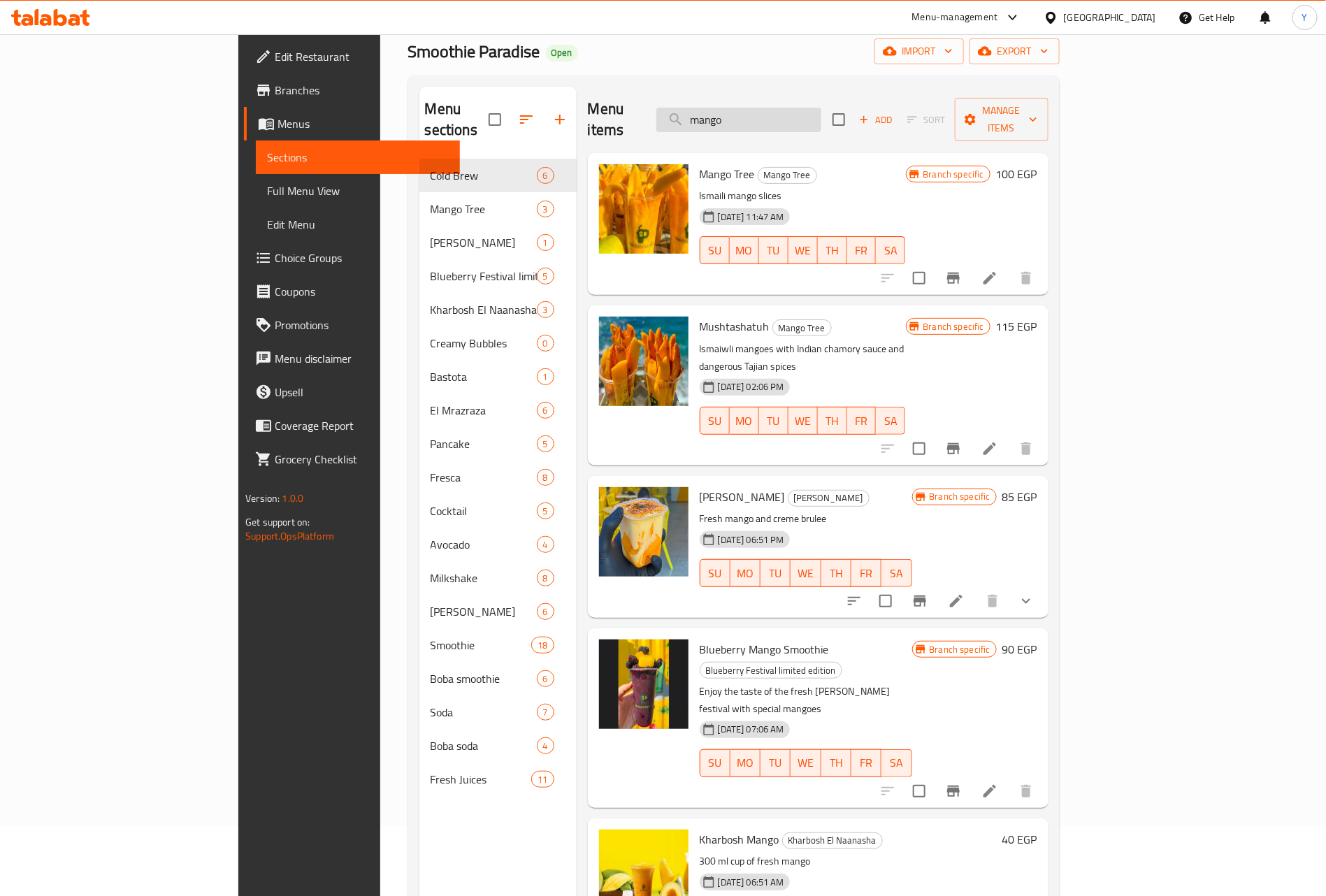
scroll to position [0, 0]
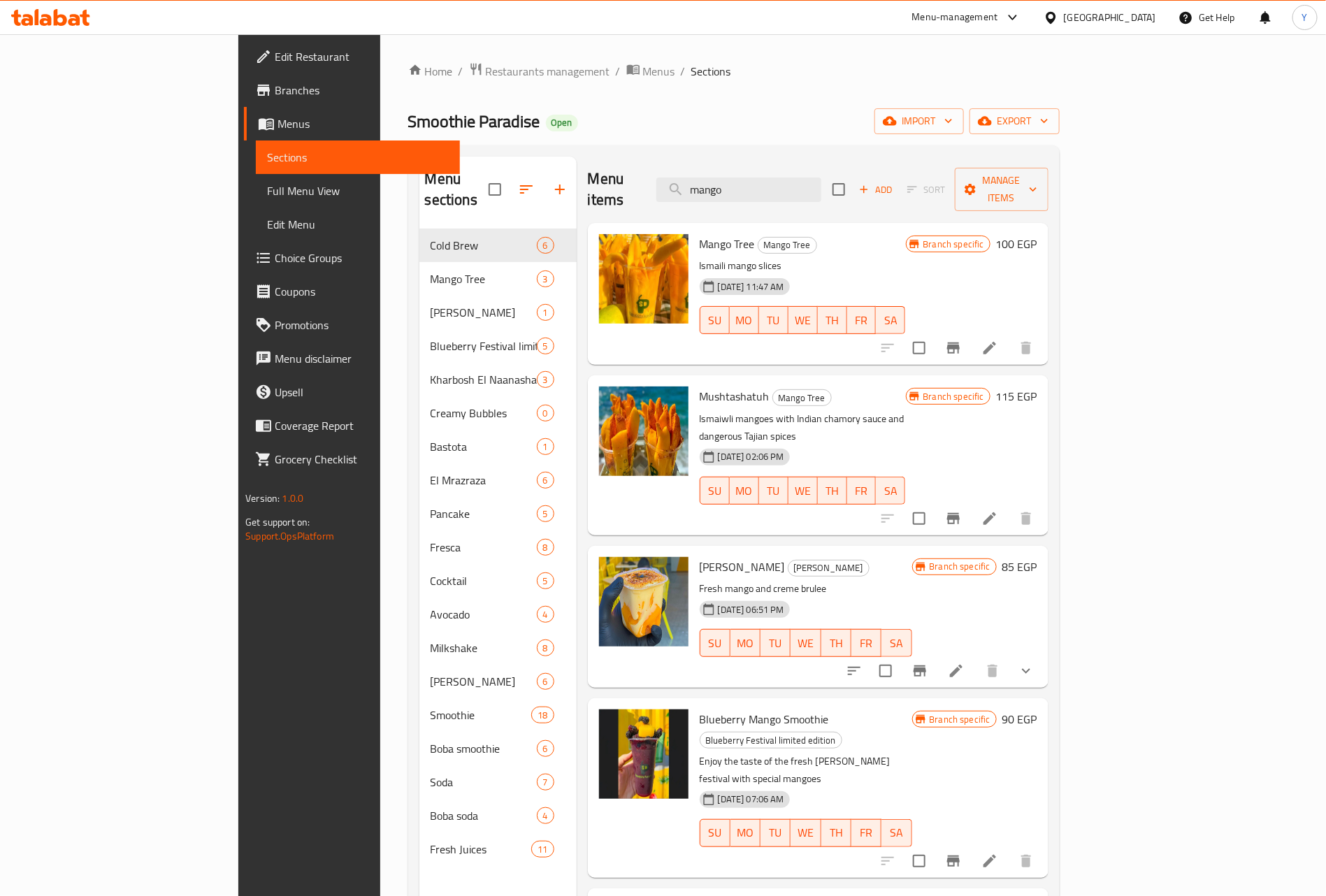
click at [816, 163] on div "Menu items mango Add Sort Manage items" at bounding box center [818, 190] width 461 height 67
click at [808, 178] on input "mango" at bounding box center [738, 189] width 165 height 24
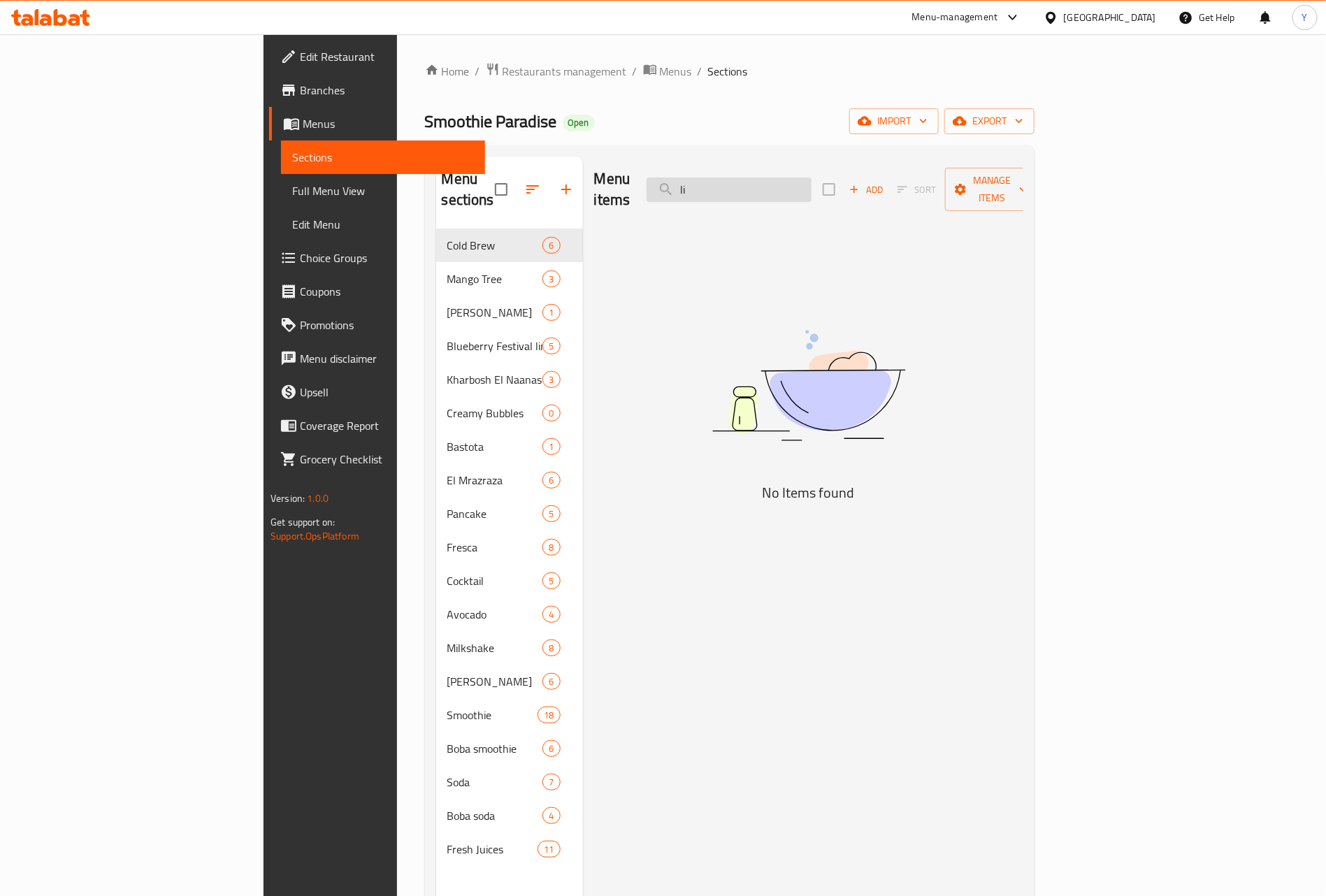
type input "l"
type input "liter"
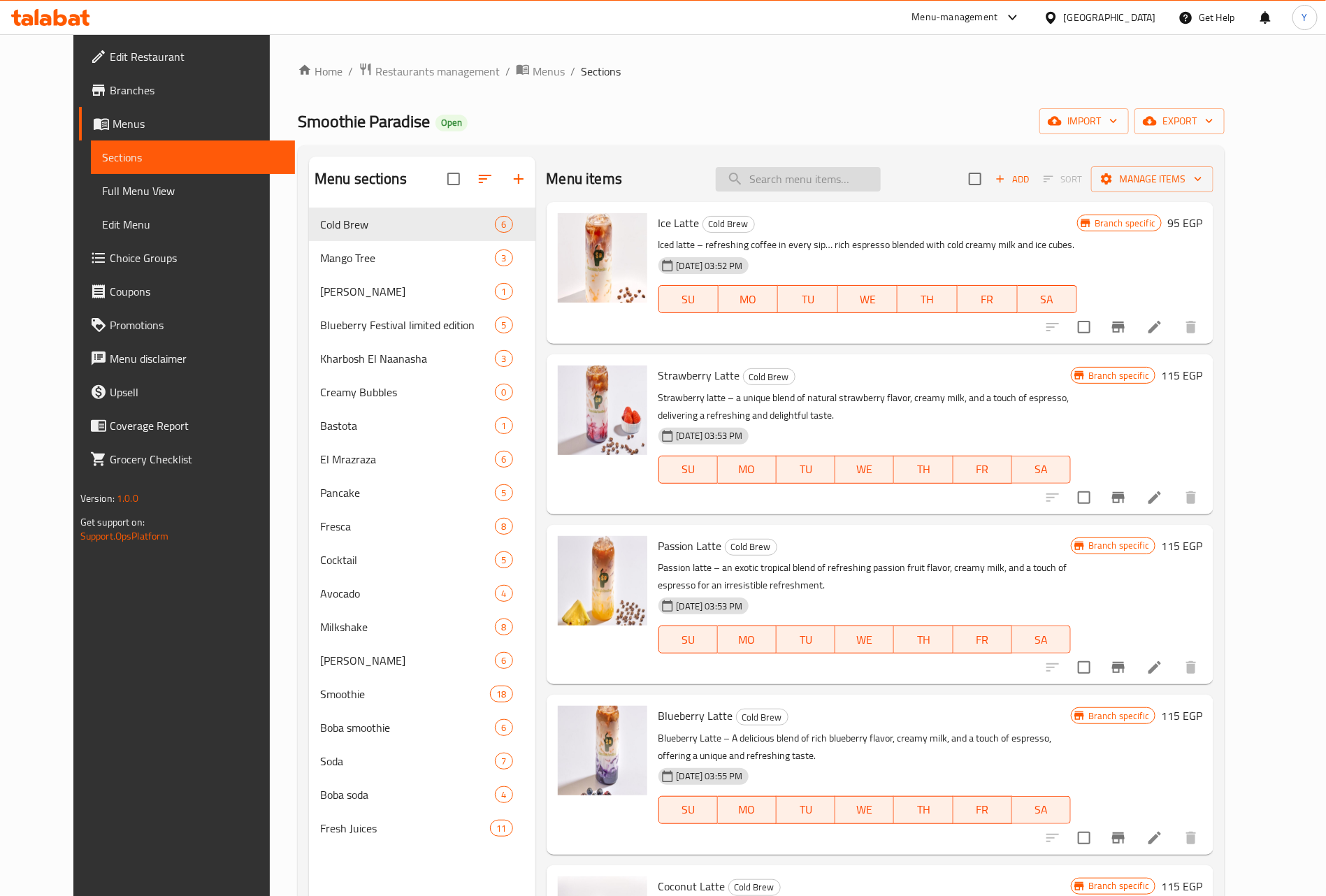
paste input "freska"
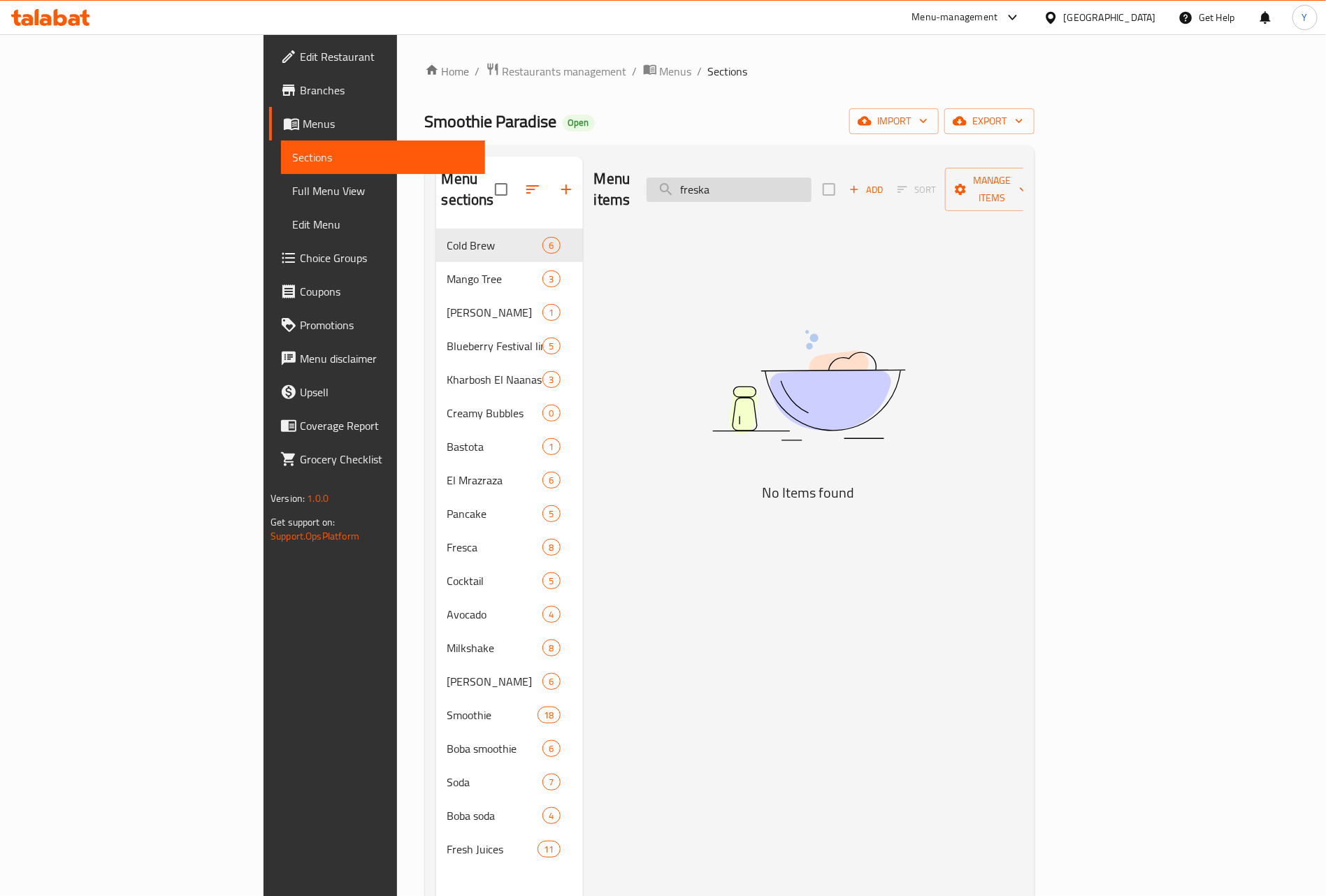
click at [812, 189] on input "freska" at bounding box center [729, 189] width 165 height 24
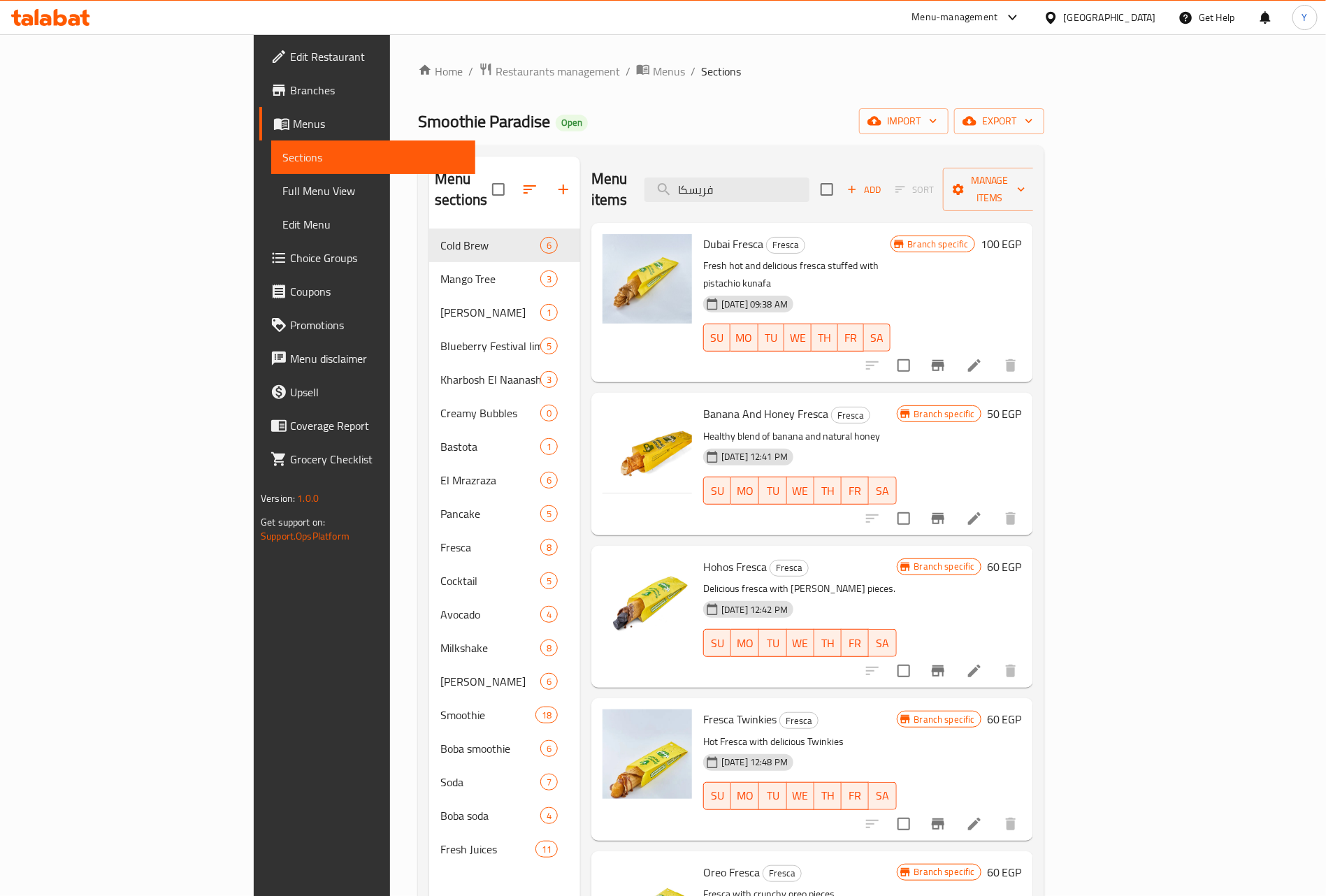
drag, startPoint x: 833, startPoint y: 214, endPoint x: 841, endPoint y: 198, distance: 17.9
click at [833, 228] on div "Dubai Fresca Fresca Fresh hot and delicious fresca stuffed with pistachio kunaf…" at bounding box center [797, 303] width 198 height 148
click at [809, 188] on input "فريسكا" at bounding box center [727, 189] width 165 height 24
paste input "pancakes"
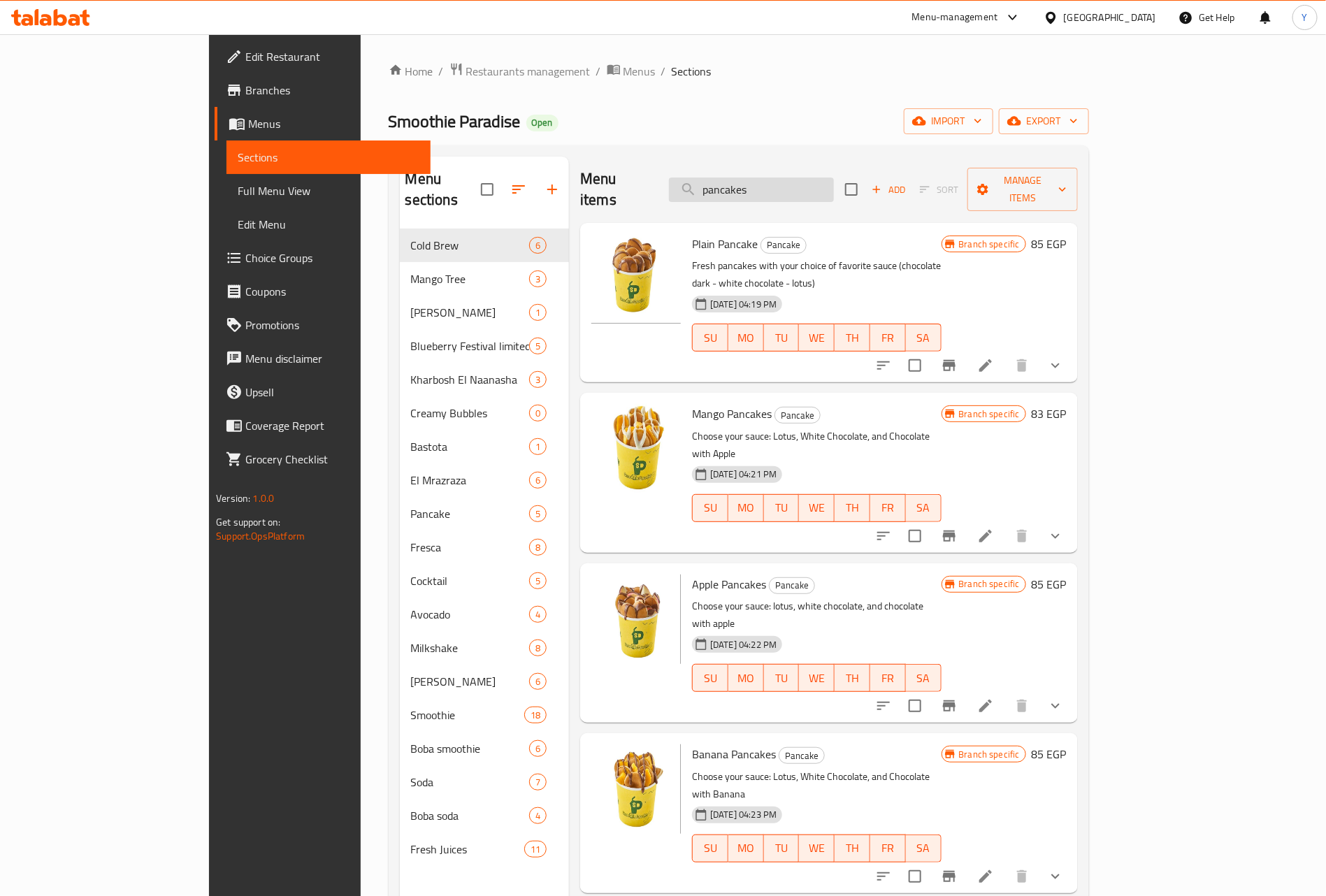
click at [833, 178] on input "pancakes" at bounding box center [751, 189] width 165 height 24
paste input "bastota mango"
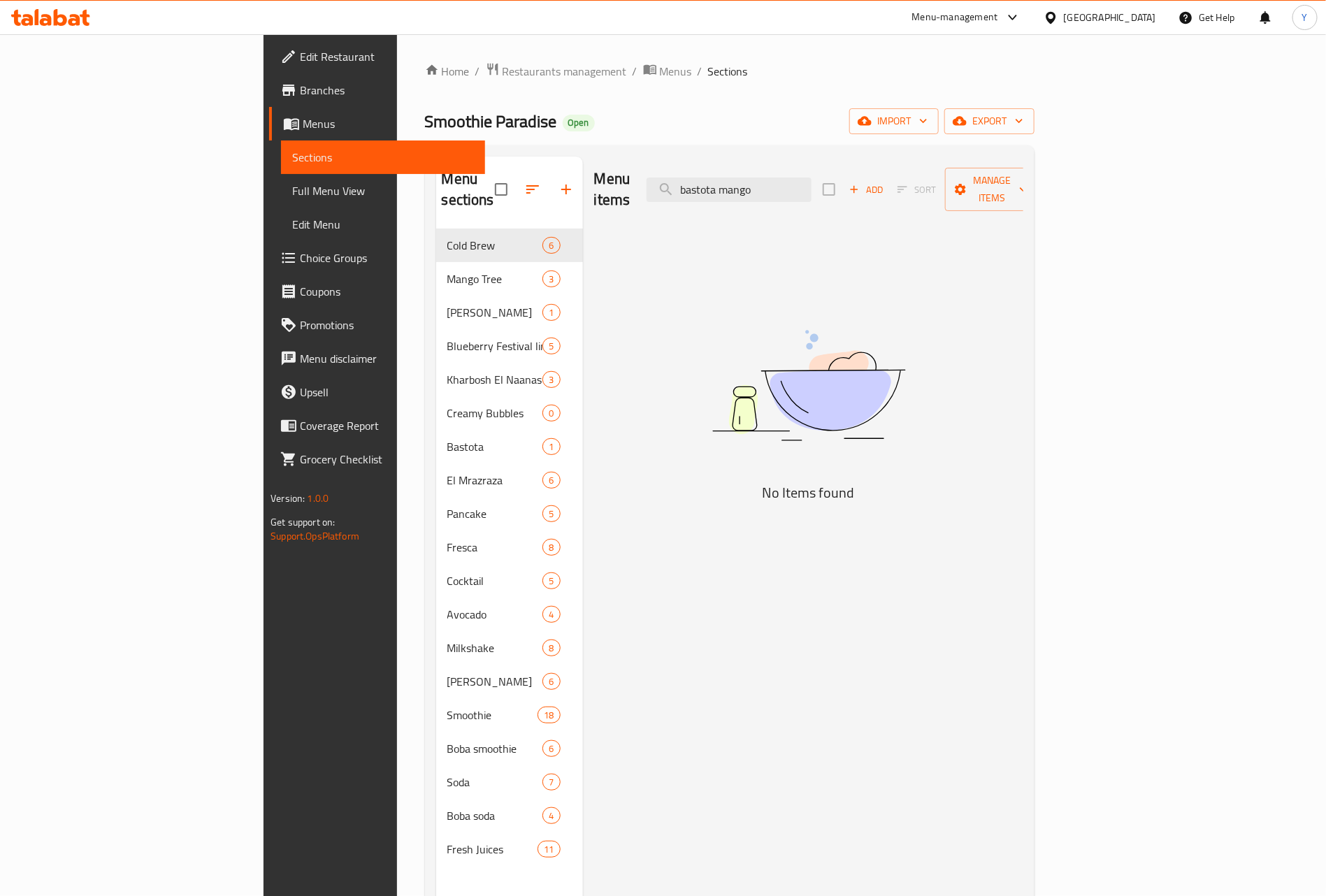
drag, startPoint x: 780, startPoint y: 180, endPoint x: 684, endPoint y: 175, distance: 96.1
click at [684, 175] on div "Menu items bastota mango Add Sort Manage items" at bounding box center [808, 190] width 429 height 67
click at [812, 183] on input "bastota mango" at bounding box center [729, 189] width 165 height 24
click at [801, 180] on input "bastota mango" at bounding box center [729, 189] width 165 height 24
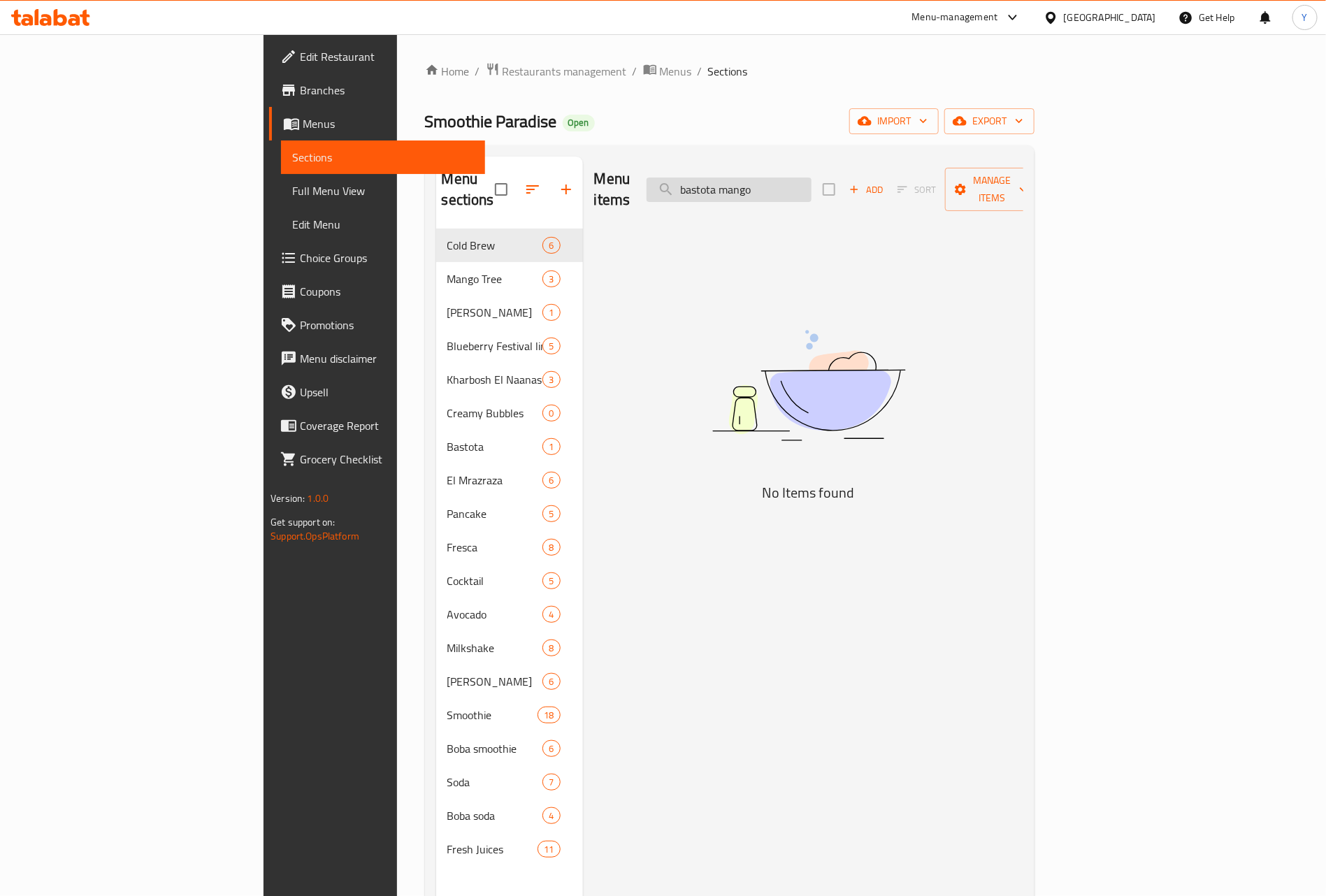
click at [801, 180] on input "bastota mango" at bounding box center [729, 189] width 165 height 24
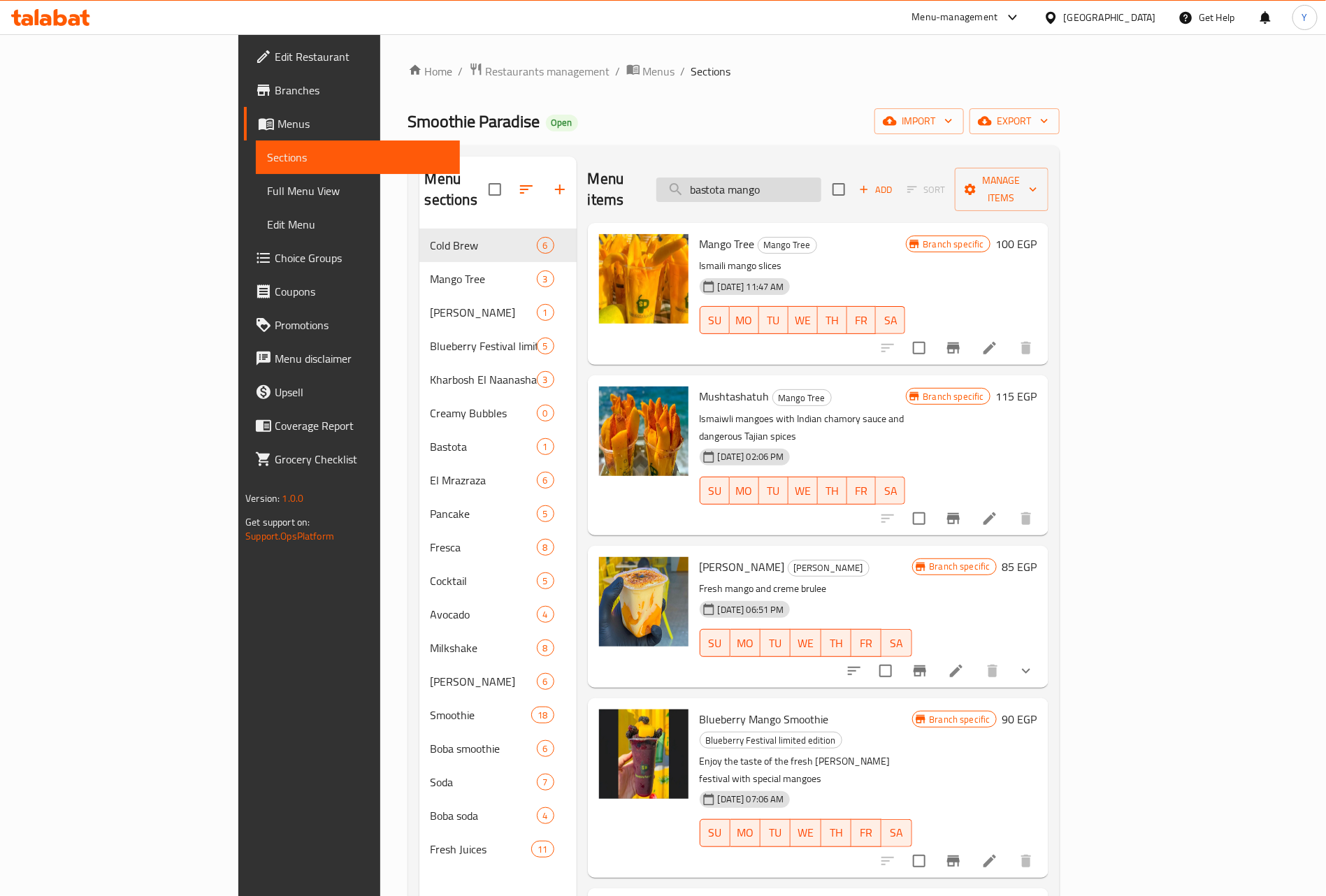
click at [821, 181] on input "bastota mango" at bounding box center [738, 189] width 165 height 24
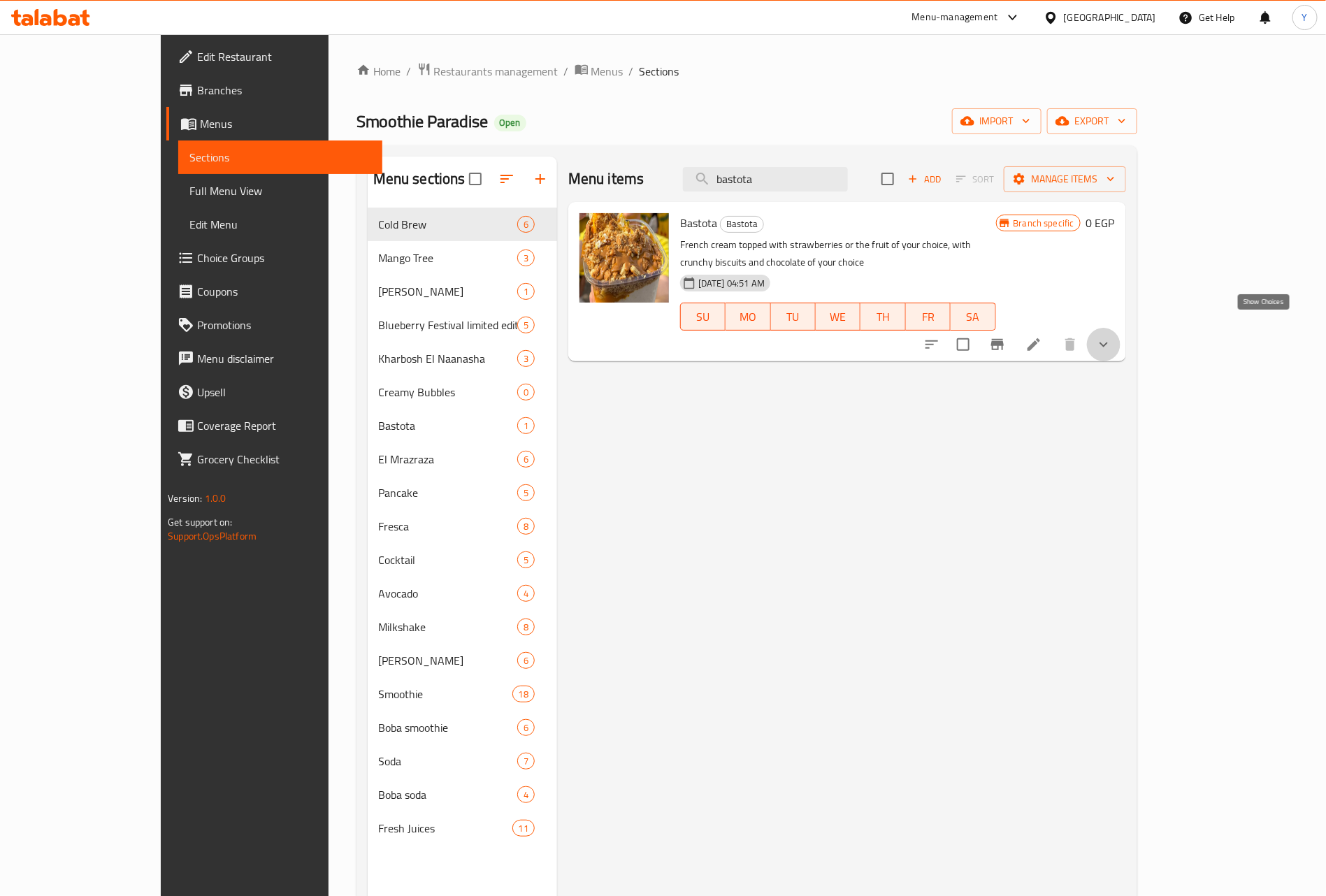
click at [1112, 336] on icon "show more" at bounding box center [1103, 344] width 17 height 17
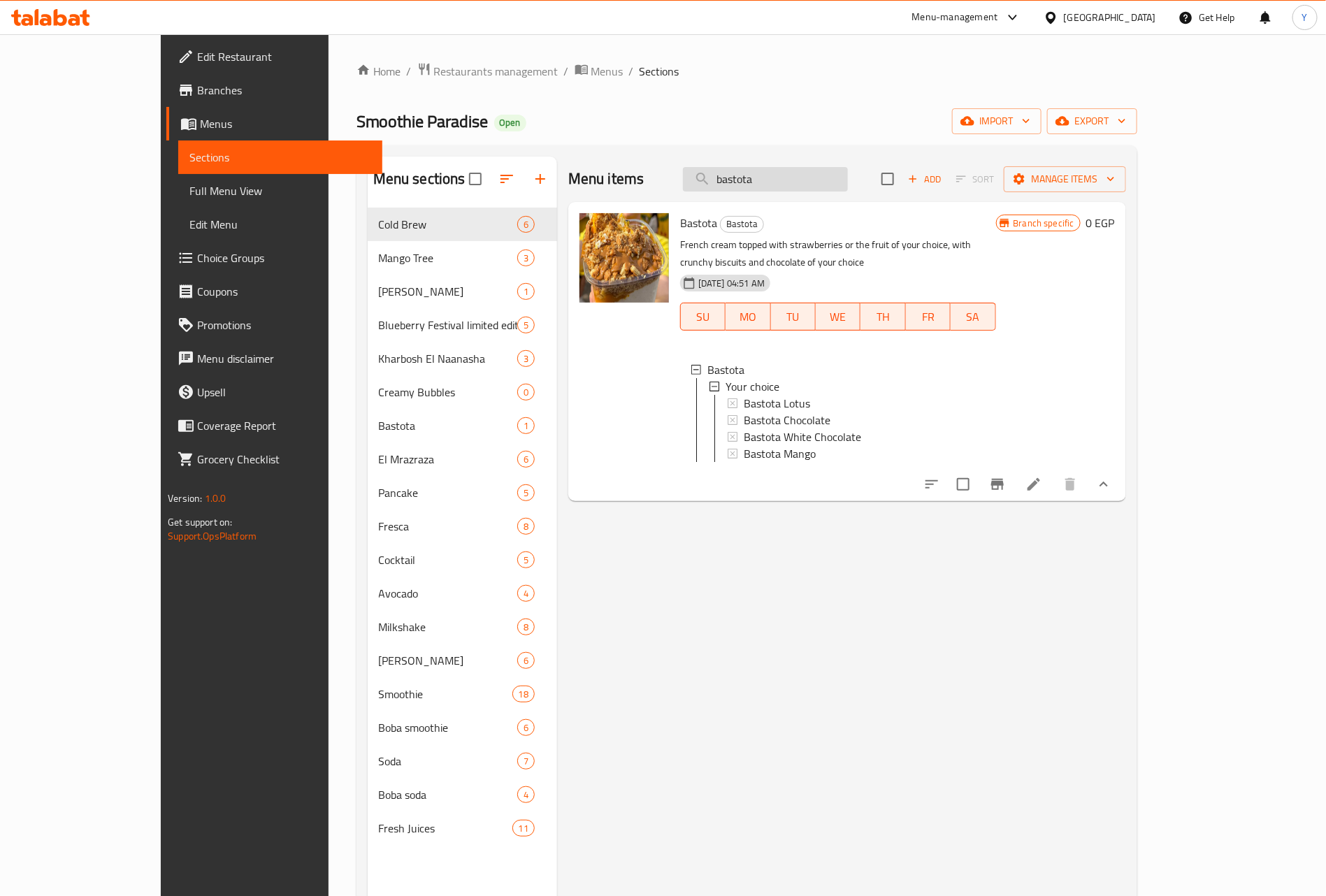
click at [824, 188] on input "bastota" at bounding box center [765, 178] width 165 height 24
paste input "smoothies"
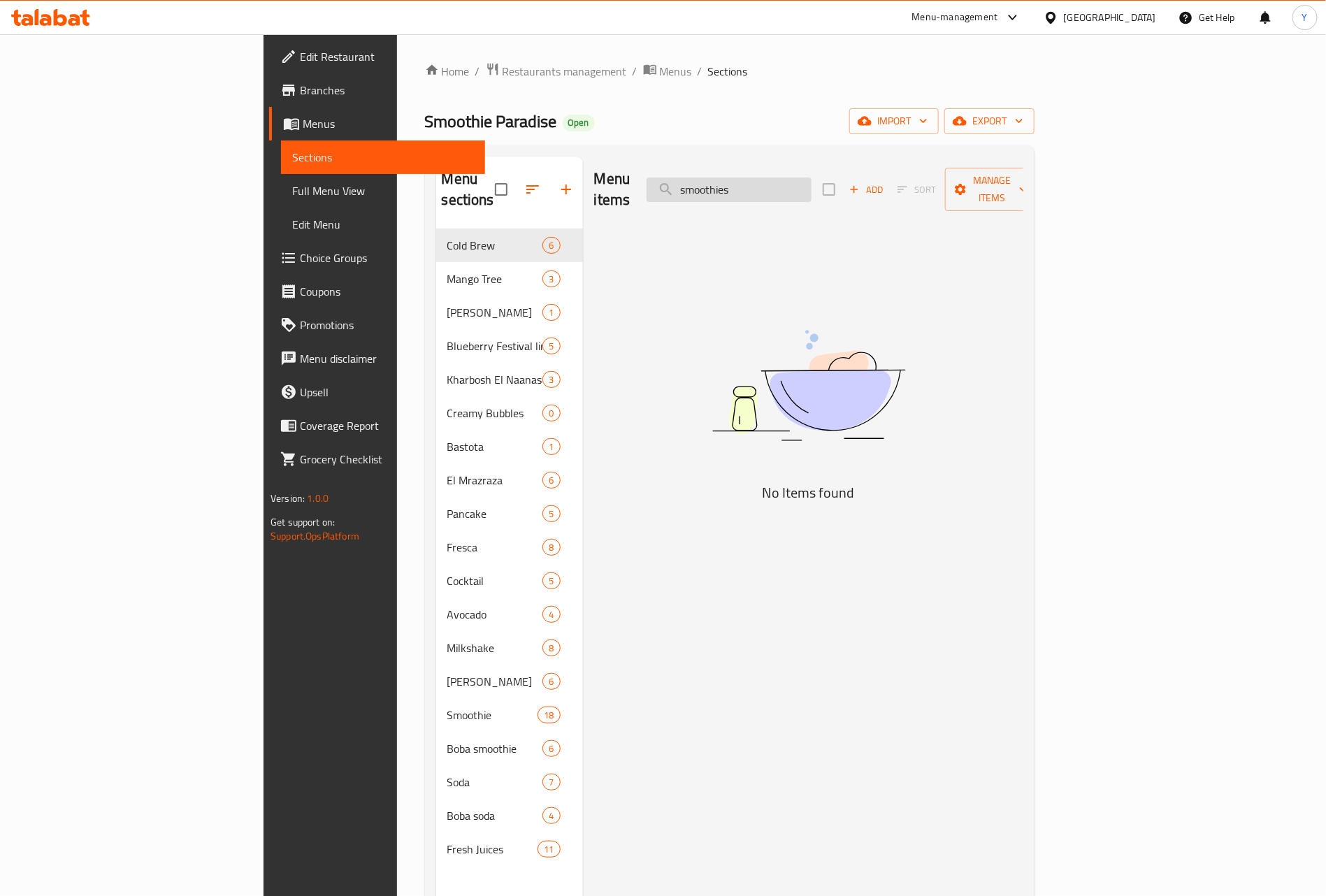
click at [812, 187] on input "smoothies" at bounding box center [729, 189] width 165 height 24
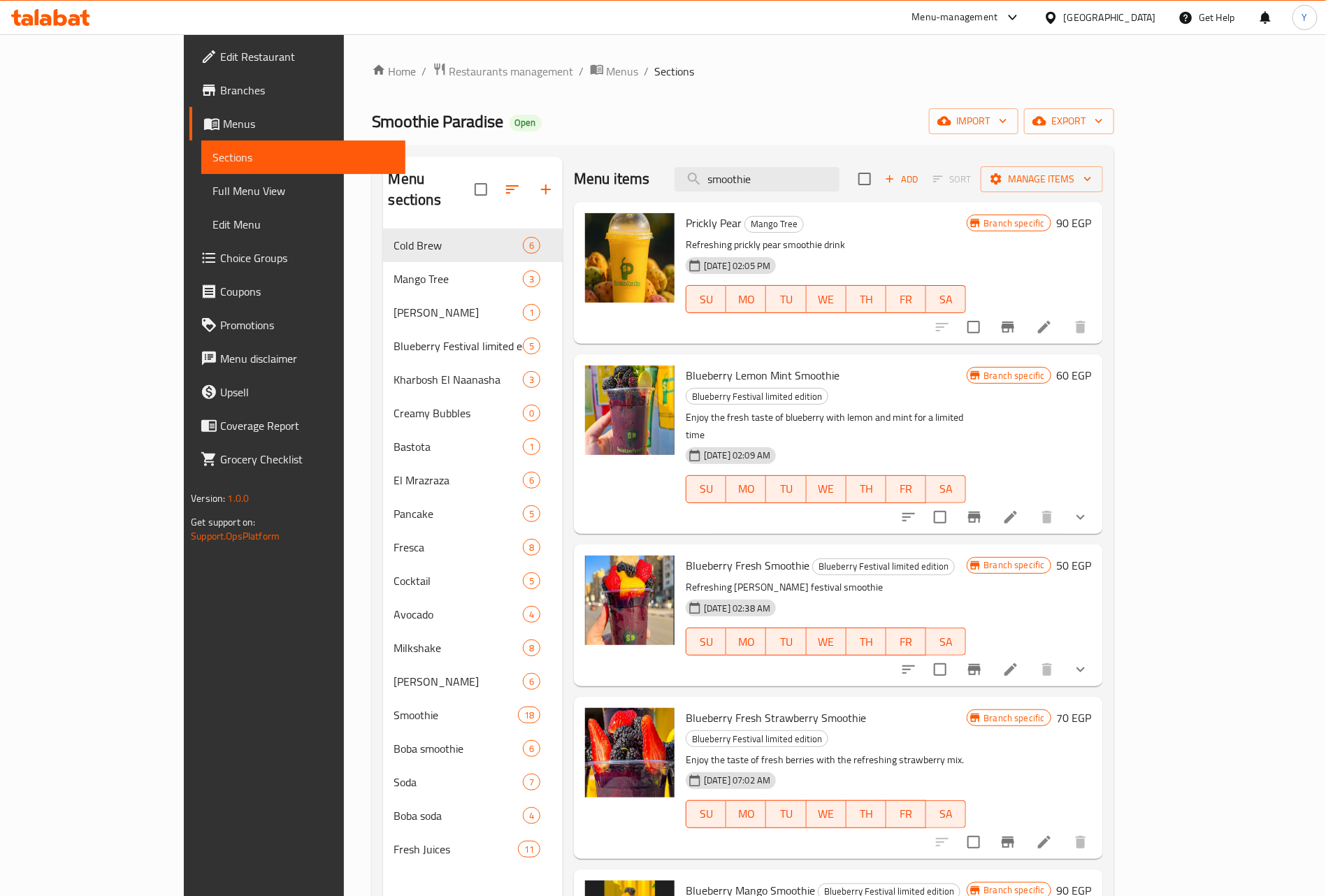
type input "smoothie"
click at [780, 184] on input "smoothie" at bounding box center [757, 178] width 165 height 24
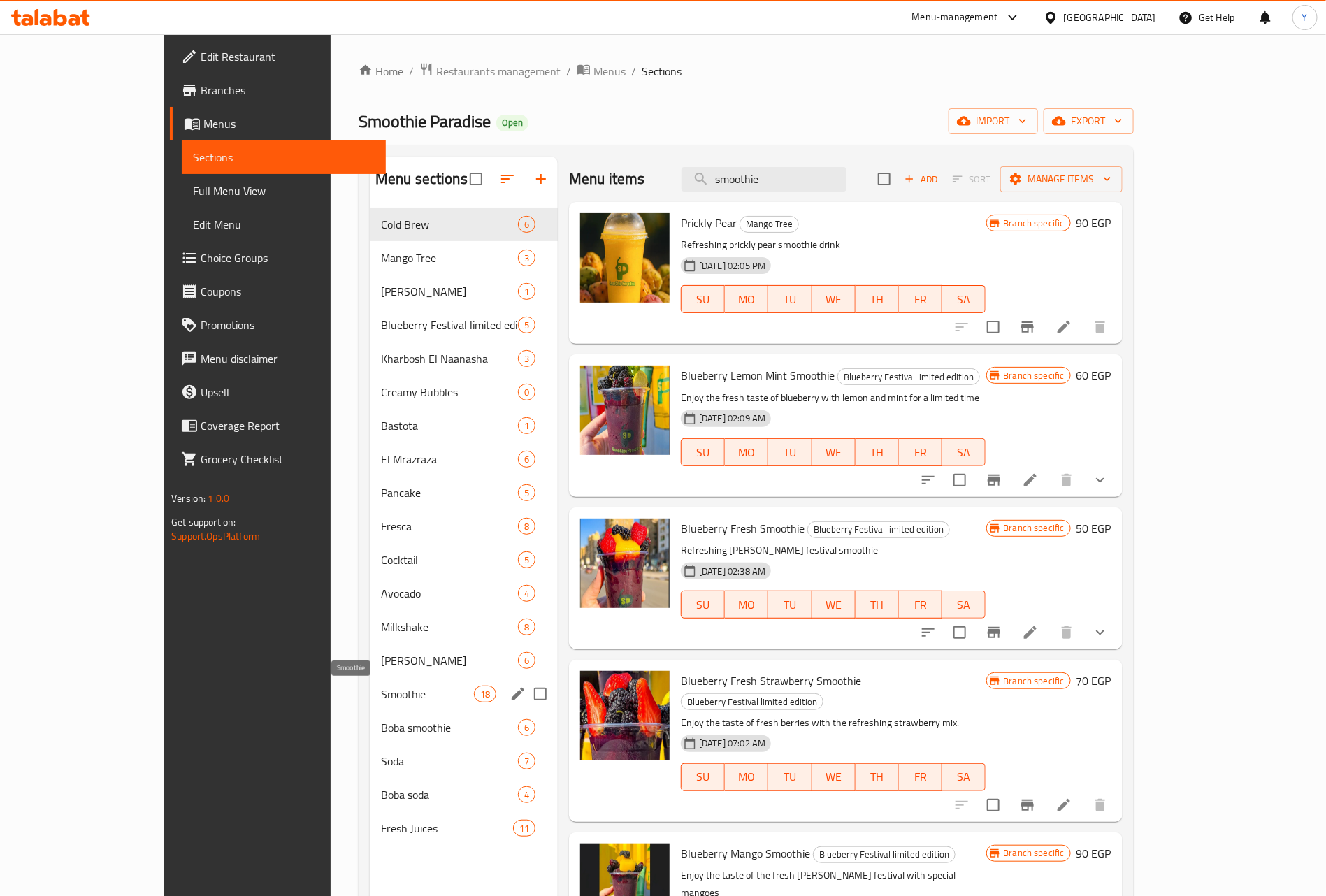
click at [381, 693] on span "Smoothie" at bounding box center [428, 694] width 93 height 17
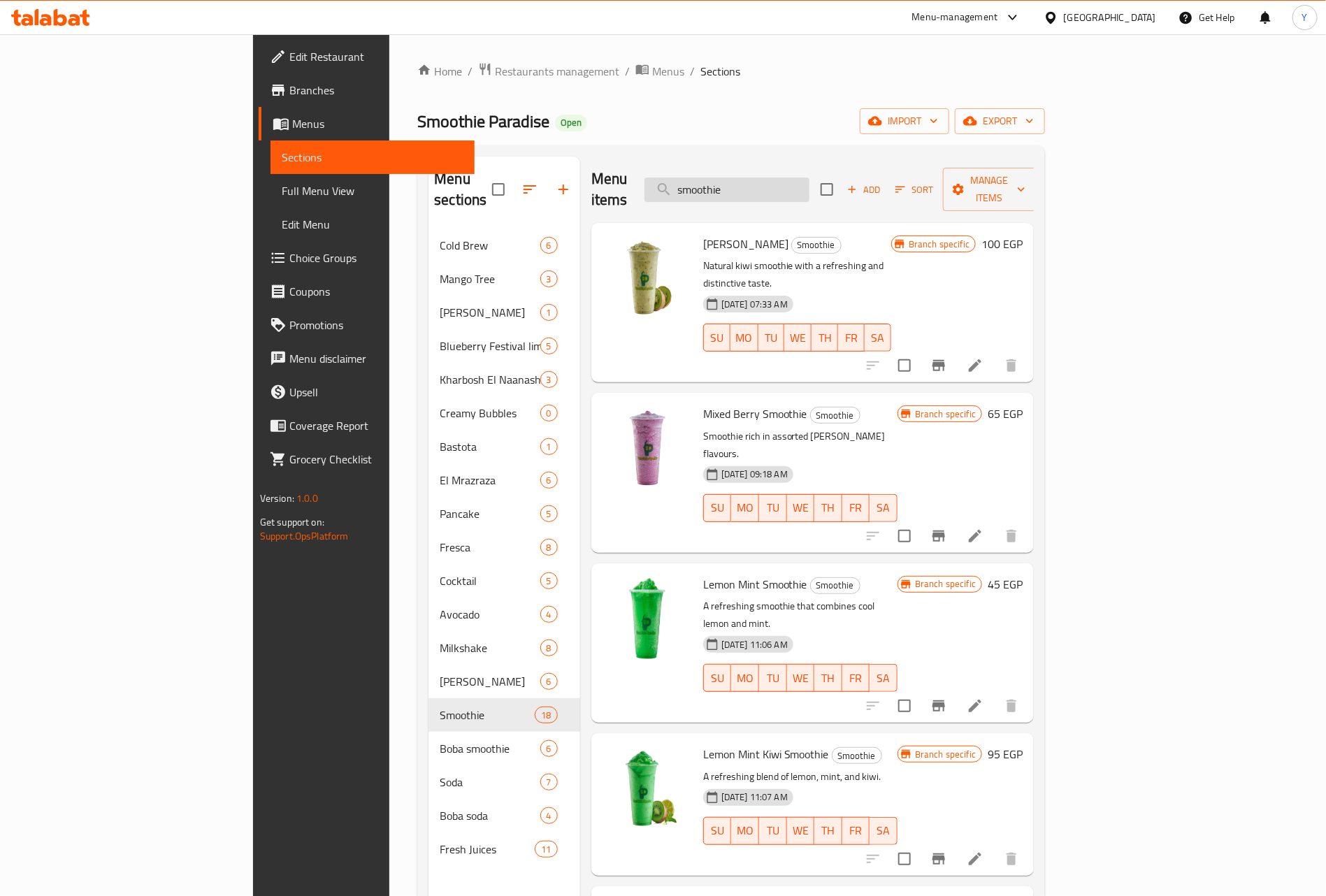
click at [809, 178] on input "smoothie" at bounding box center [727, 189] width 165 height 24
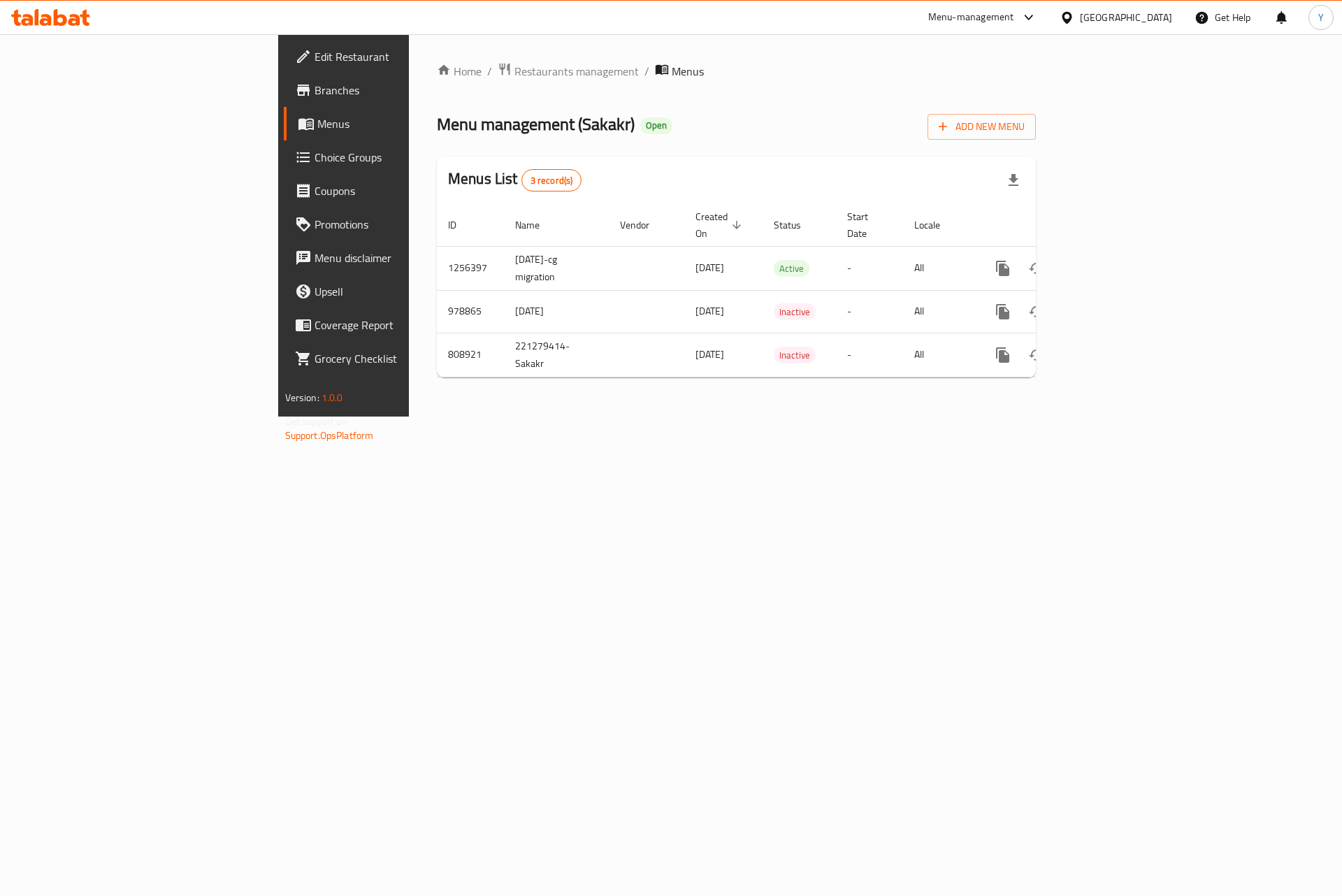
click at [314, 94] on span "Branches" at bounding box center [403, 90] width 177 height 17
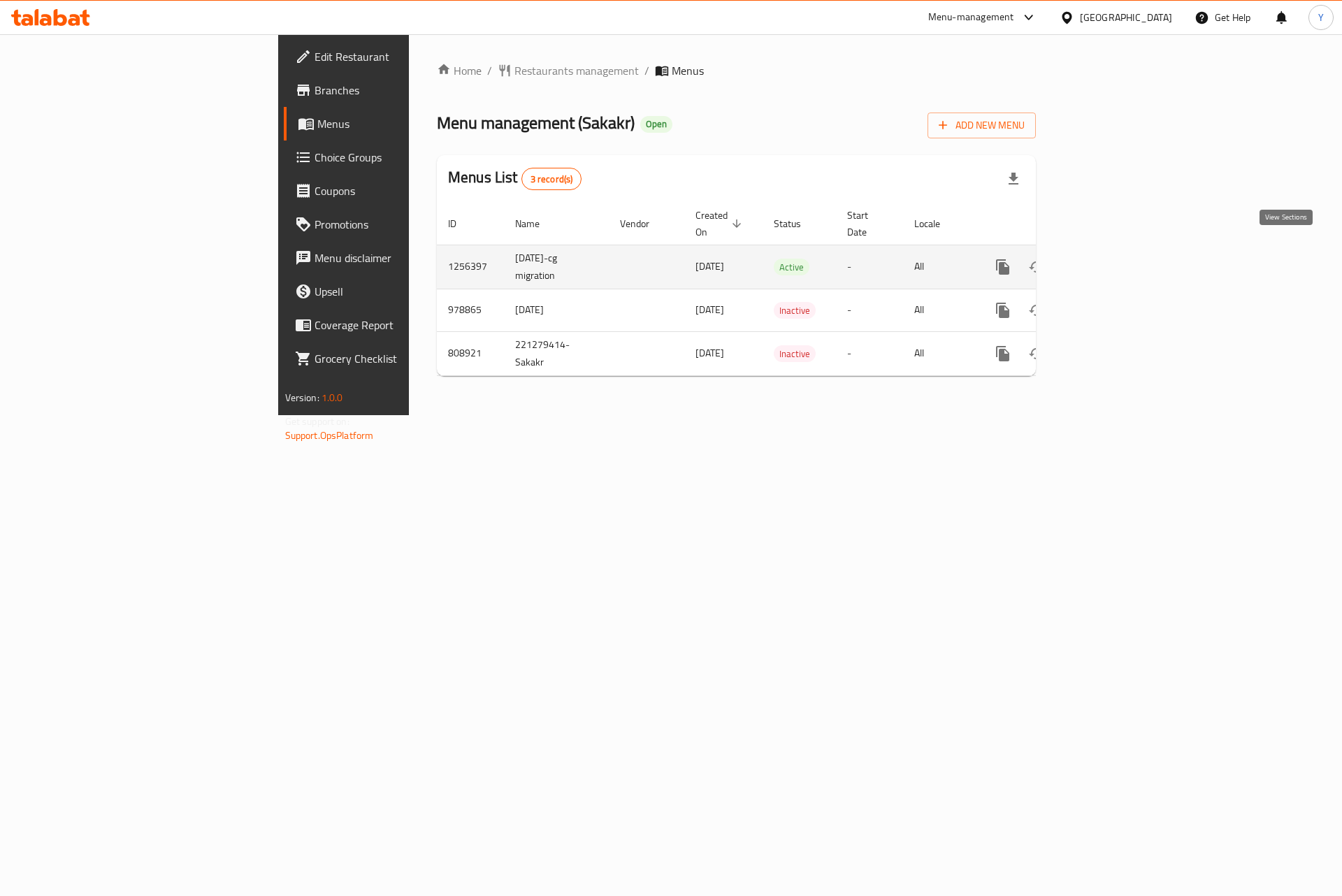
click at [1112, 258] on icon "enhanced table" at bounding box center [1104, 267] width 17 height 17
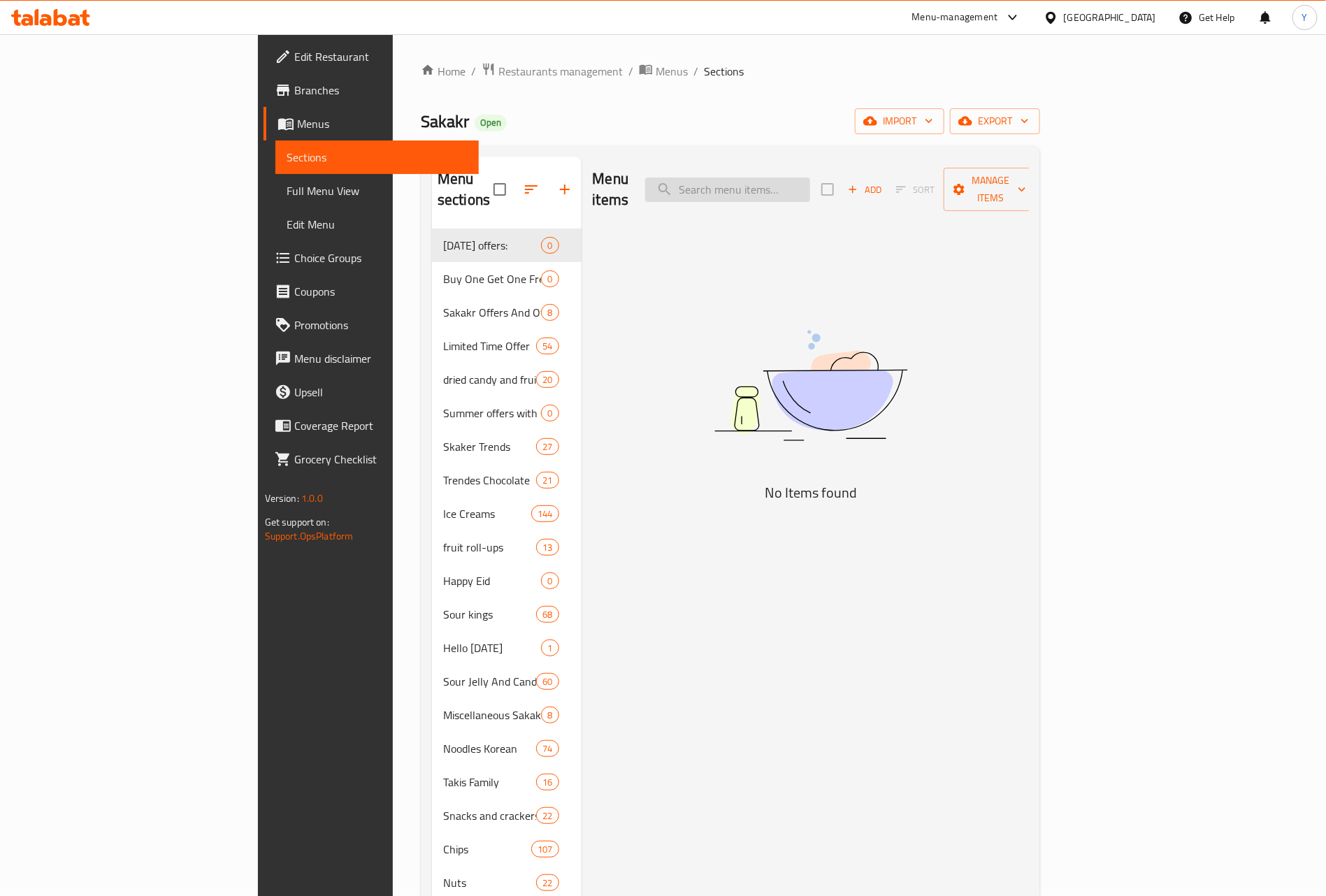
click at [810, 189] on input "search" at bounding box center [728, 189] width 165 height 24
paste input "[PERSON_NAME] [PERSON_NAME] ١٥٠جم"
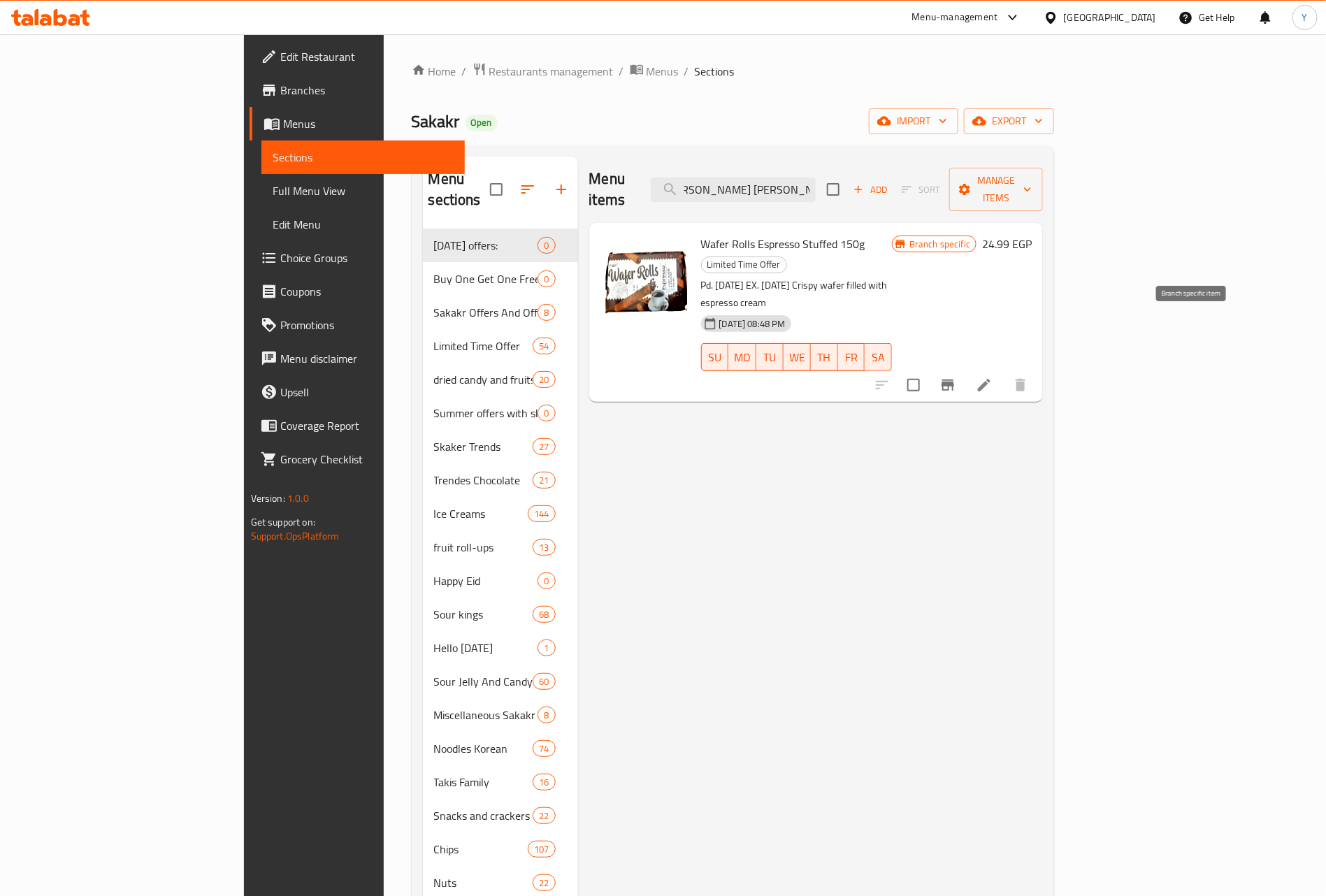
type input "[PERSON_NAME] [PERSON_NAME] ١٥٠جم"
click at [954, 379] on icon "Branch-specific-item" at bounding box center [948, 384] width 13 height 11
click at [810, 183] on input "ويفر رولز اسبريسو محشو ١٥٠جم" at bounding box center [733, 189] width 165 height 24
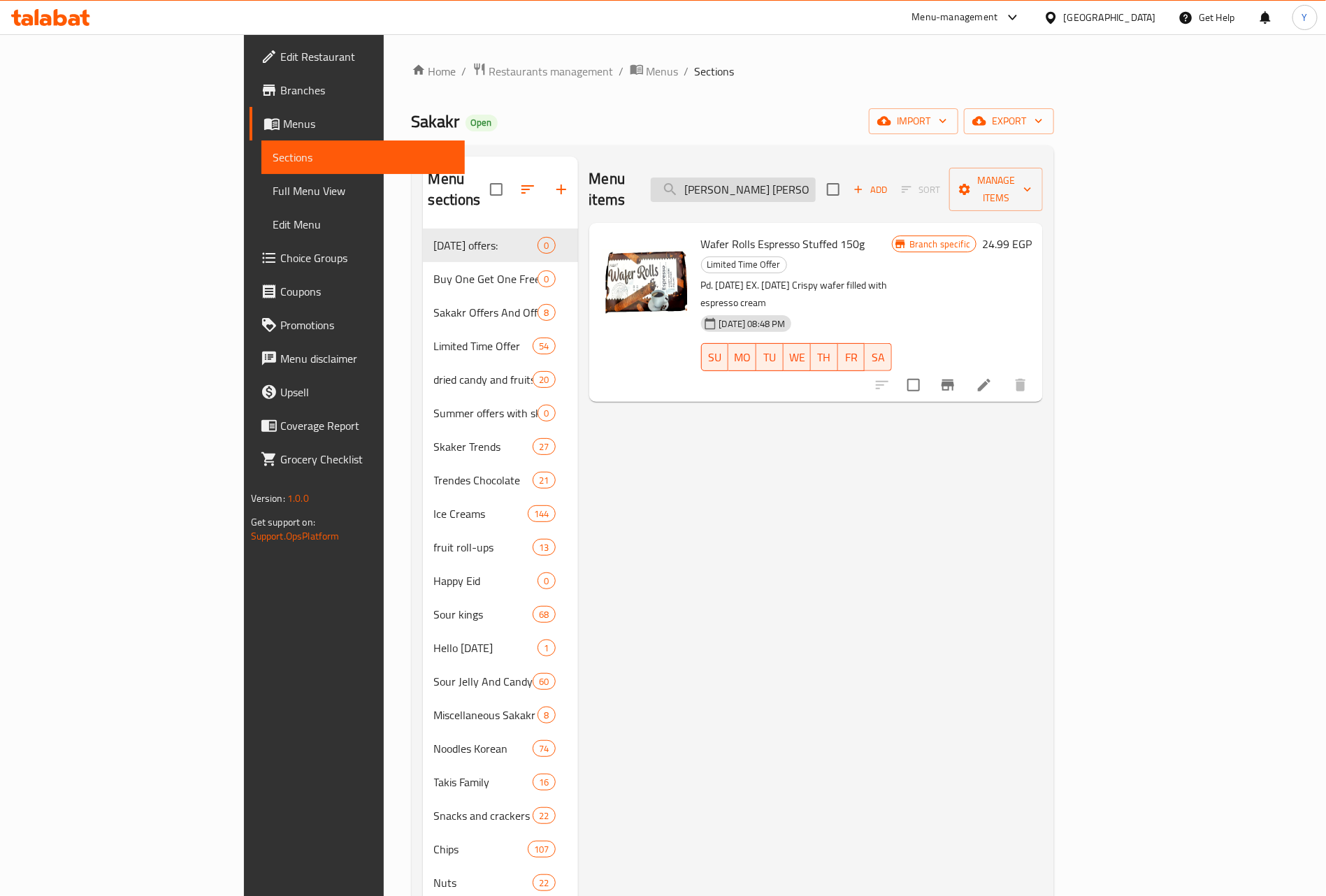
paste input "يلكا شوكو كاو 40 جرا"
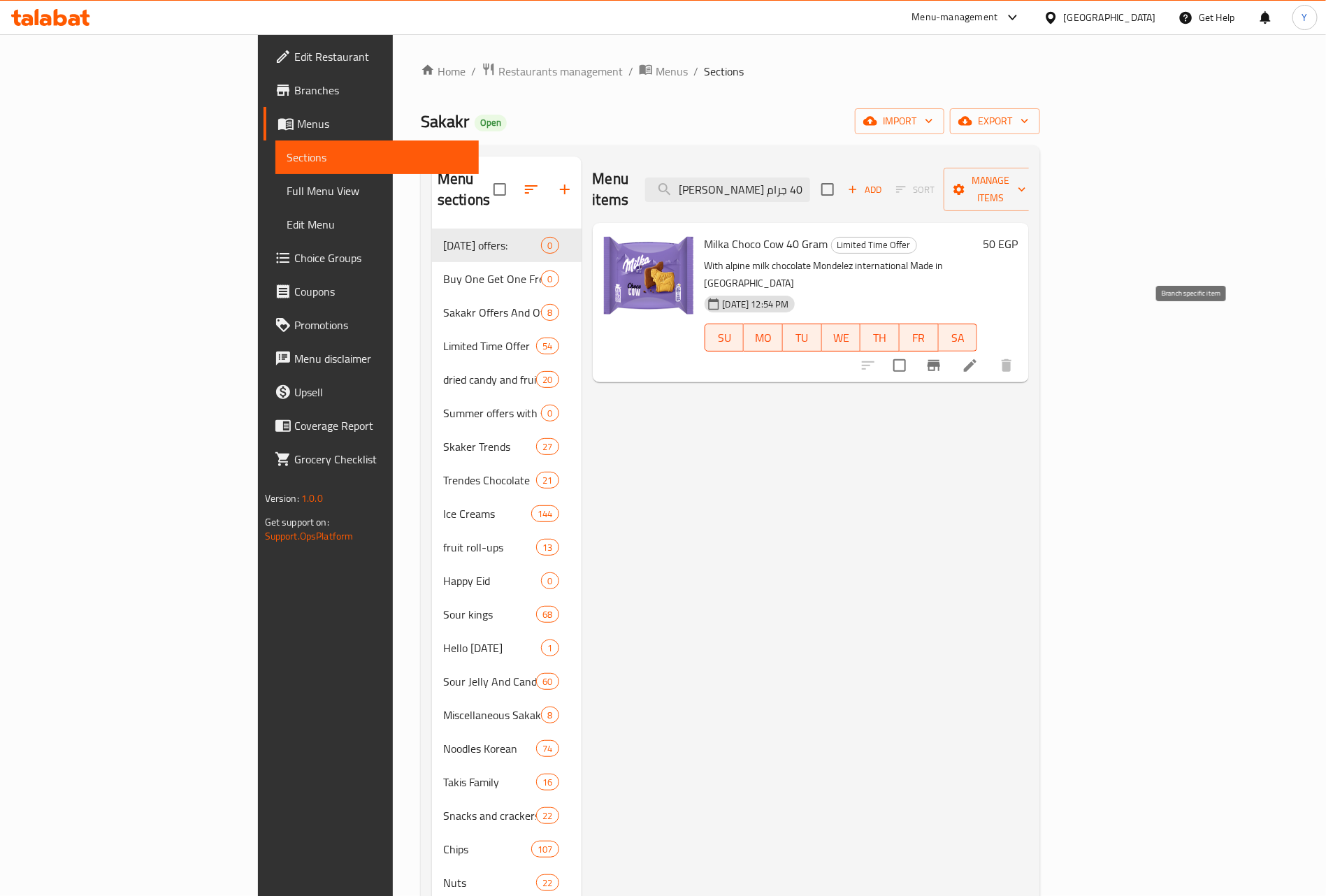
type input "ميلكا شوكو كاو 40 جرام"
click at [942, 357] on icon "Branch-specific-item" at bounding box center [933, 365] width 17 height 17
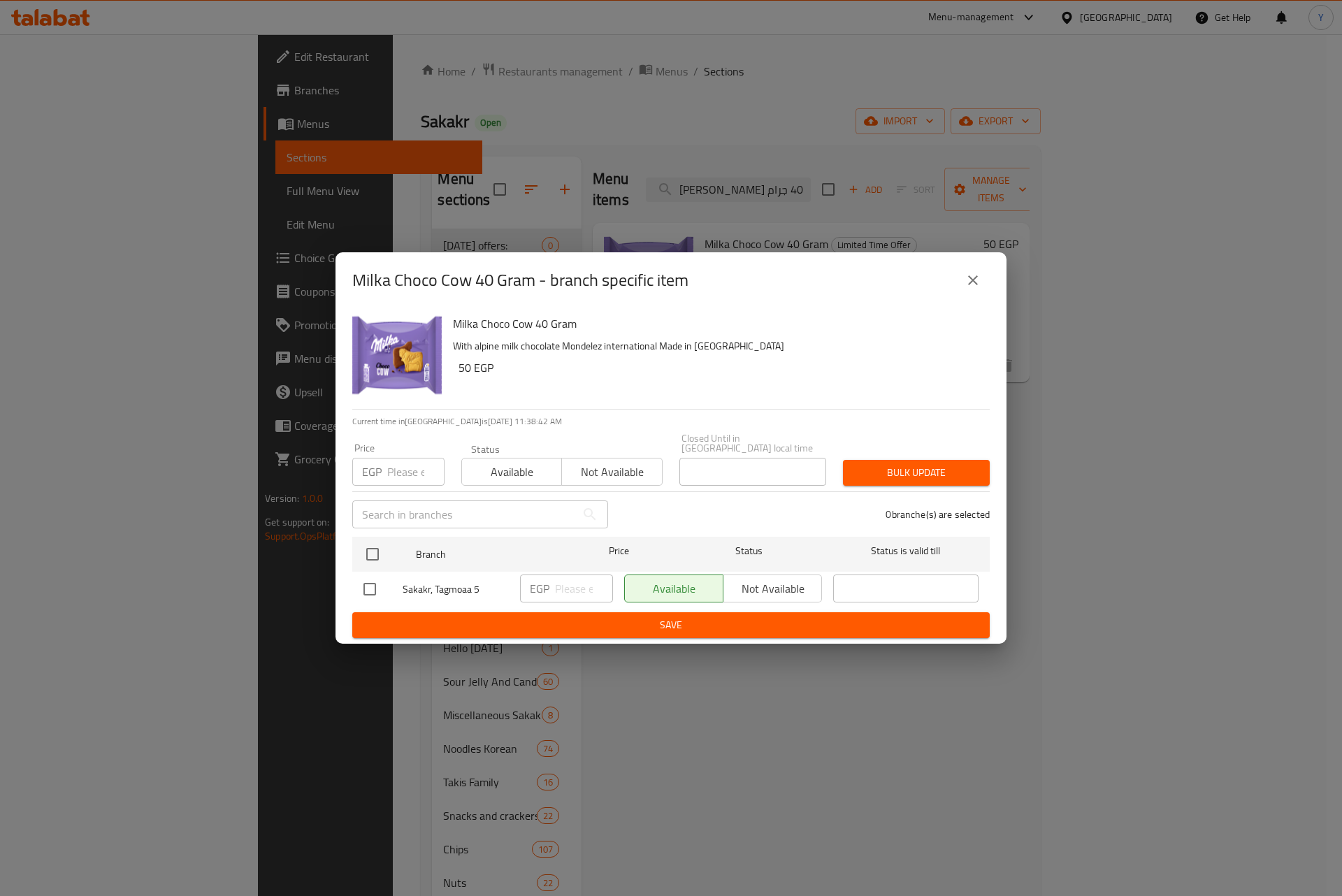
drag, startPoint x: 964, startPoint y: 294, endPoint x: 969, endPoint y: 282, distance: 13.0
click at [963, 294] on button "close" at bounding box center [973, 280] width 33 height 33
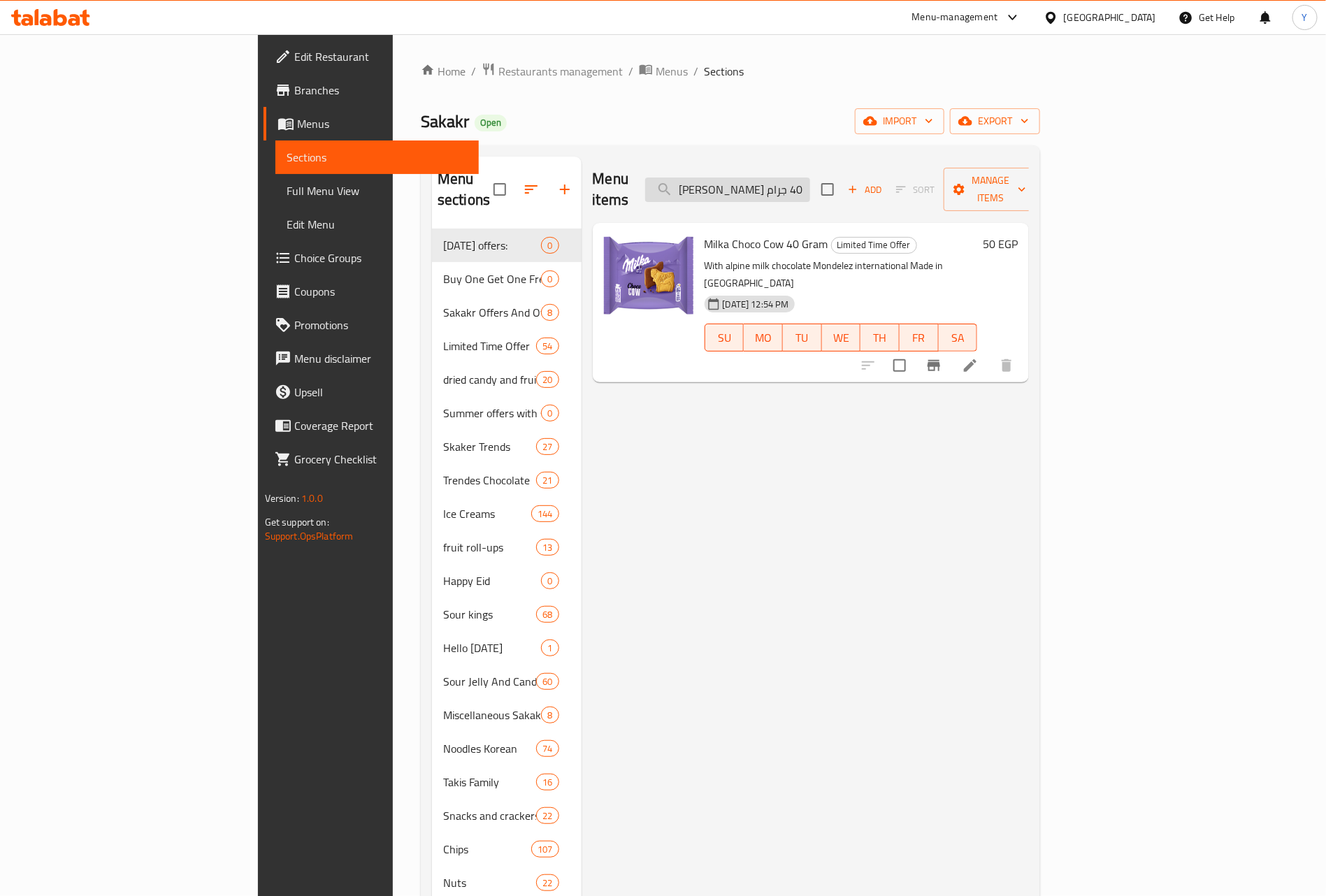
click at [810, 178] on input "ميلكا شوكو كاو 40 جرام" at bounding box center [728, 189] width 165 height 24
paste input "يفر هانوتا هاسلنوس-شني 44"
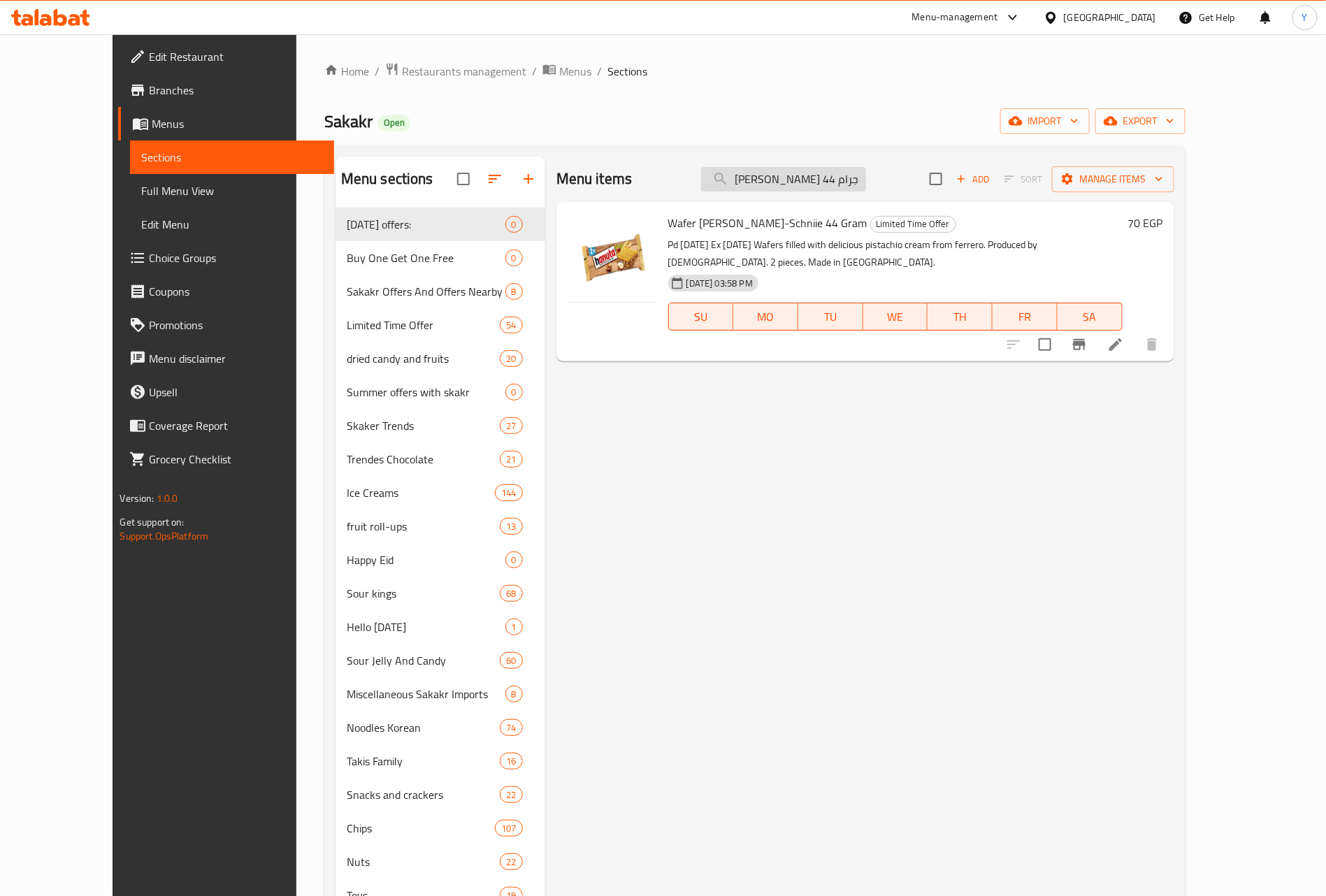
click at [858, 183] on input "ويفر هانوتا هاسلنوس-شني 44 جرام" at bounding box center [783, 178] width 165 height 24
paste input "وكيز العبد شوكولاتة مع رقائق الشوكولاتة 105"
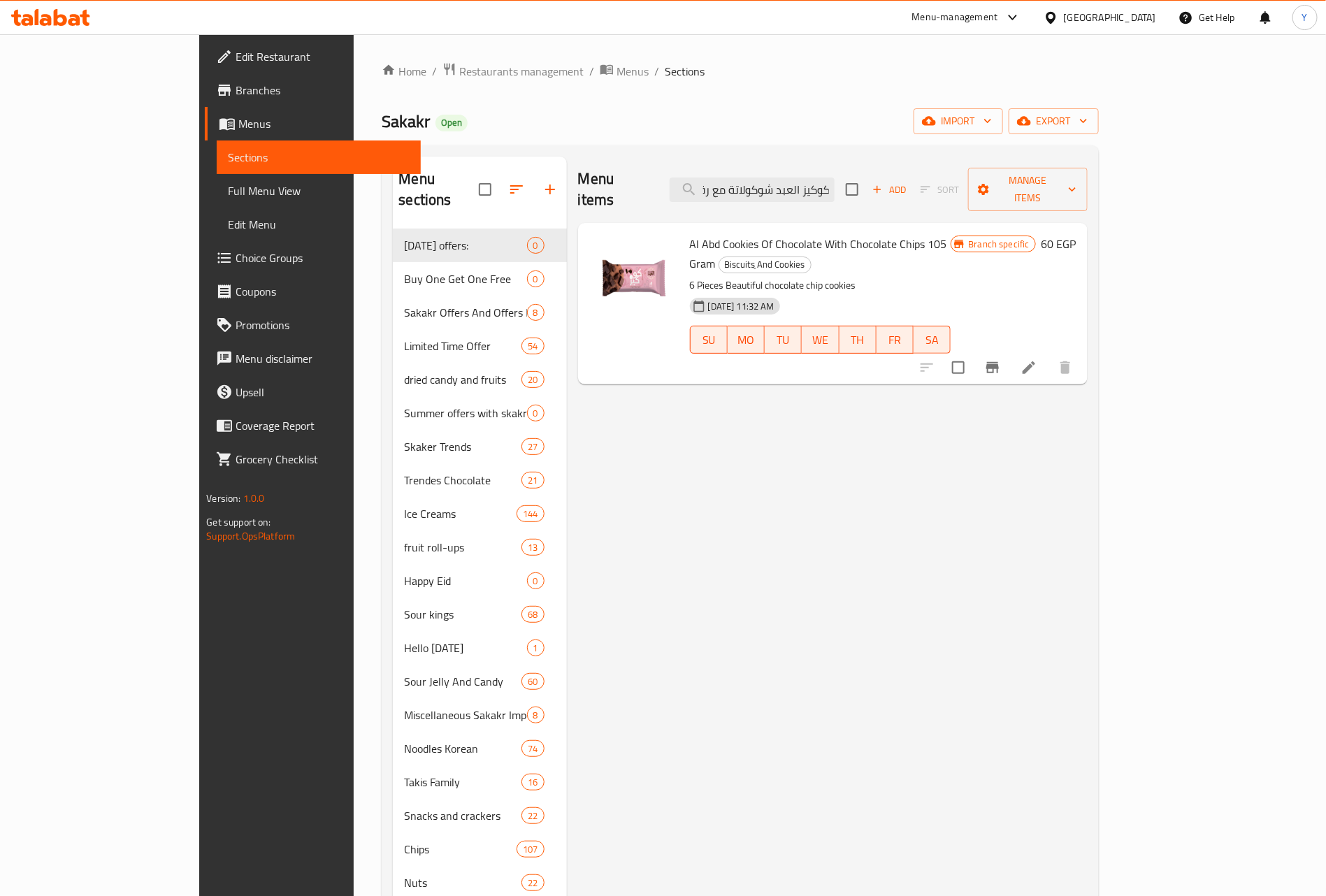
type input "كوكيز العبد شوكولاتة مع رقائق الشوكولاتة 105 جرام"
click at [998, 362] on icon "Branch-specific-item" at bounding box center [992, 367] width 13 height 11
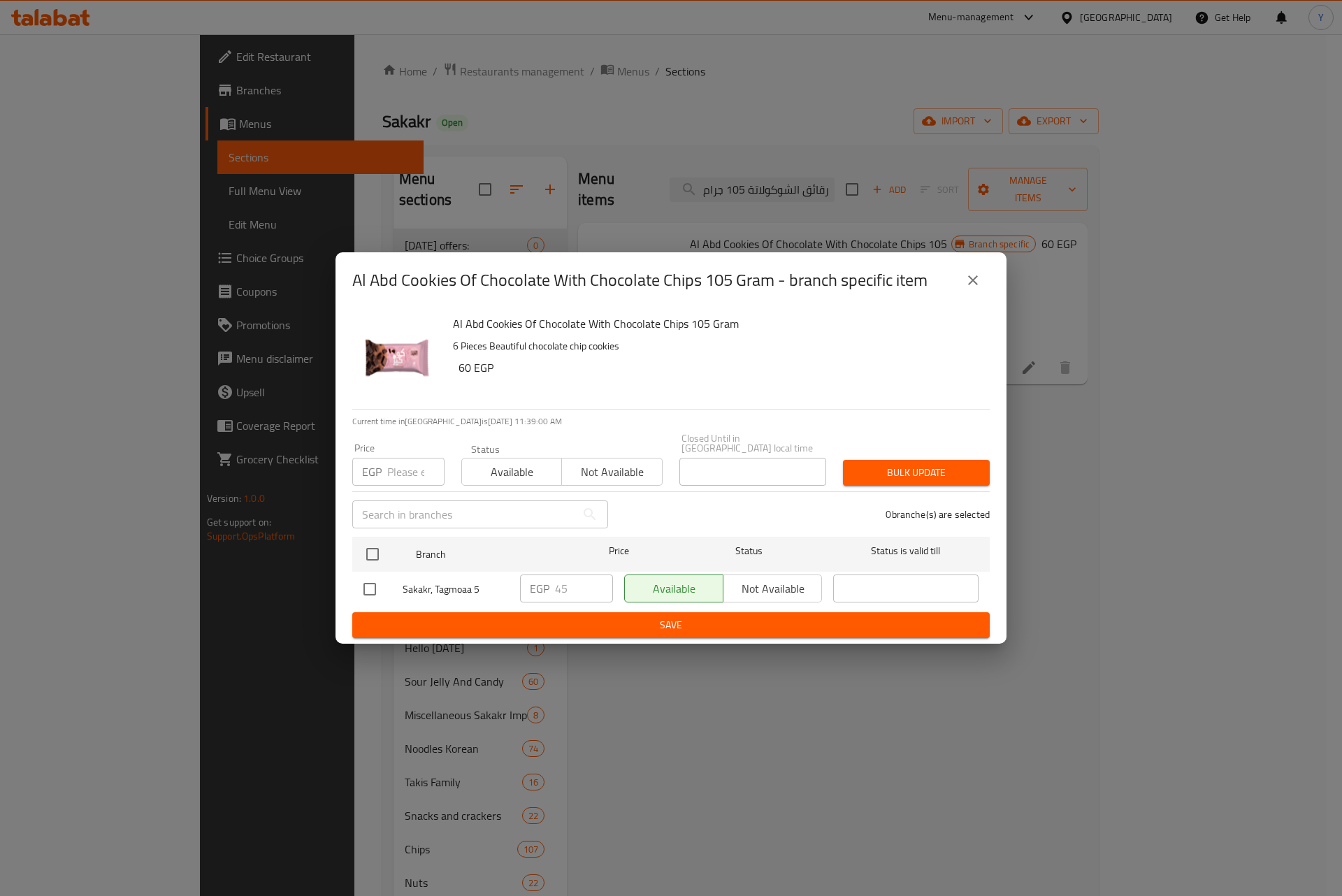
click at [979, 288] on icon "close" at bounding box center [973, 280] width 17 height 17
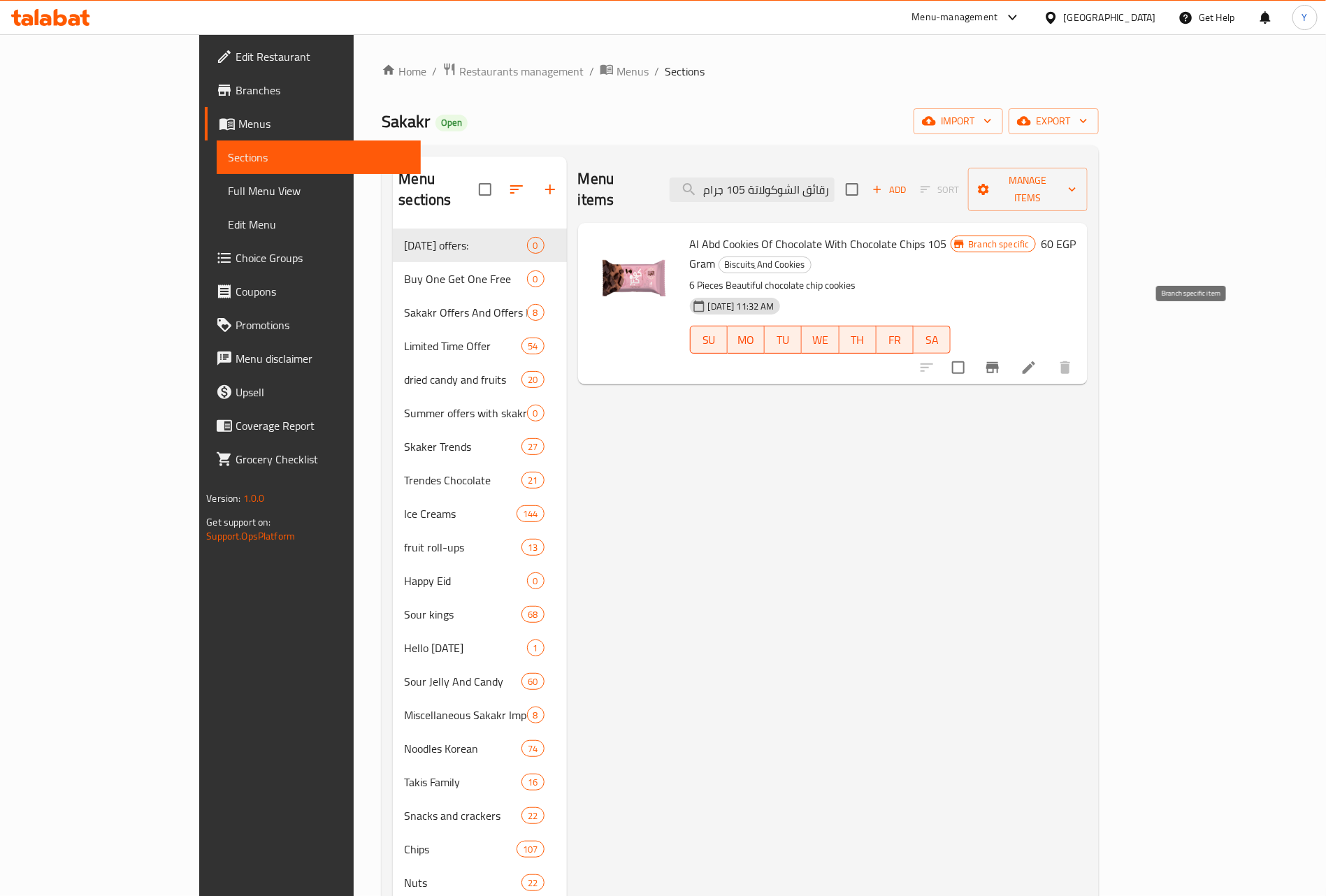
click at [998, 362] on icon "Branch-specific-item" at bounding box center [992, 367] width 13 height 11
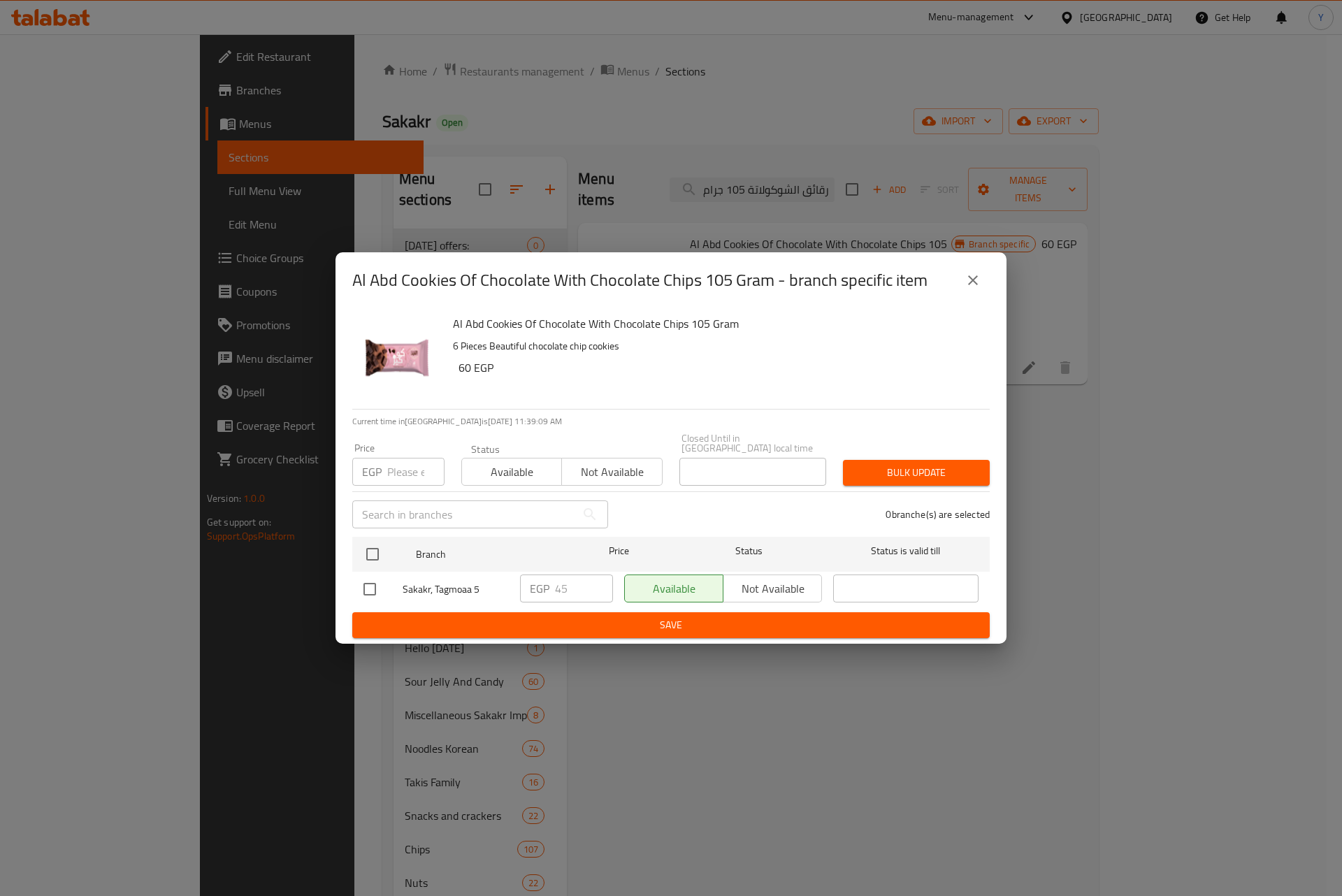
click at [889, 185] on div "Al Abd Cookies Of Chocolate With Chocolate Chips 105 Gram - branch specific ite…" at bounding box center [671, 448] width 1342 height 896
click at [977, 285] on icon "close" at bounding box center [973, 280] width 17 height 17
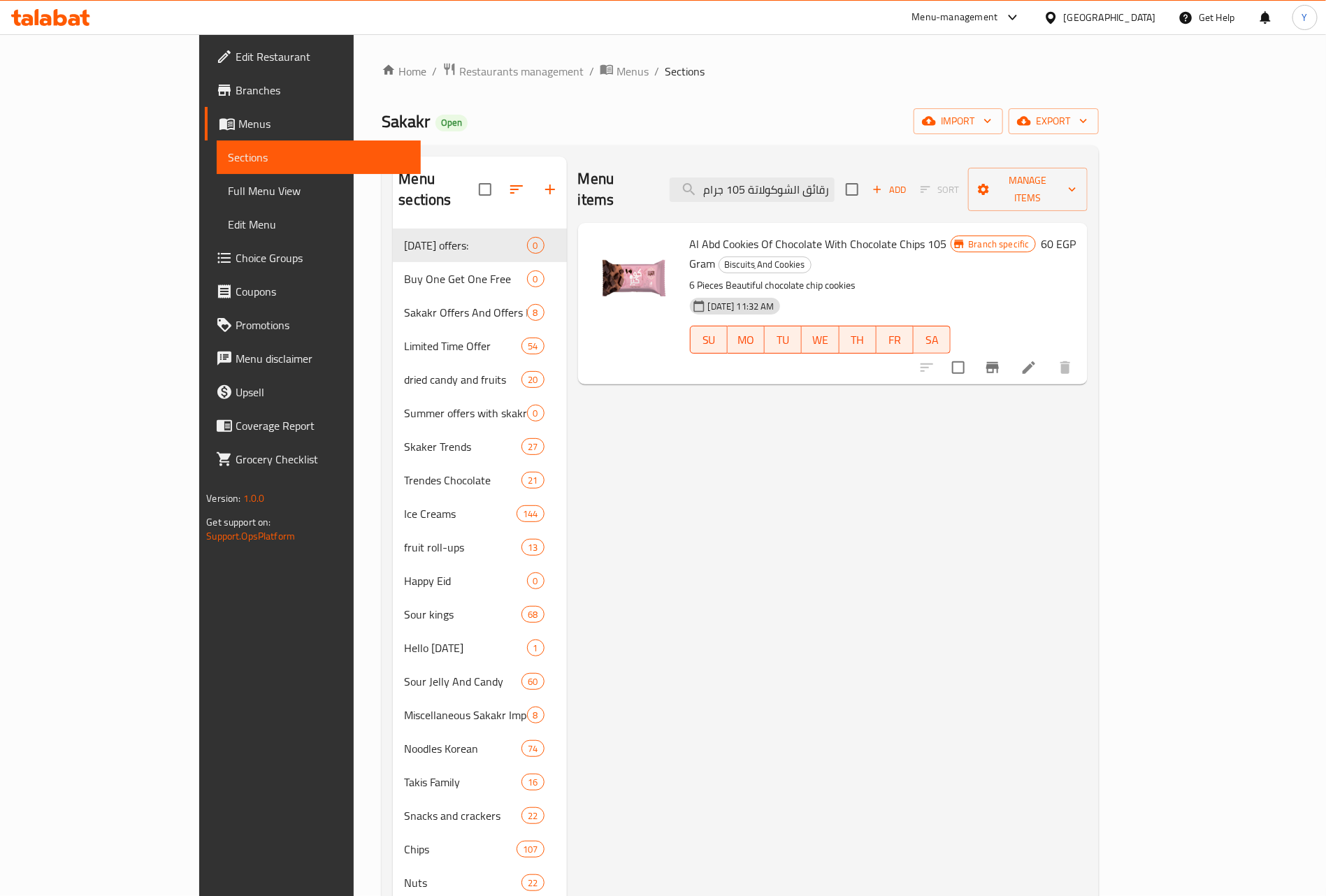
click at [842, 166] on div "Menu items كوكيز العبد شوكولاتة مع رقائق الشوكولاتة 105 جرام Add Sort Manage it…" at bounding box center [832, 190] width 509 height 67
click at [834, 178] on input "كوكيز العبد شوكولاتة مع رقائق الشوكولاتة 105 جرام" at bounding box center [752, 189] width 165 height 24
paste input "عبوة العبد كوكيز شوكولاتة بقطع الشوكولاتة 12باكو"
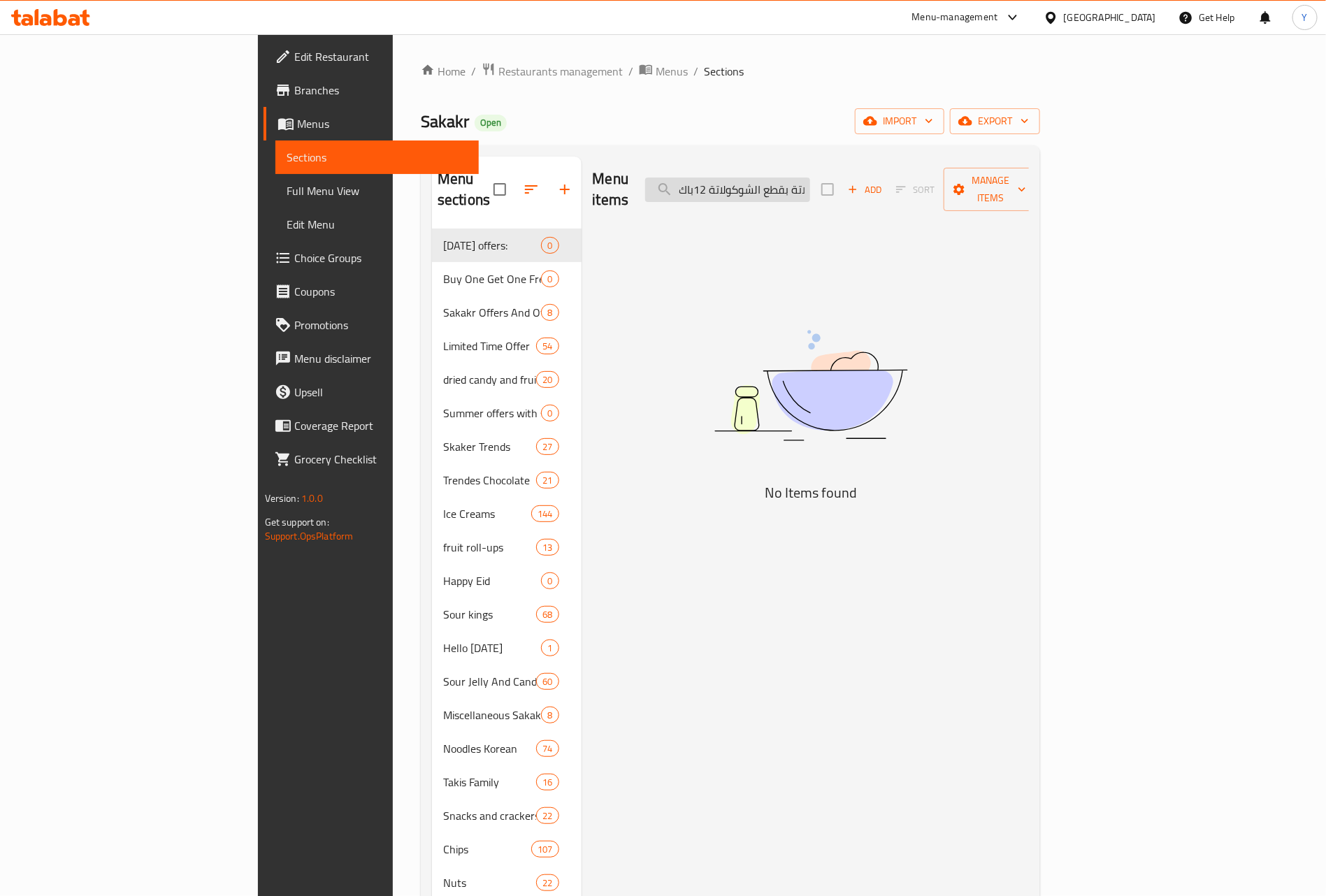
drag, startPoint x: 810, startPoint y: 185, endPoint x: 753, endPoint y: 178, distance: 57.4
click at [757, 178] on input "عبوة العبد كوكيز شوكولاتة بقطع الشوكولاتة 12باك" at bounding box center [728, 189] width 165 height 24
click at [793, 187] on input "عبوة العبد كوكيز شوكولاتة بقطع الشوكولاتة 12باك" at bounding box center [728, 189] width 165 height 24
click at [810, 179] on input "عبوة العبد كوكيز شوكولاتة بقطع الشوكولاتة 12باك" at bounding box center [728, 189] width 165 height 24
drag, startPoint x: 899, startPoint y: 175, endPoint x: 938, endPoint y: 181, distance: 39.5
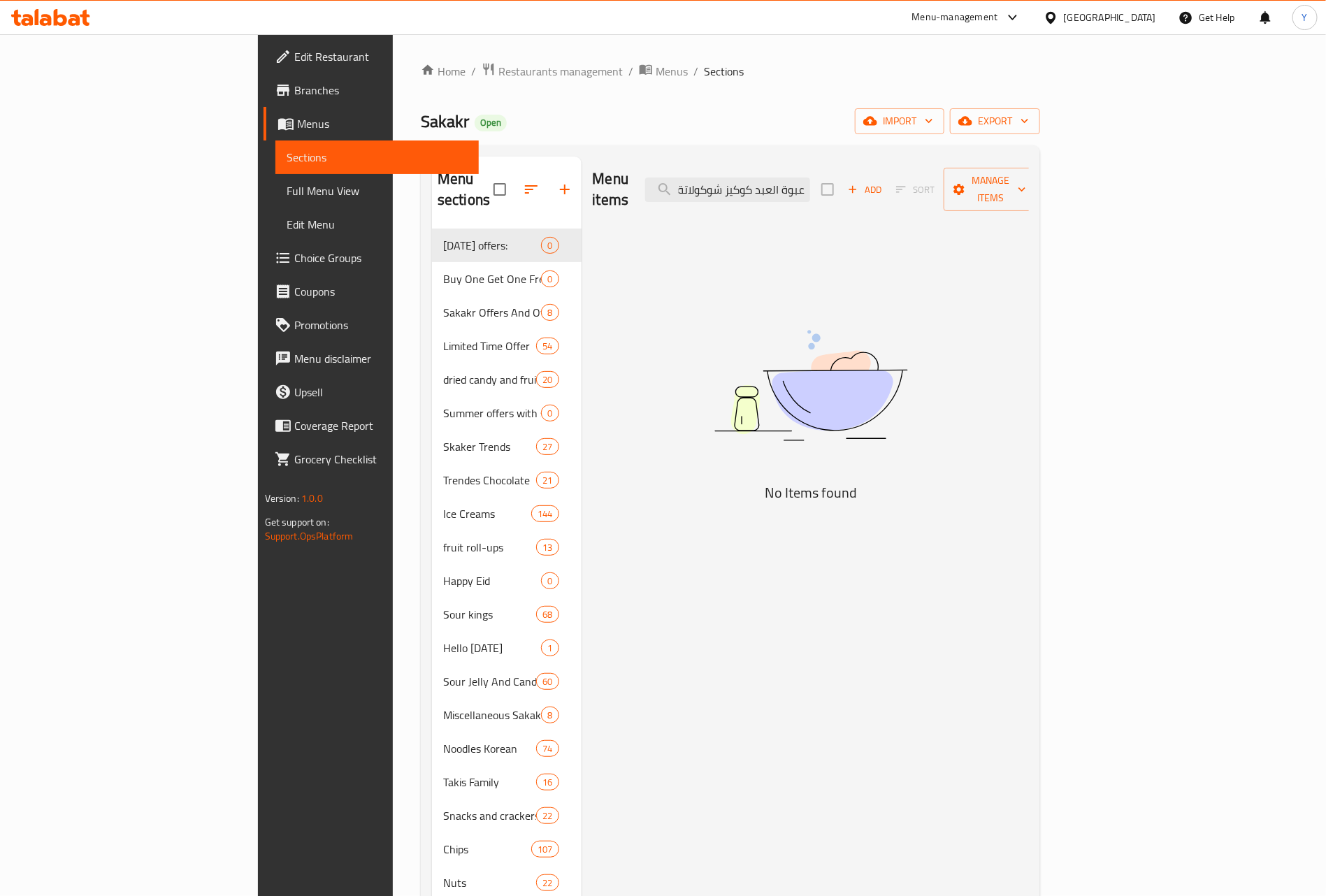
click at [938, 181] on div "Menu items عبوة العبد كوكيز شوكولاتة بقطع الشوكولاتة 12باك Add Sort Manage items" at bounding box center [811, 190] width 437 height 67
drag, startPoint x: 794, startPoint y: 183, endPoint x: 713, endPoint y: 181, distance: 81.0
click at [713, 181] on div "Menu items عبوة العبد كوكيز شوكولاتة بقطع الشوكولاتة 12باك Add Sort Manage items" at bounding box center [811, 190] width 437 height 67
click at [787, 183] on input "عبوة العبد كوكيز شوكولاتة بقطع الشوكولاتة 12باك" at bounding box center [728, 189] width 165 height 24
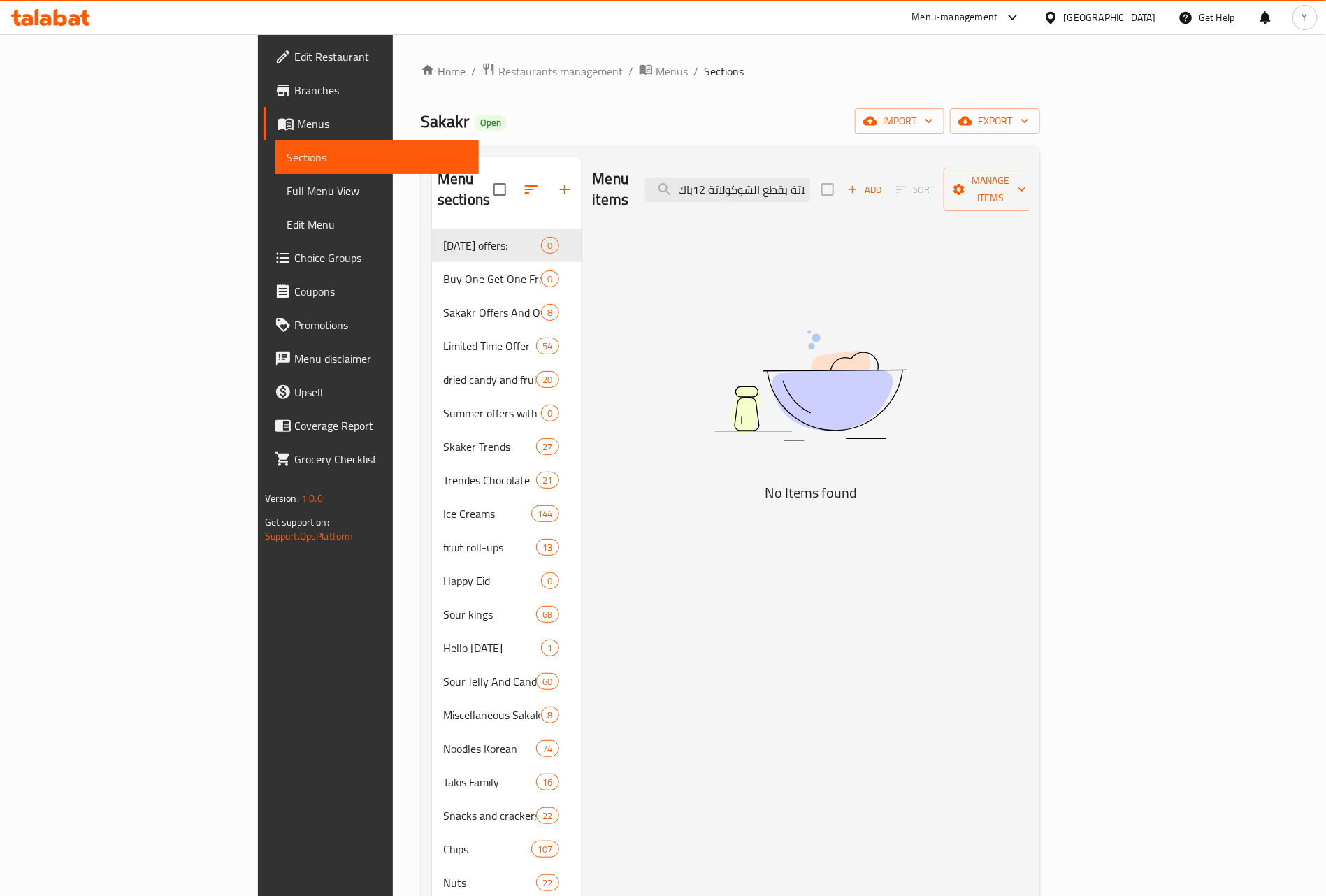
drag, startPoint x: 805, startPoint y: 181, endPoint x: 562, endPoint y: 181, distance: 243.0
click at [593, 181] on div "Menu items عبوة العبد كوكيز شوكولاتة بقطع الشوكولاتة 12باك Add Sort Manage items" at bounding box center [811, 190] width 437 height 67
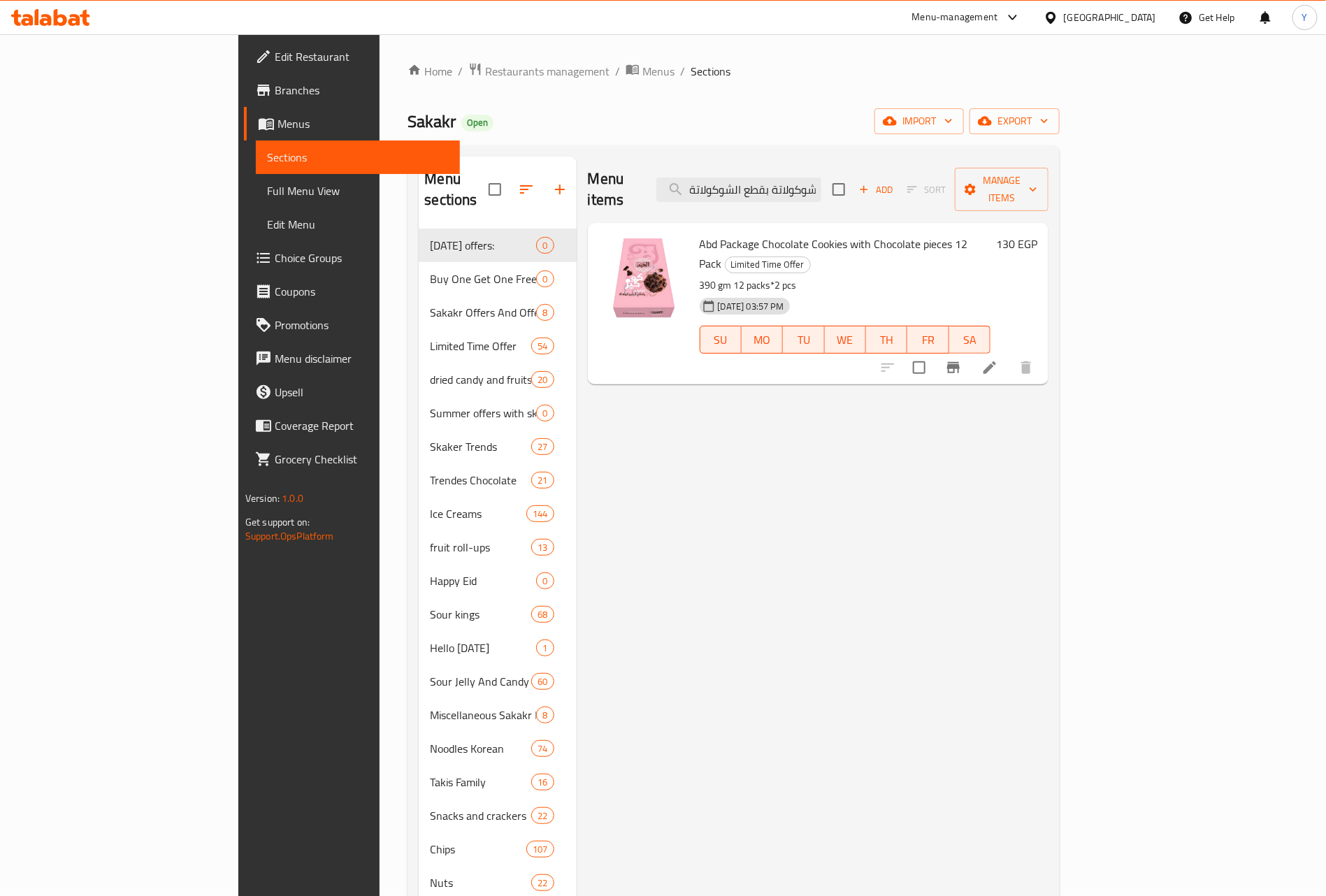
scroll to position [0, 0]
click at [821, 179] on input "عبوة العبد كوكيز شوكولاتة بقطع الشوكولاتة" at bounding box center [738, 189] width 165 height 24
paste input "ويفر رولز اسبريسو محشو 150 جم"
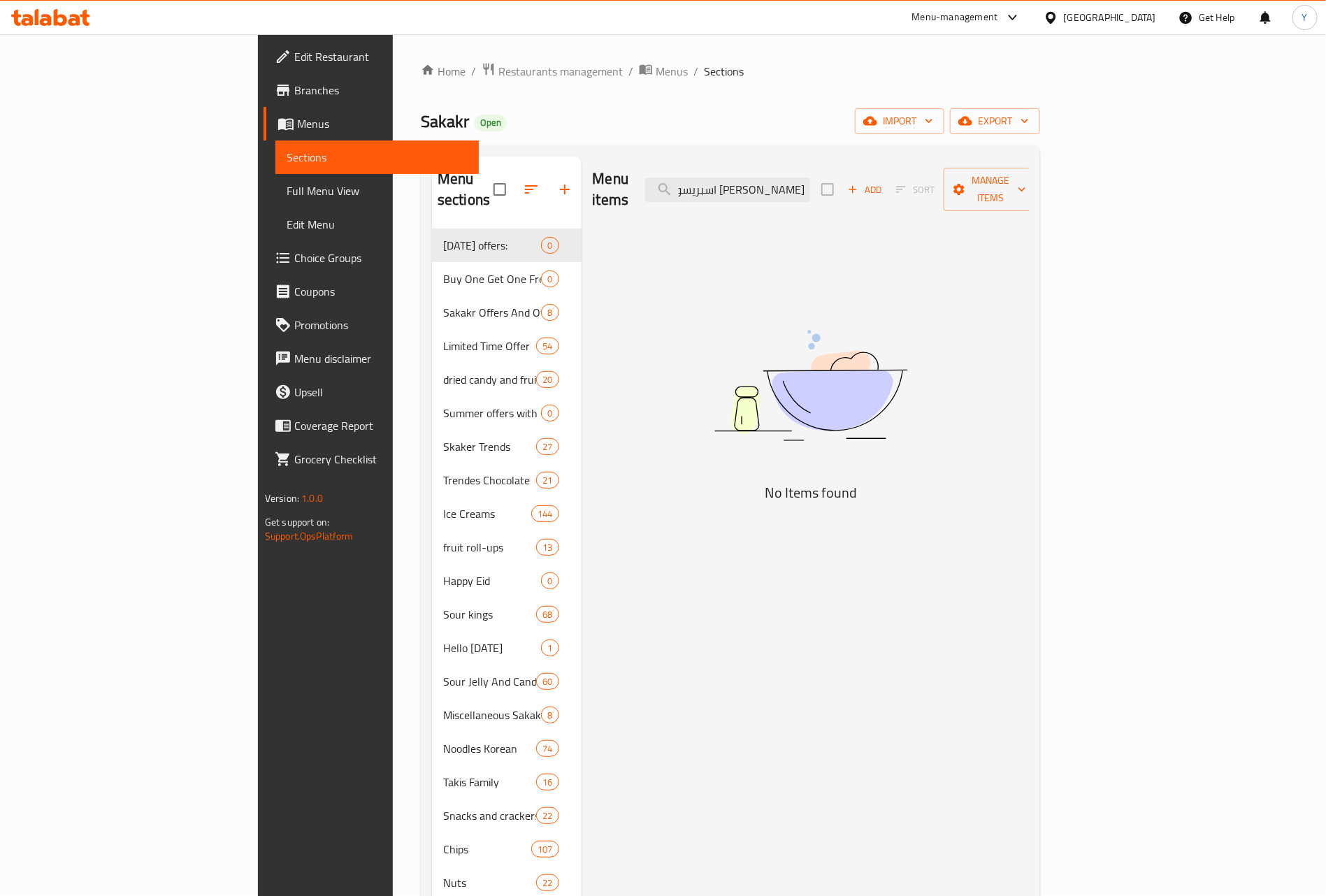
scroll to position [0, 1]
drag, startPoint x: 812, startPoint y: 188, endPoint x: 1076, endPoint y: 189, distance: 264.0
click at [1029, 189] on div "Menu items ويفر رولز اسبريسو محشو 150 جم Add Sort Manage items" at bounding box center [811, 190] width 437 height 67
click at [878, 199] on div "Menu items ويفر رولز اسبريسو محشو 150 جم Add Sort Manage items" at bounding box center [811, 190] width 437 height 67
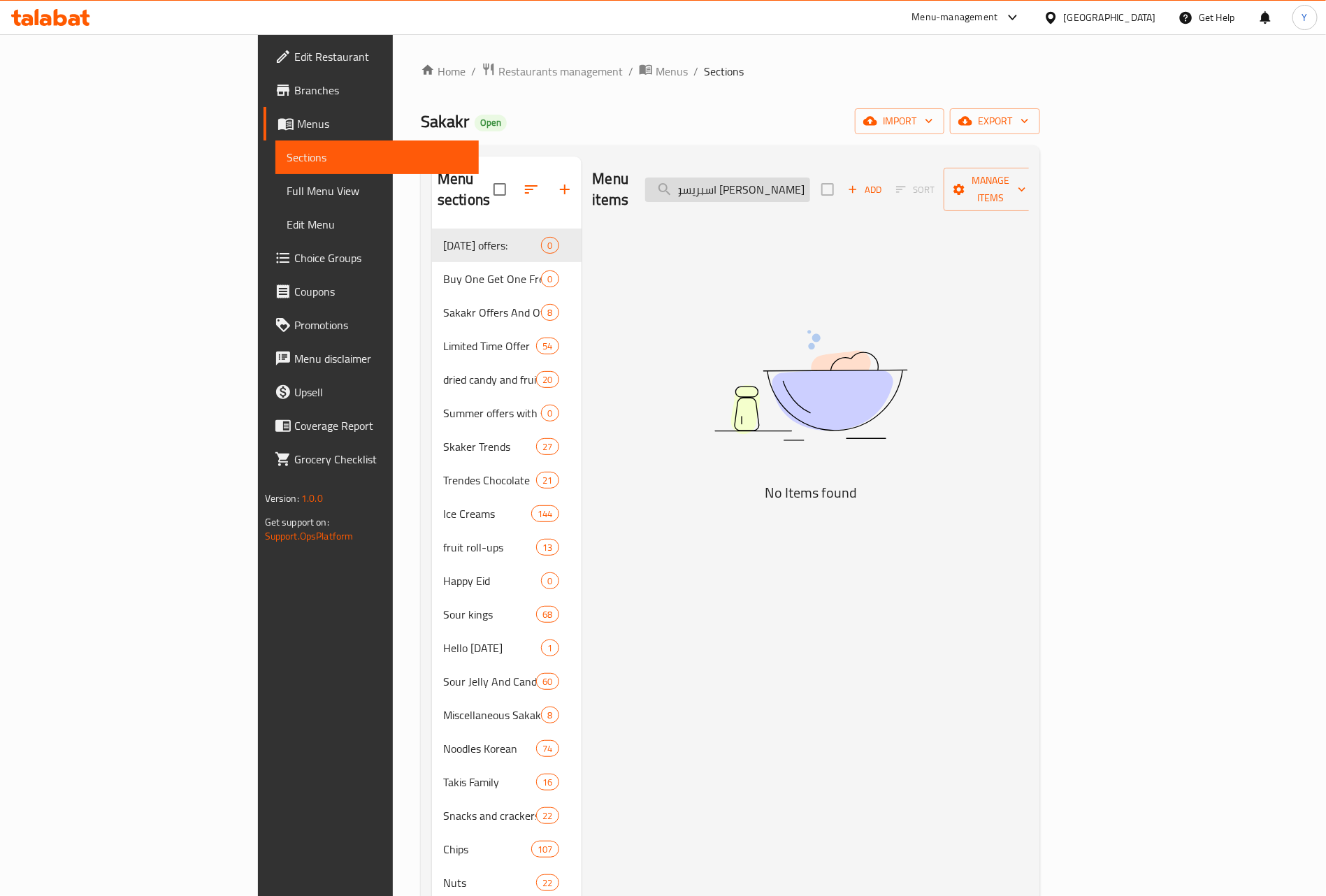
click at [810, 191] on input "ويفر رولز اسبريسو محشو 150 جم" at bounding box center [728, 189] width 165 height 24
drag, startPoint x: 818, startPoint y: 189, endPoint x: 673, endPoint y: 189, distance: 145.0
click at [607, 192] on div "Menu items ويفر رولز اسبريسو محشو 150 جم Add Sort Manage items" at bounding box center [811, 190] width 437 height 67
click at [788, 178] on input "ويفر رولز اسبريسو محشو 150 جم" at bounding box center [728, 189] width 165 height 24
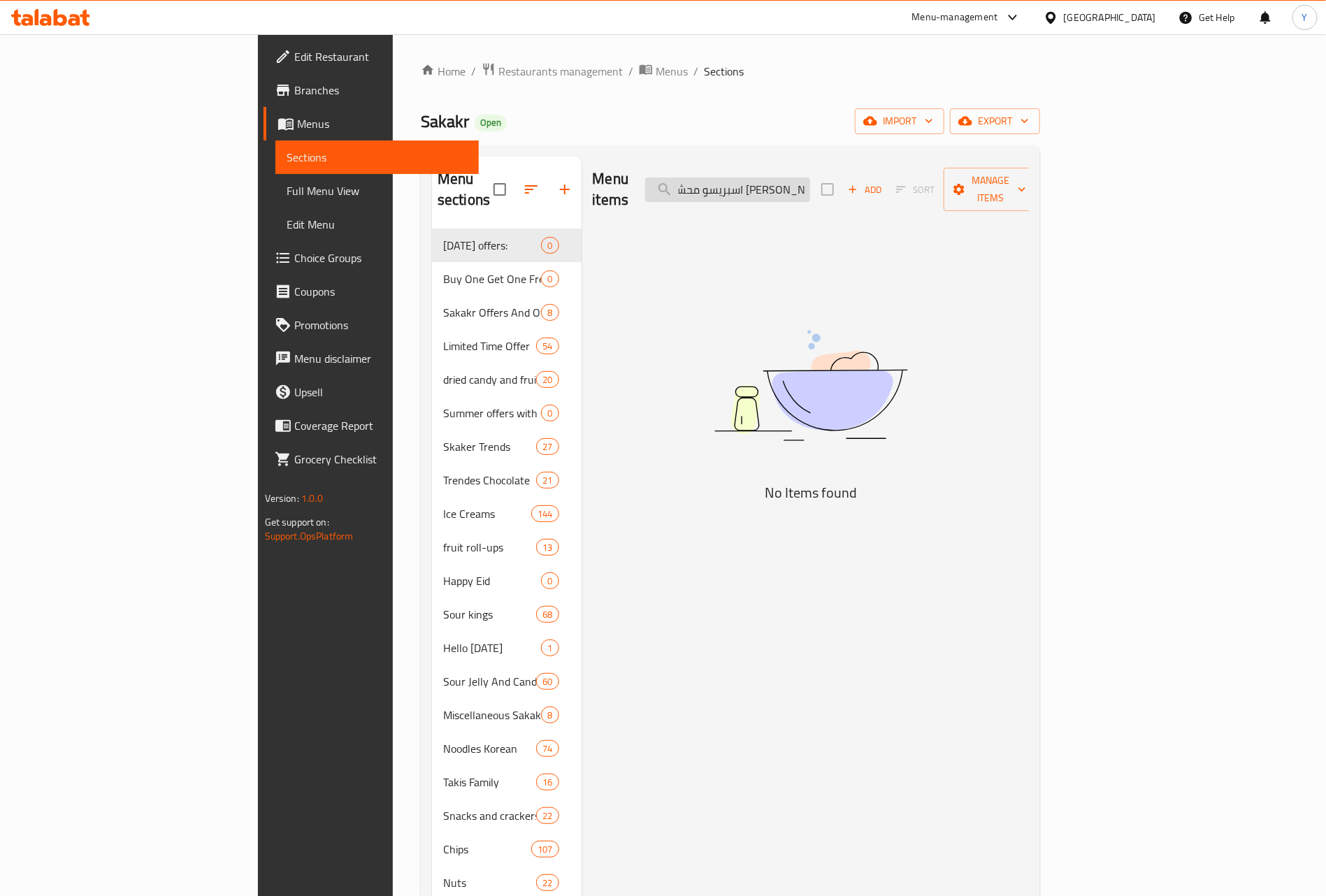
click at [776, 180] on input "ويفر رولز اسبريسو محشو 150 جم" at bounding box center [728, 189] width 165 height 24
drag, startPoint x: 777, startPoint y: 181, endPoint x: 654, endPoint y: 195, distance: 123.8
click at [654, 195] on div "Menu items ويفر رولز اسبريسو محشو 150 Add Sort Manage items" at bounding box center [811, 190] width 437 height 67
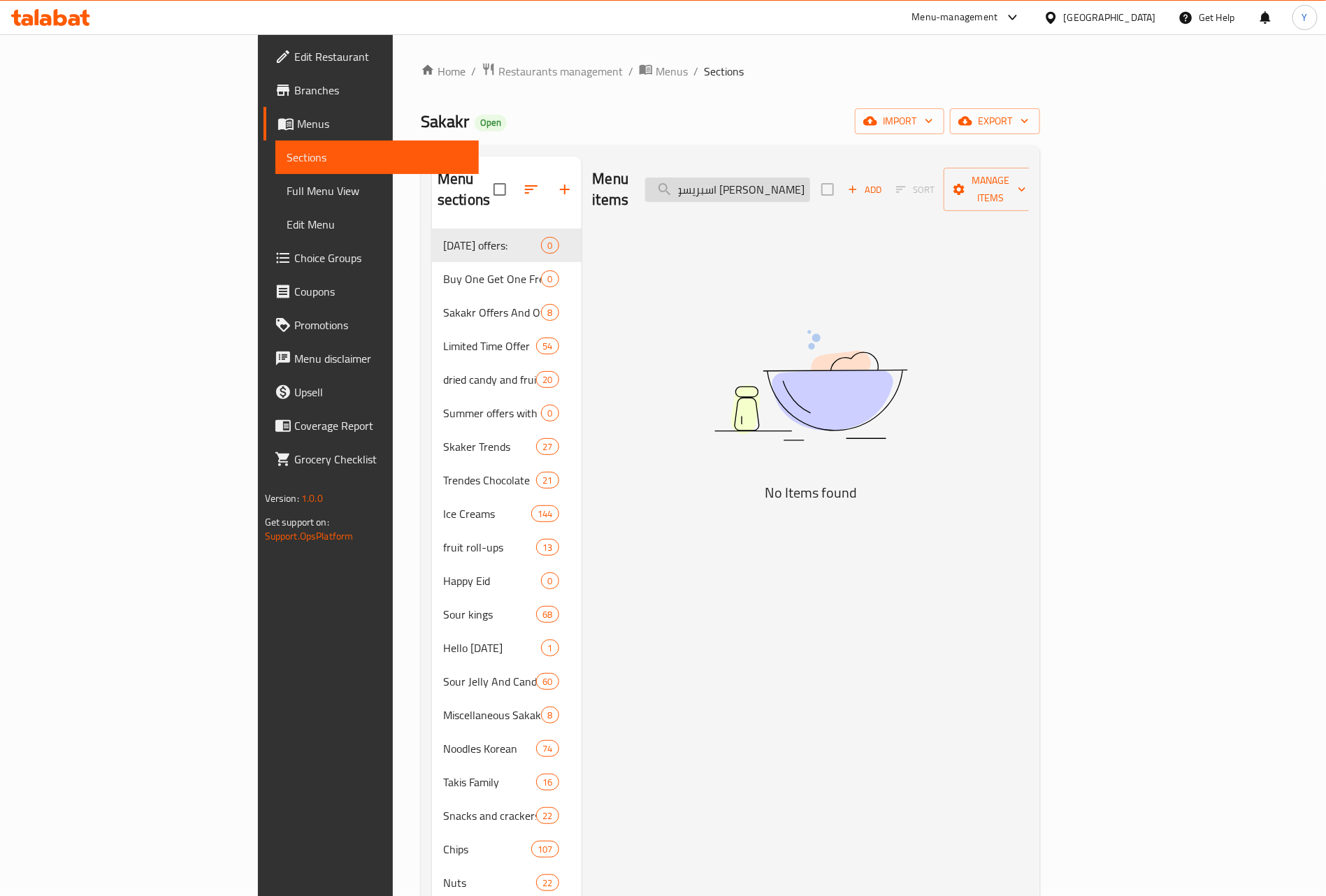
click at [810, 184] on input "ويفر رولز اسبريسو محشو 150" at bounding box center [728, 189] width 165 height 24
paste input "١٥٠جم"
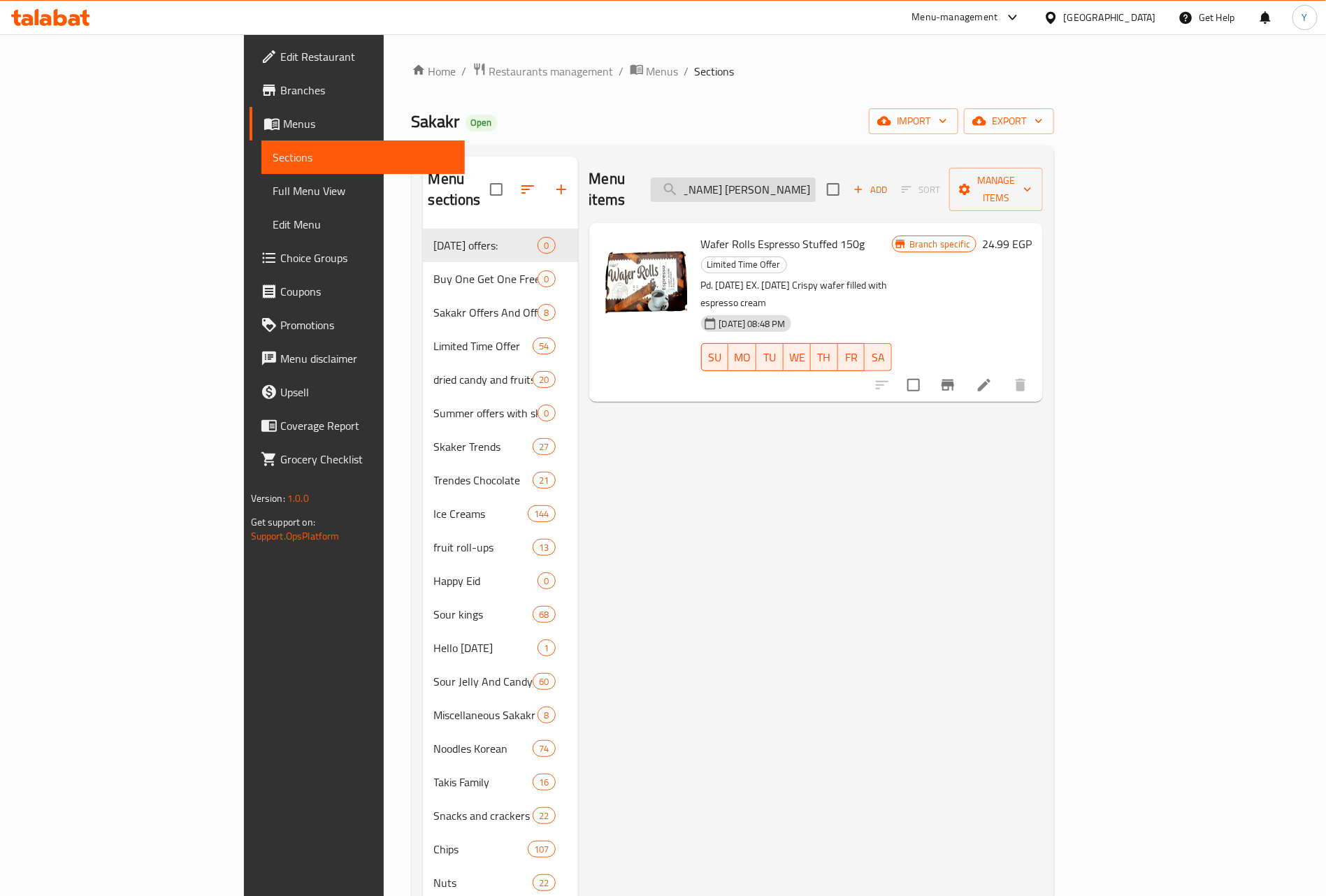
click at [816, 188] on input "ويفر رولز اسبريسو محشو ١٥٠جم" at bounding box center [733, 189] width 165 height 24
paste input "يلكا شوكو كاو 40 جرا"
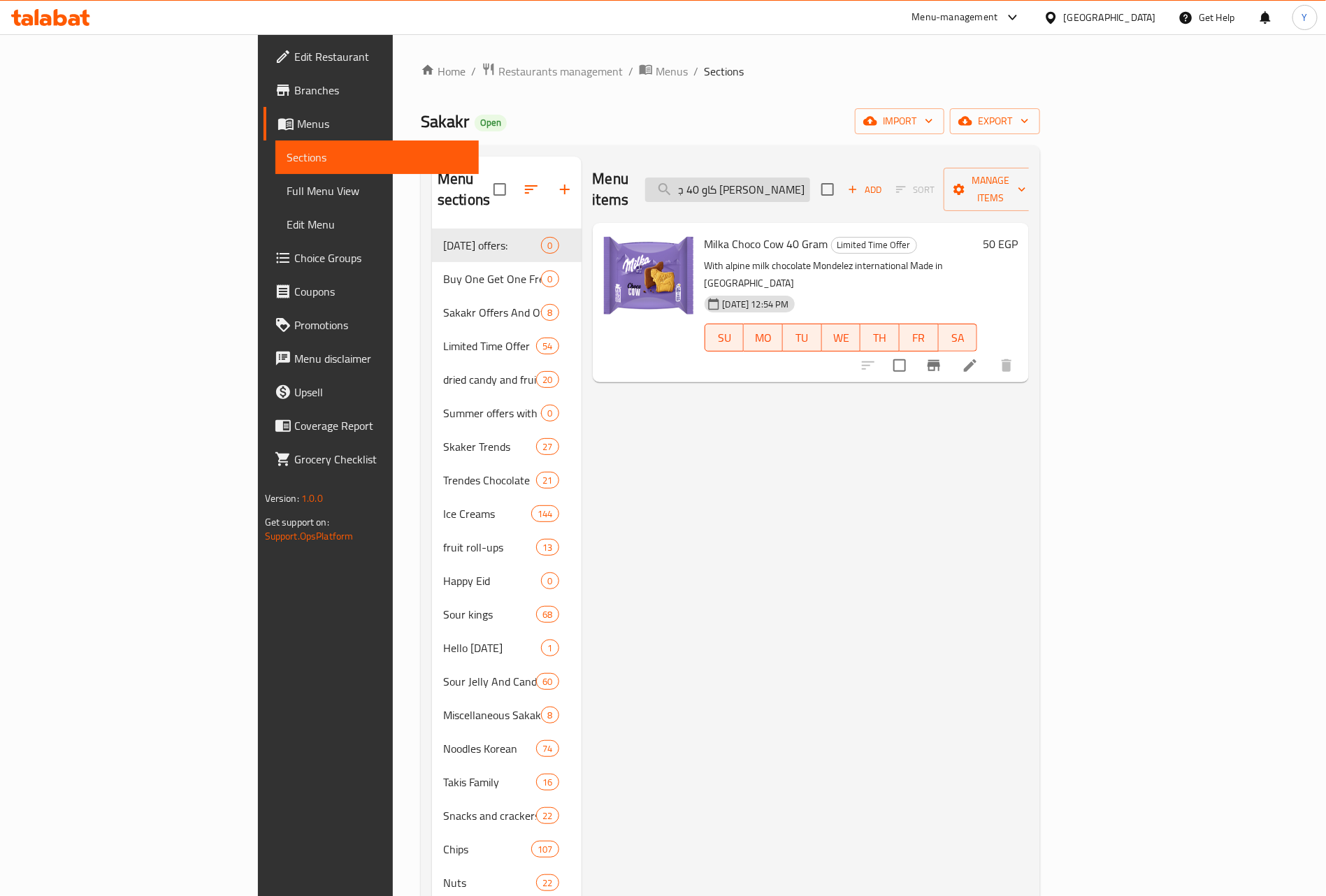
click at [810, 183] on input "ميلكا شوكو كاو 40 جرام" at bounding box center [728, 189] width 165 height 24
paste input "يفر هانوتا هاسلنوس-شني 44"
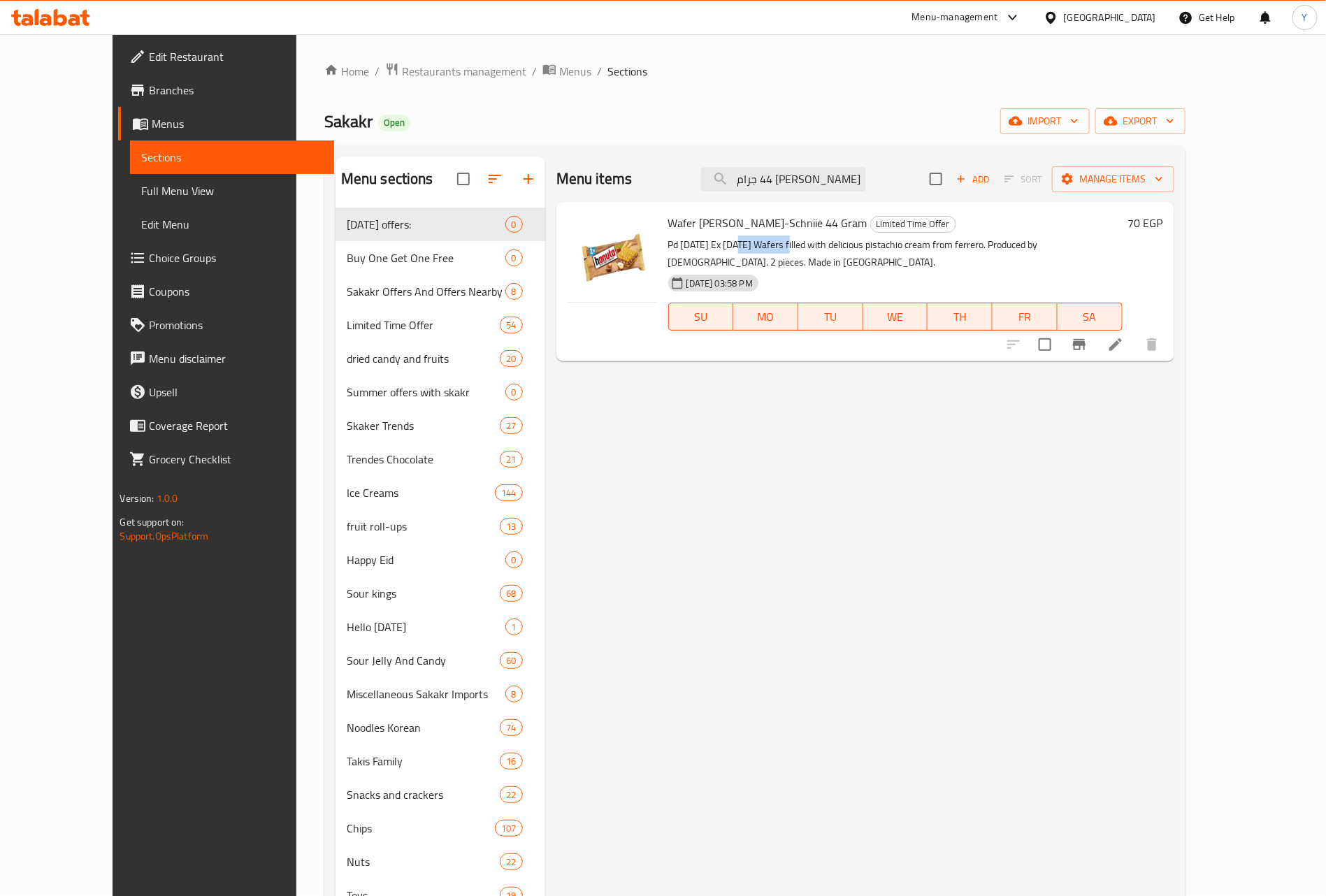
drag, startPoint x: 716, startPoint y: 243, endPoint x: 773, endPoint y: 242, distance: 57.0
click at [773, 242] on p "Pd 05/10/2024 Ex 04/10/2025 Wafers filled with delicious pistachio cream from f…" at bounding box center [895, 253] width 454 height 35
click at [907, 164] on div "Menu items ويفر هانوتا هاسلنوس-شني 44 جرام Add Sort Manage items" at bounding box center [864, 179] width 618 height 46
drag, startPoint x: 900, startPoint y: 170, endPoint x: 896, endPoint y: 178, distance: 8.9
click at [866, 176] on input "ويفر هانوتا هاسلنوس-شني 44 جرام" at bounding box center [783, 178] width 165 height 24
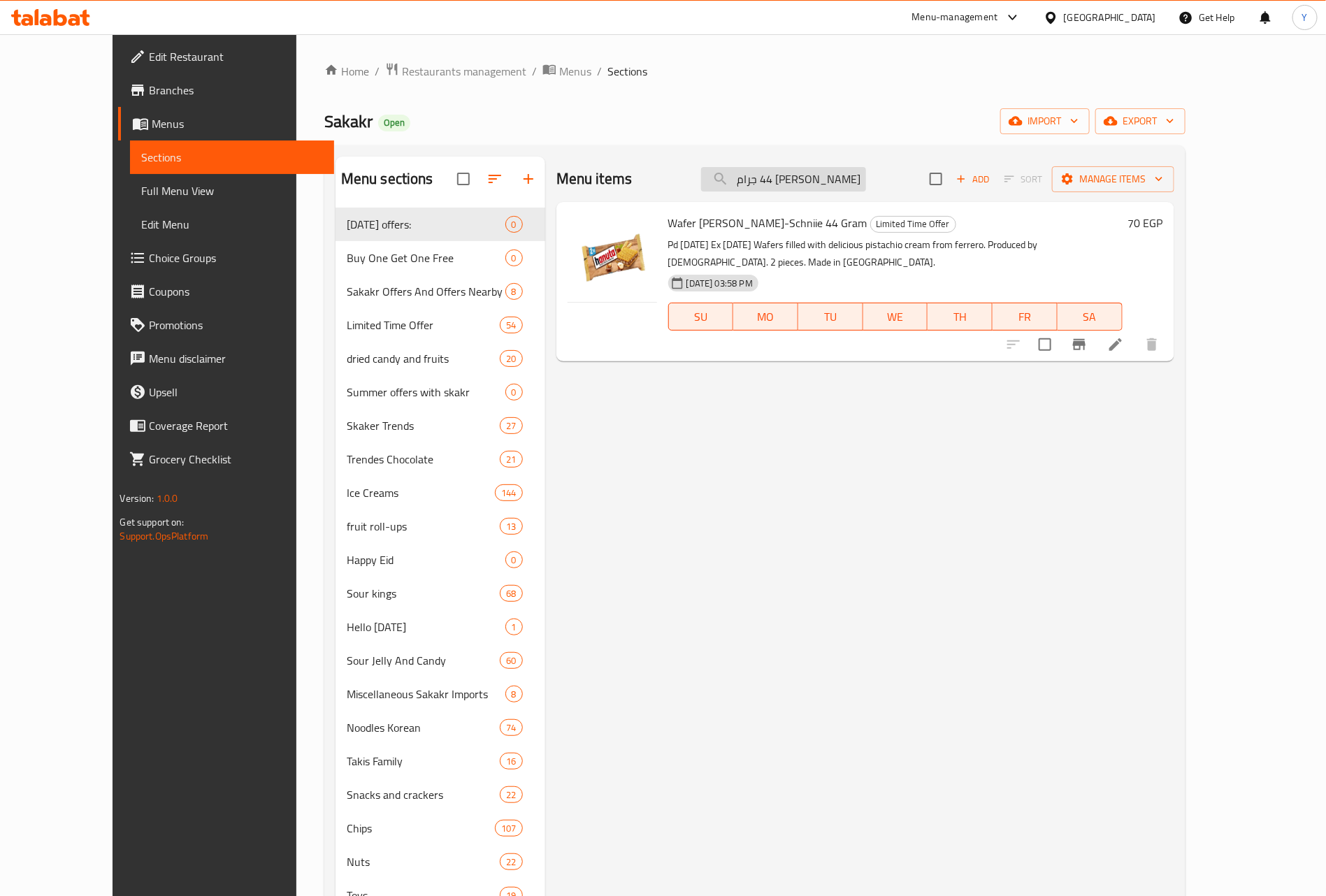
paste input "اشتري 1 رافايللو ٣٠ جم واحصل علي 1 مجانا"
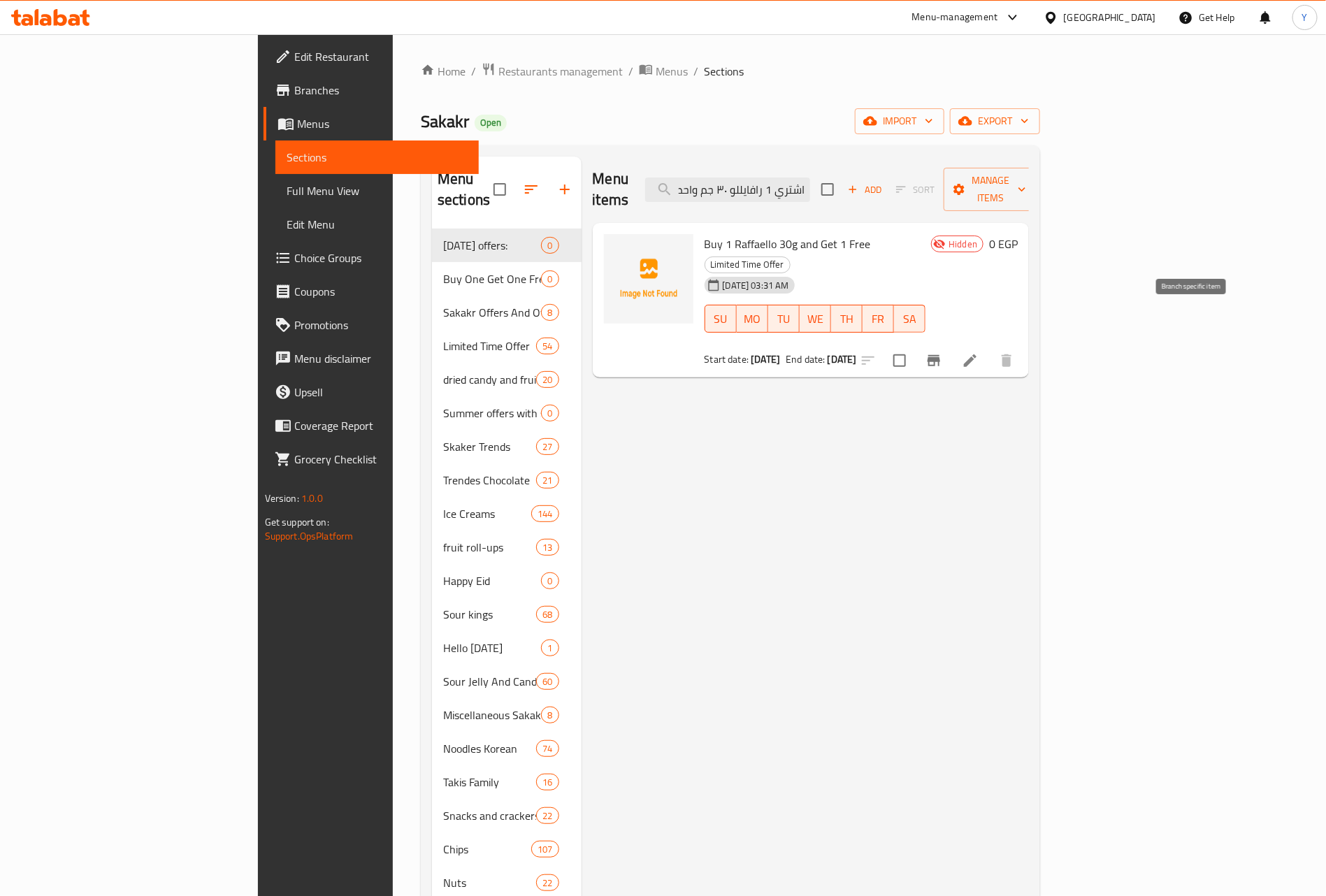
click at [942, 353] on icon "Branch-specific-item" at bounding box center [933, 361] width 17 height 17
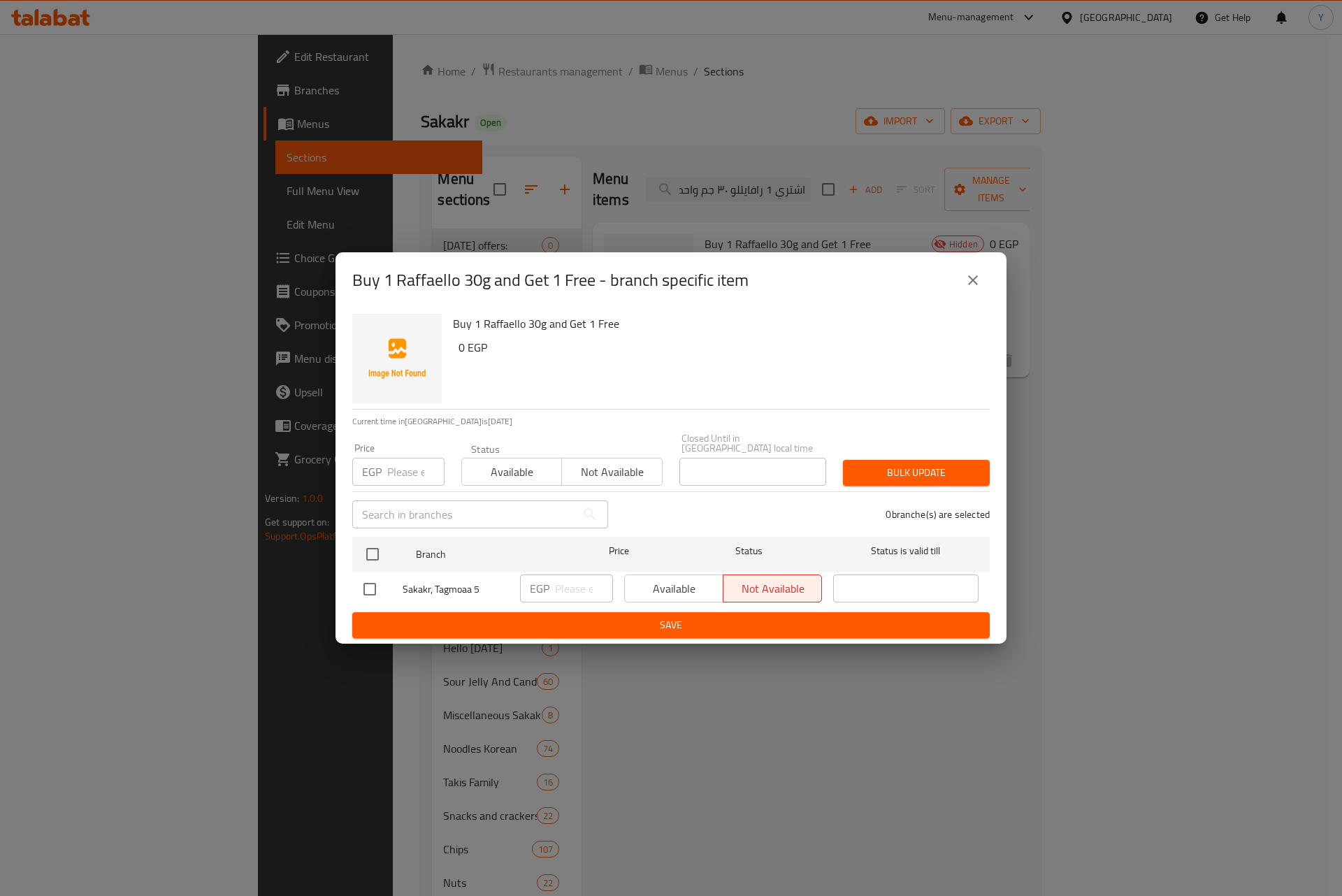
drag, startPoint x: 990, startPoint y: 298, endPoint x: 980, endPoint y: 296, distance: 10.2
click at [989, 300] on div "Buy 1 Raffaello 30g and Get 1 Free - branch specific item" at bounding box center [670, 280] width 671 height 56
click at [973, 288] on icon "close" at bounding box center [973, 280] width 17 height 17
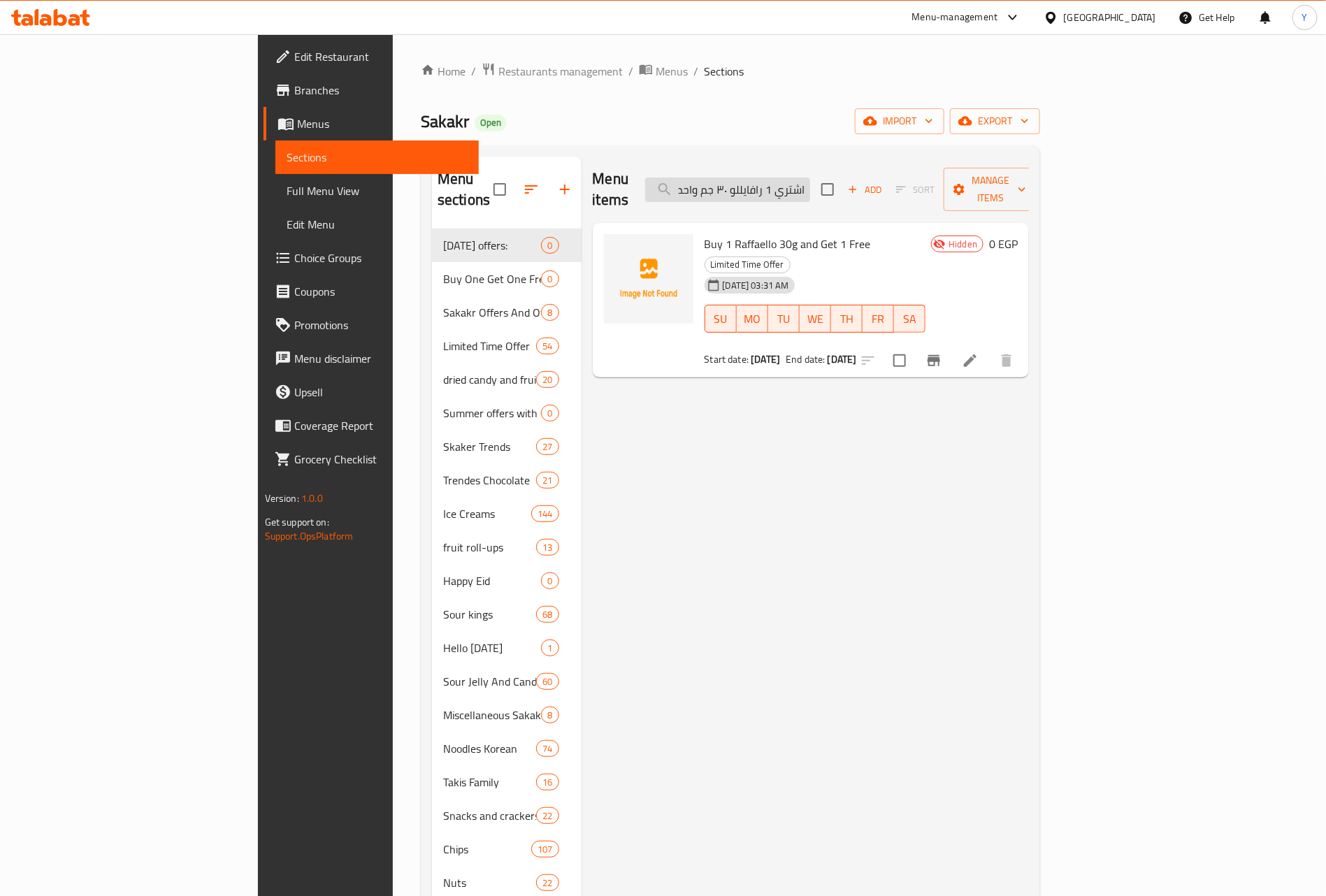
click at [810, 185] on input "اشتري 1 رافايللو ٣٠ جم واحصل علي 1 مجانا" at bounding box center [728, 189] width 165 height 24
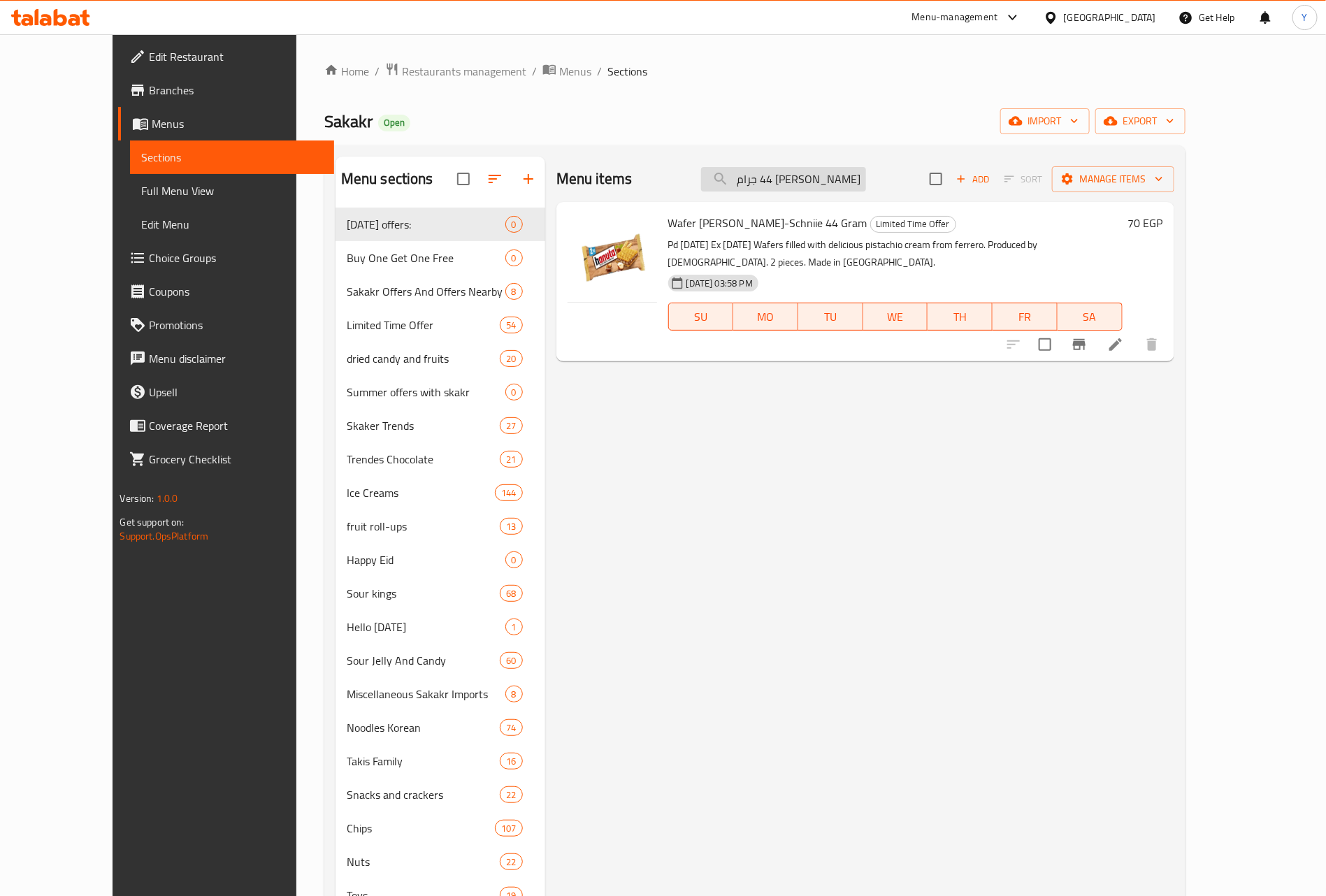
click at [866, 177] on input "ويفر هانوتا هاسلنوس-شني 44 جرام" at bounding box center [783, 178] width 165 height 24
drag, startPoint x: 858, startPoint y: 180, endPoint x: 979, endPoint y: 193, distance: 121.7
click at [979, 193] on div "Menu items ويفر هانوتا هاسلنوس-شني 44 جرام Add Sort Manage items" at bounding box center [864, 179] width 618 height 46
click at [866, 181] on input "ويفر هانوتا هاسلنوس-شني 44 جرام" at bounding box center [783, 178] width 165 height 24
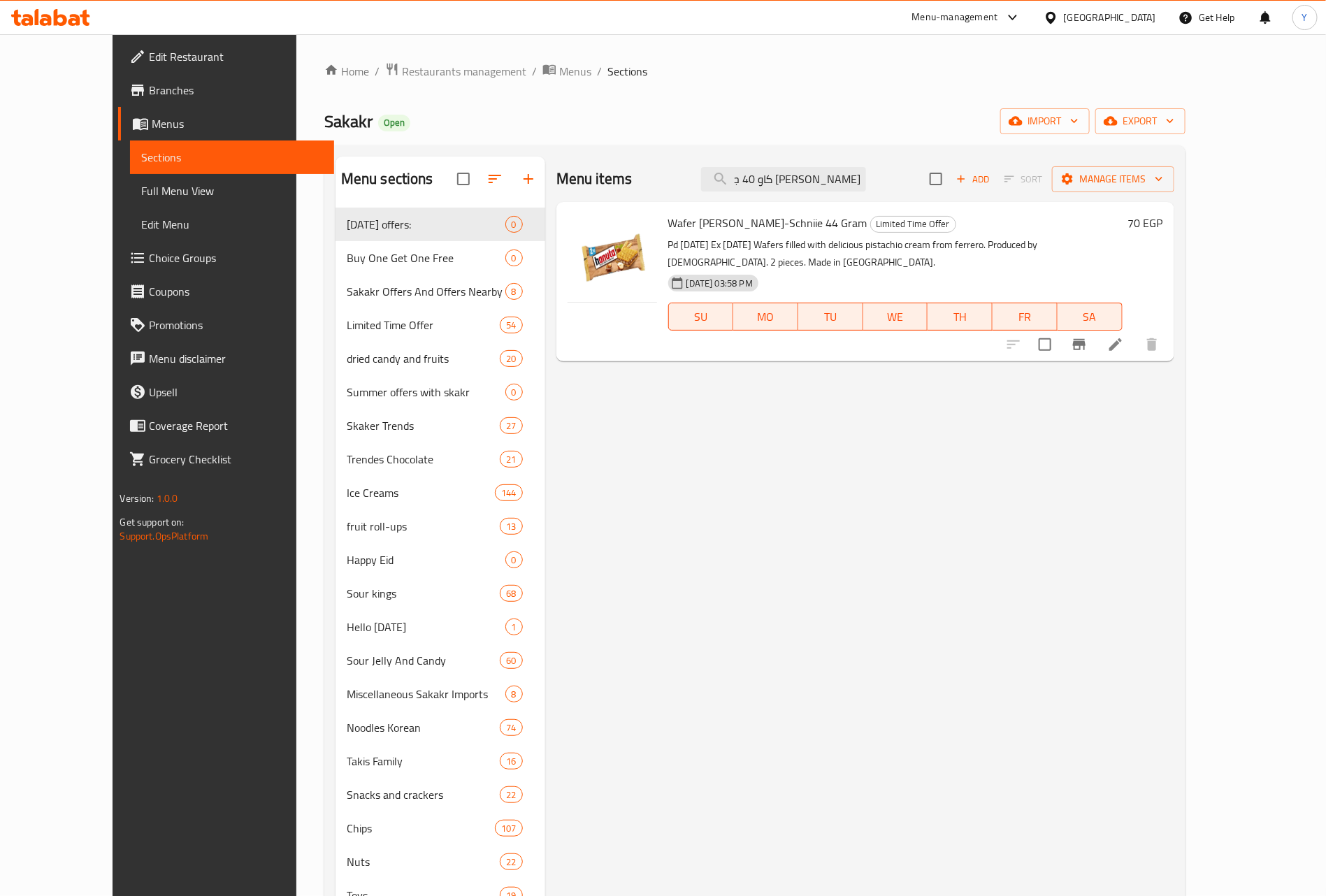
scroll to position [0, 0]
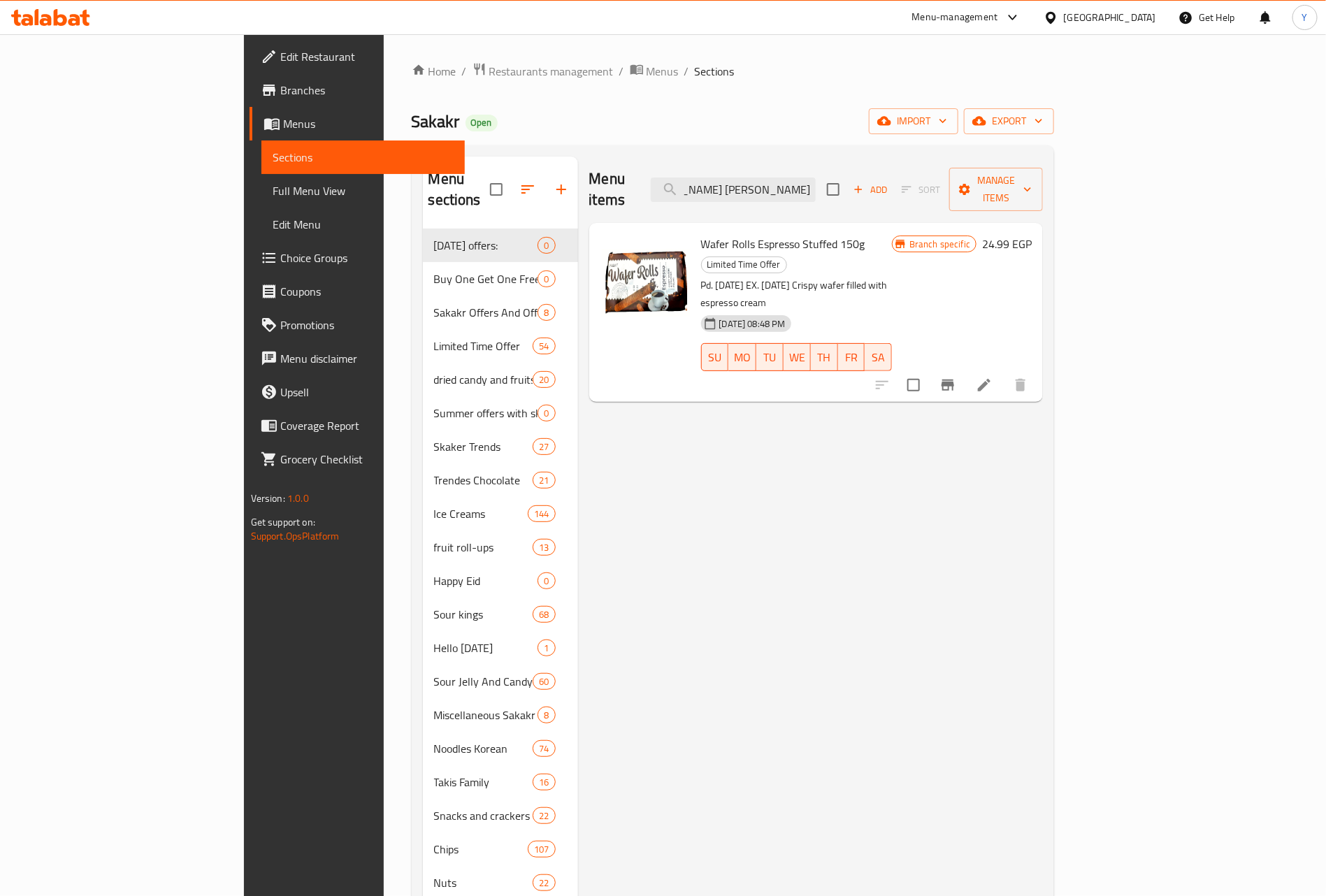
type input "ويفر رولز اسبريسو محشو ١٥٠جم"
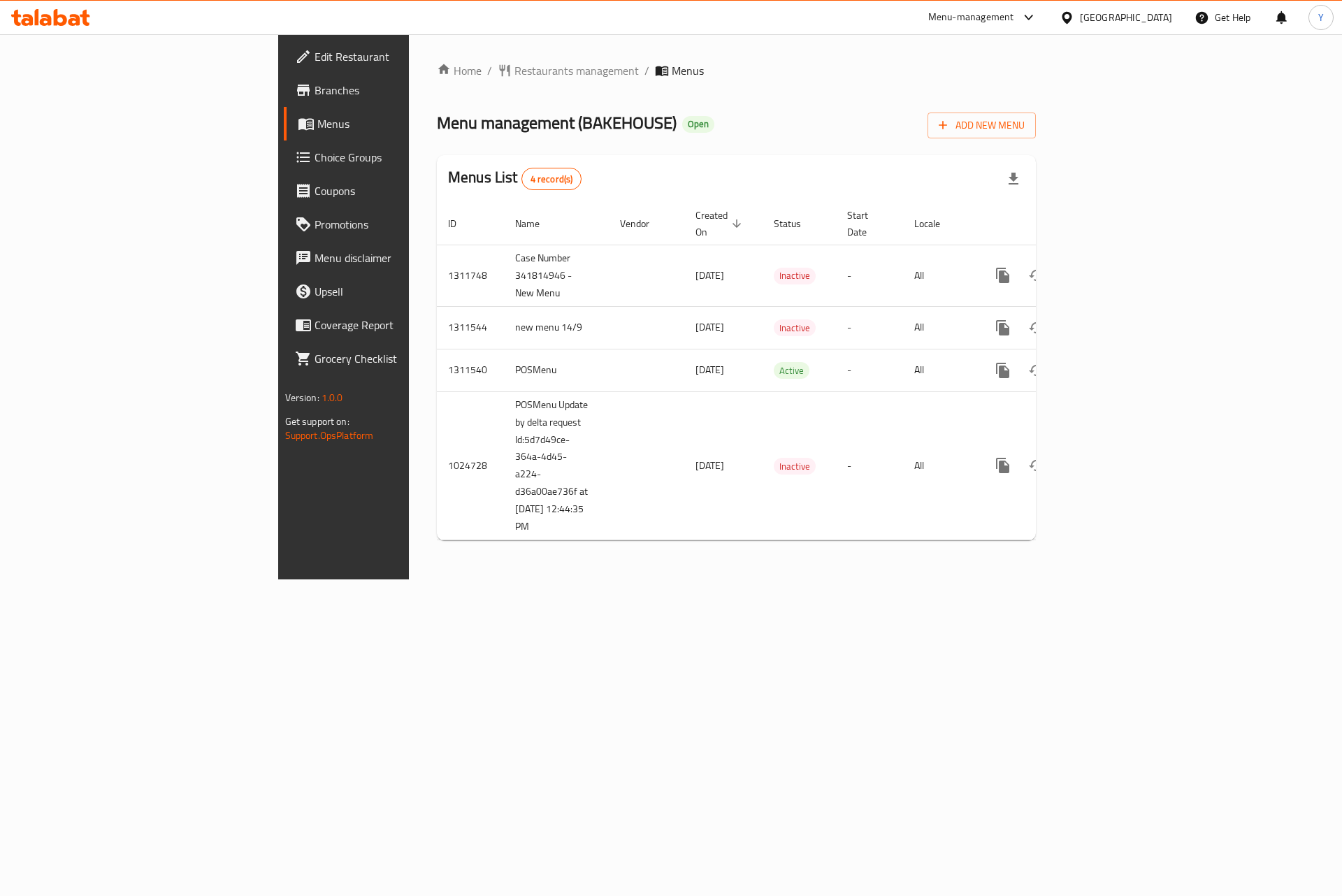
click at [314, 162] on span "Choice Groups" at bounding box center [403, 158] width 177 height 17
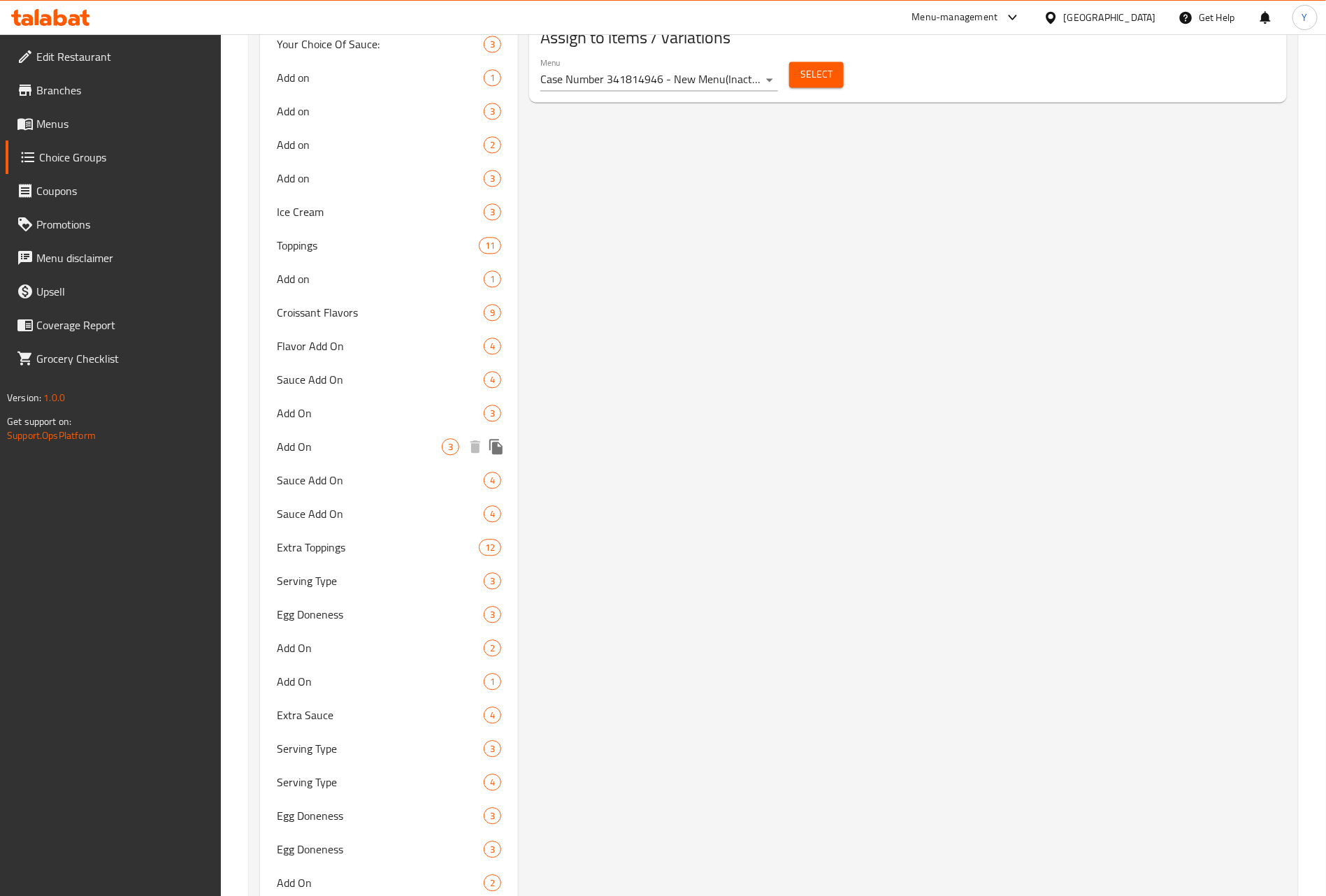
scroll to position [1562, 0]
